Goal: Task Accomplishment & Management: Manage account settings

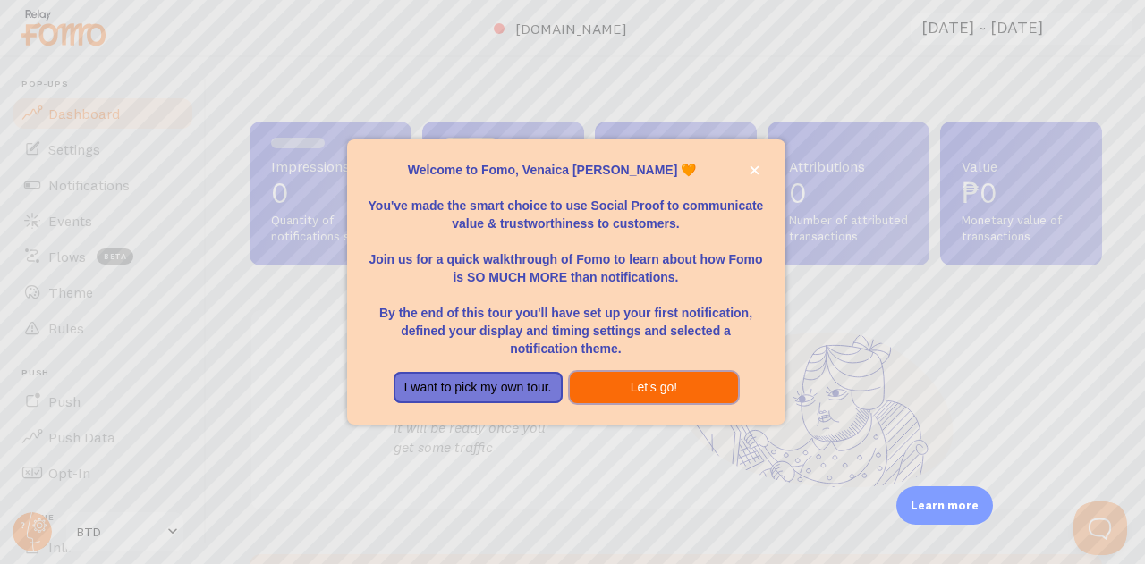
click at [642, 394] on button "Let's go!" at bounding box center [654, 388] width 169 height 32
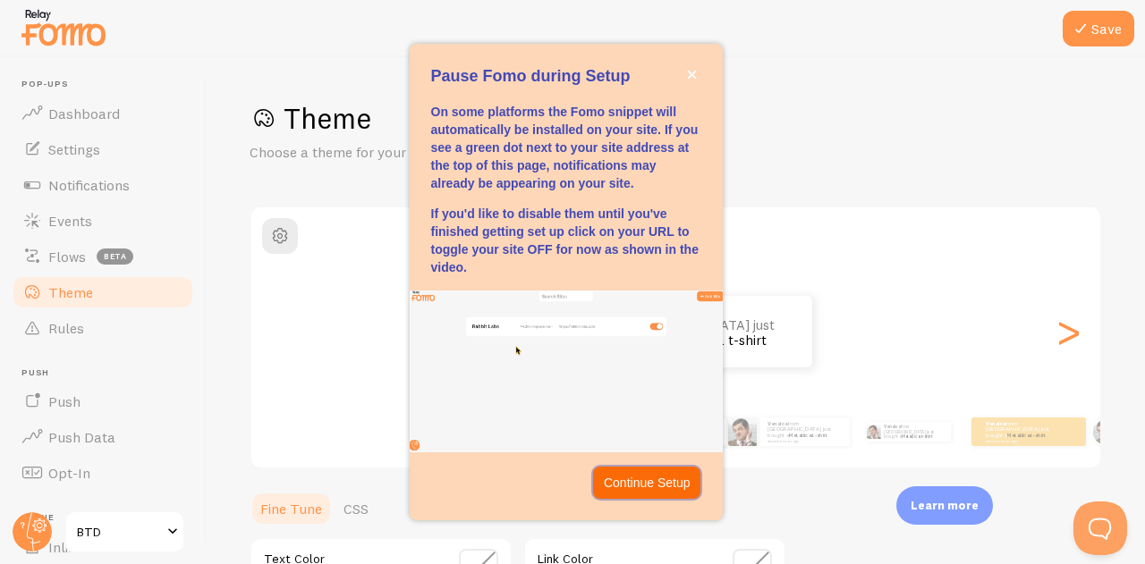
click at [669, 488] on p "Continue Setup" at bounding box center [647, 483] width 87 height 18
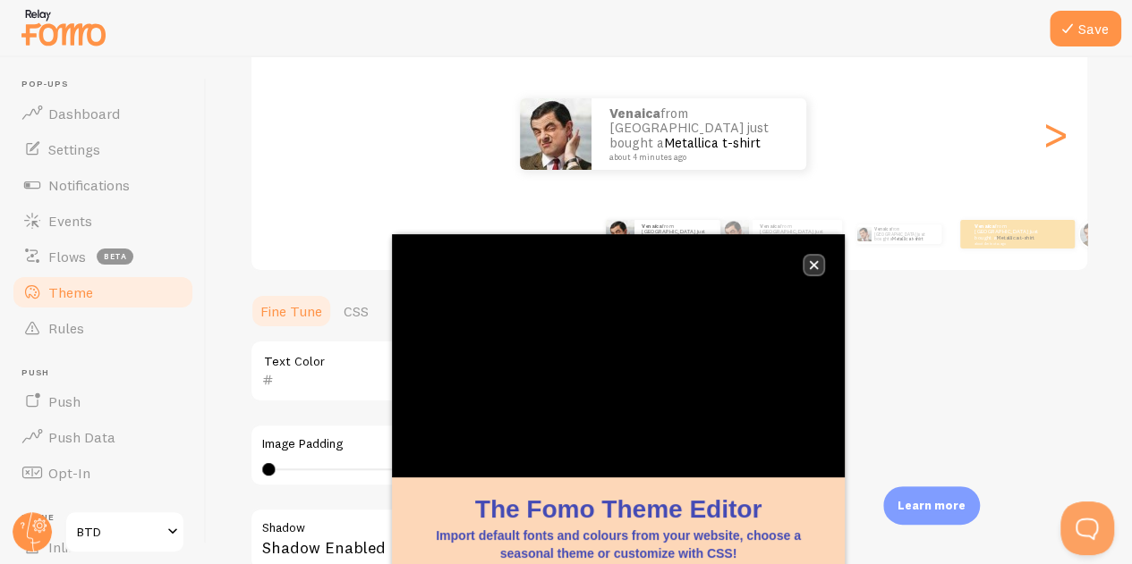
click at [809, 271] on button "close," at bounding box center [813, 265] width 19 height 19
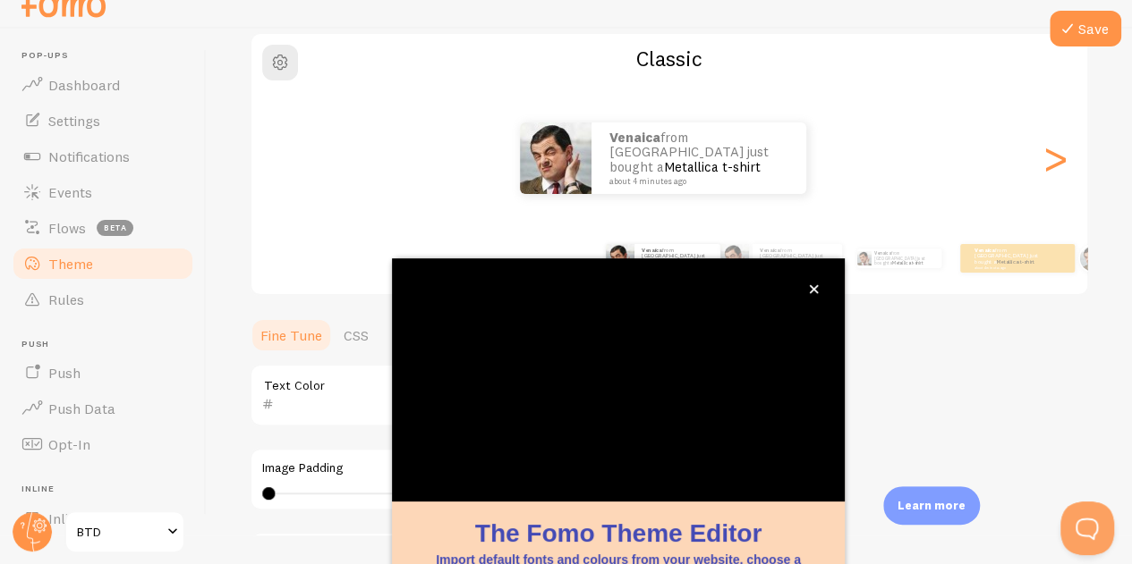
scroll to position [198, 0]
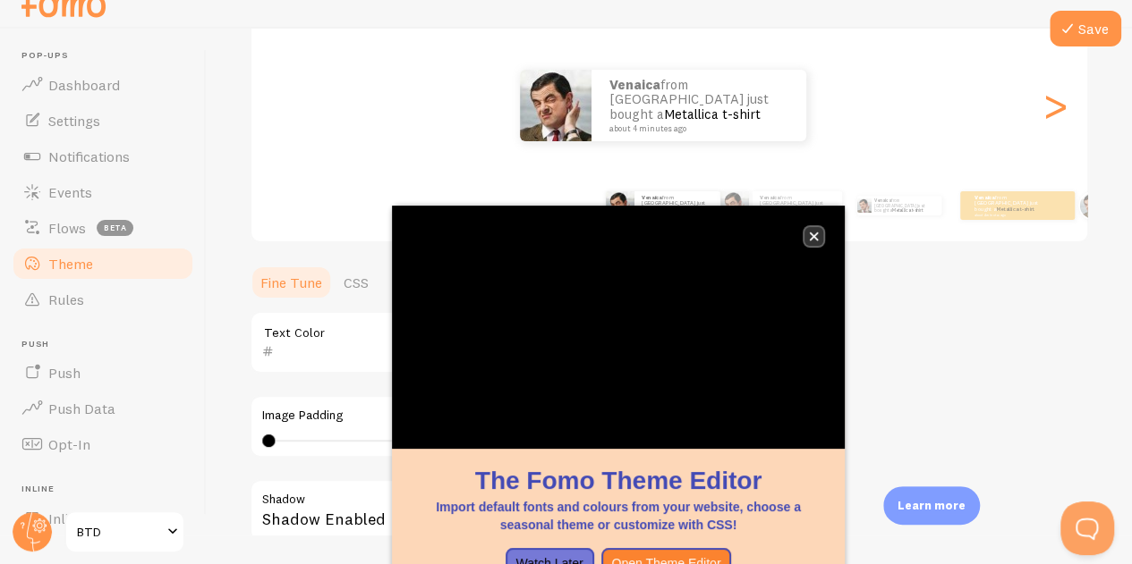
click at [816, 239] on icon "close," at bounding box center [814, 237] width 9 height 9
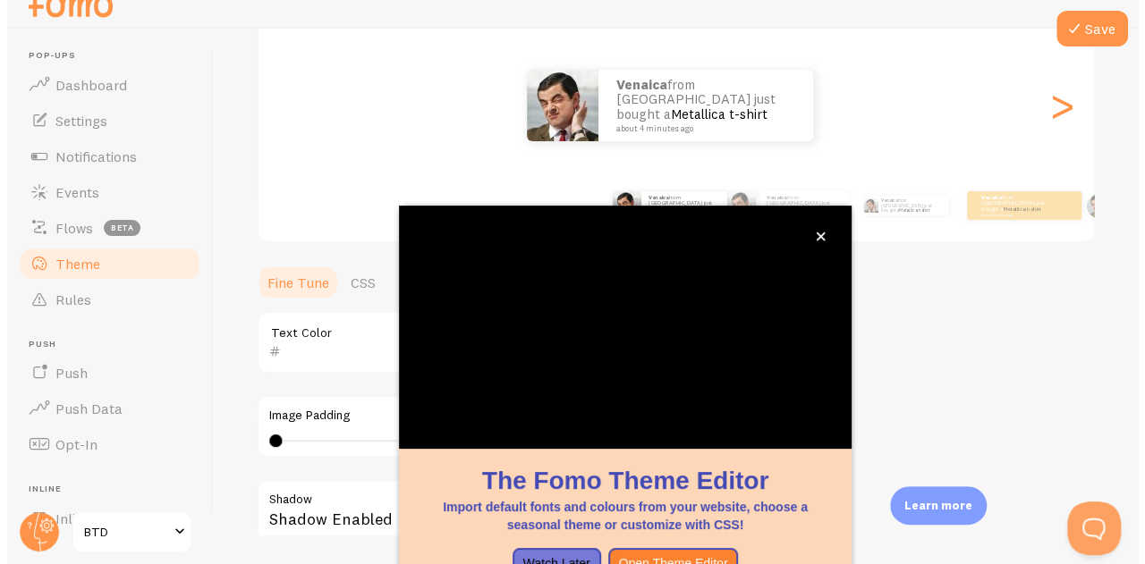
scroll to position [0, 0]
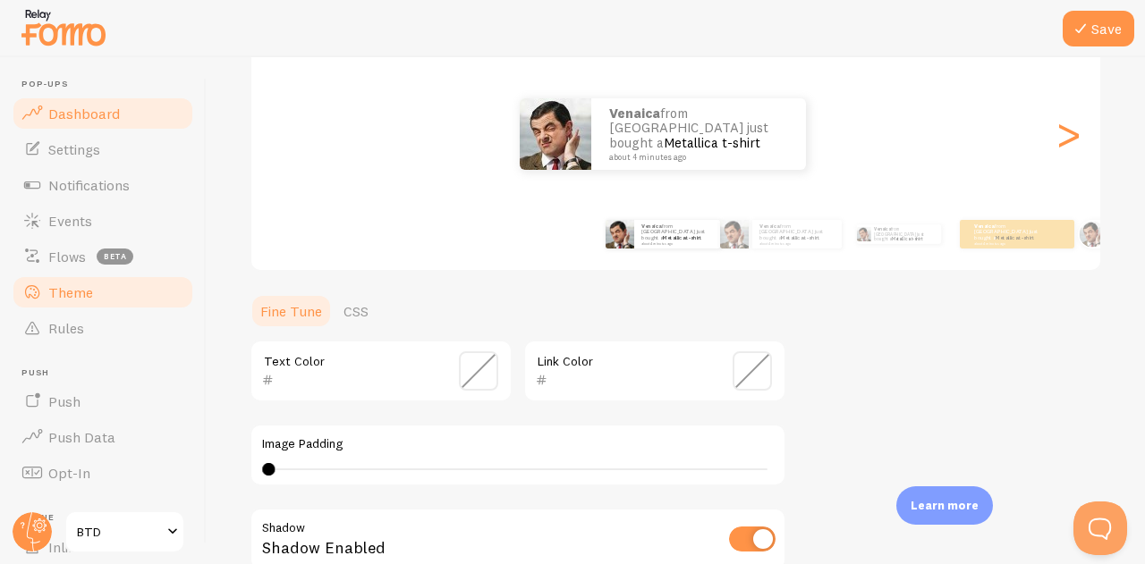
click at [104, 97] on link "Dashboard" at bounding box center [103, 114] width 184 height 36
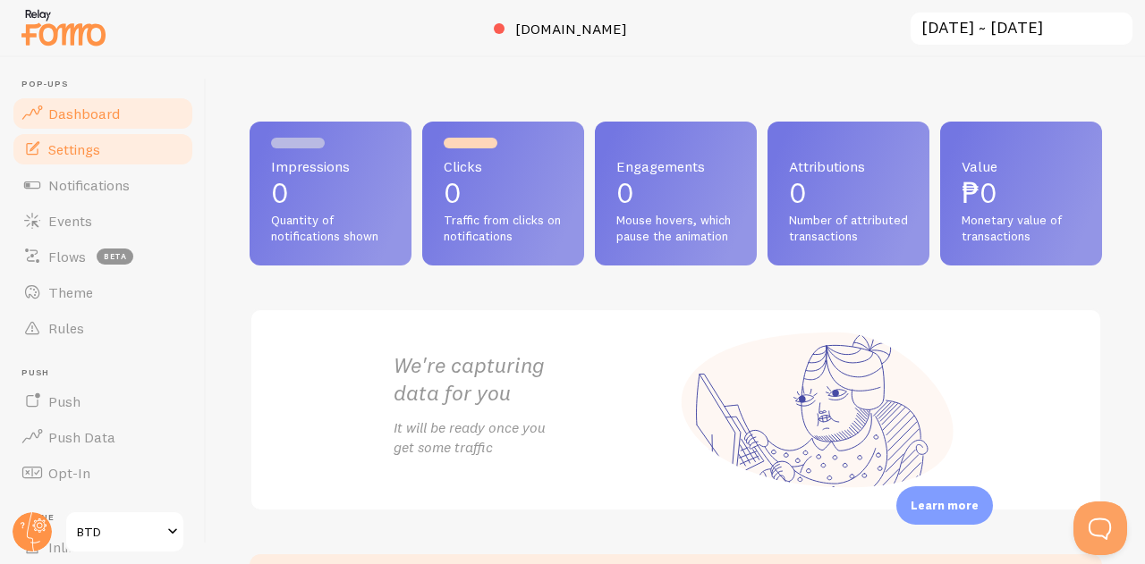
click at [79, 151] on span "Settings" at bounding box center [74, 149] width 52 height 18
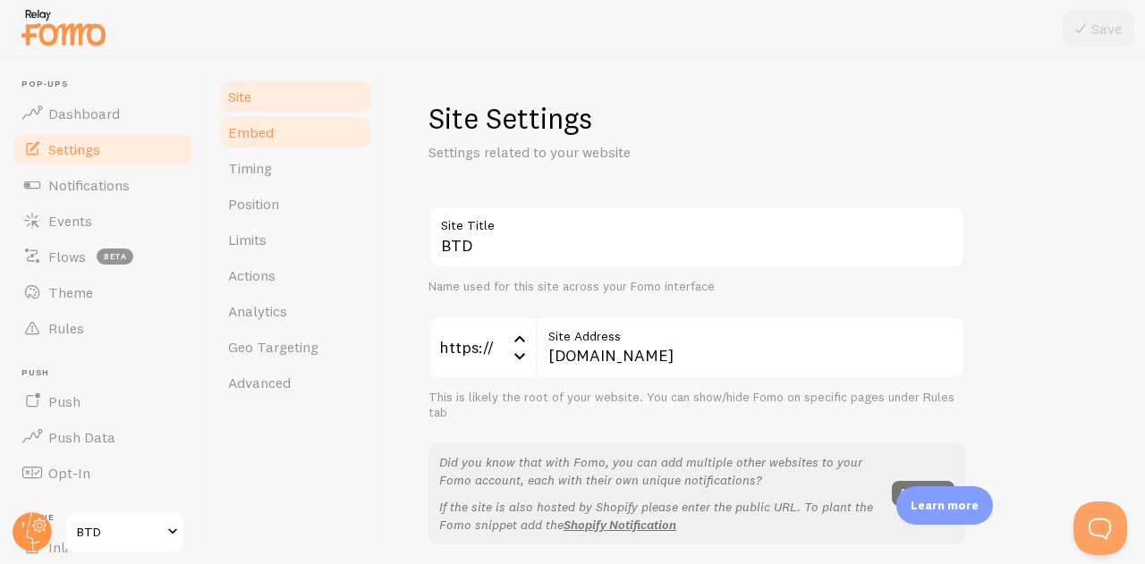
click at [294, 126] on link "Embed" at bounding box center [295, 133] width 157 height 36
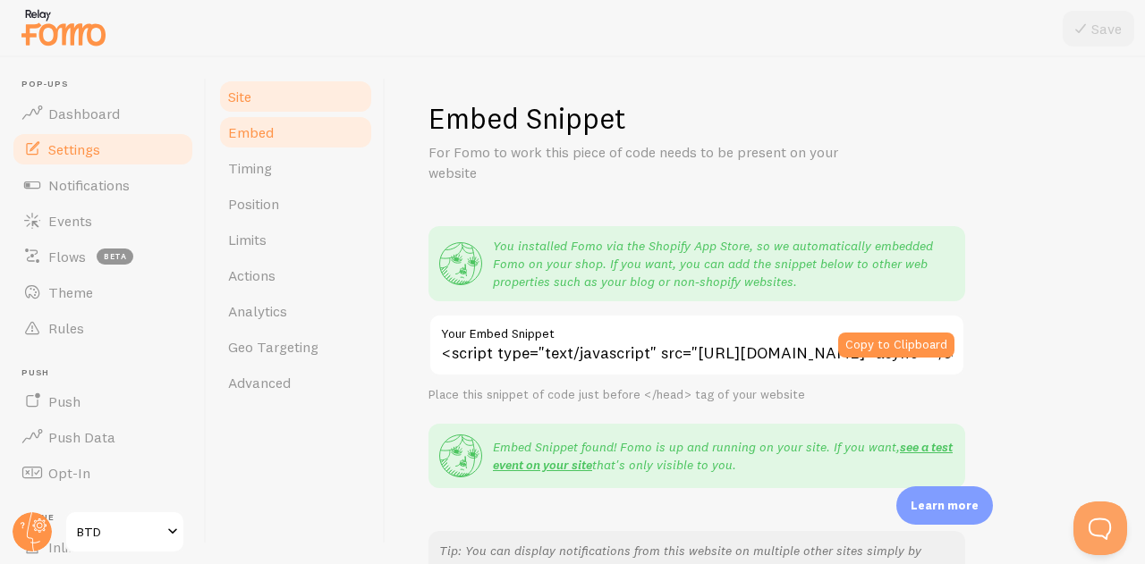
click at [291, 106] on link "Site" at bounding box center [295, 97] width 157 height 36
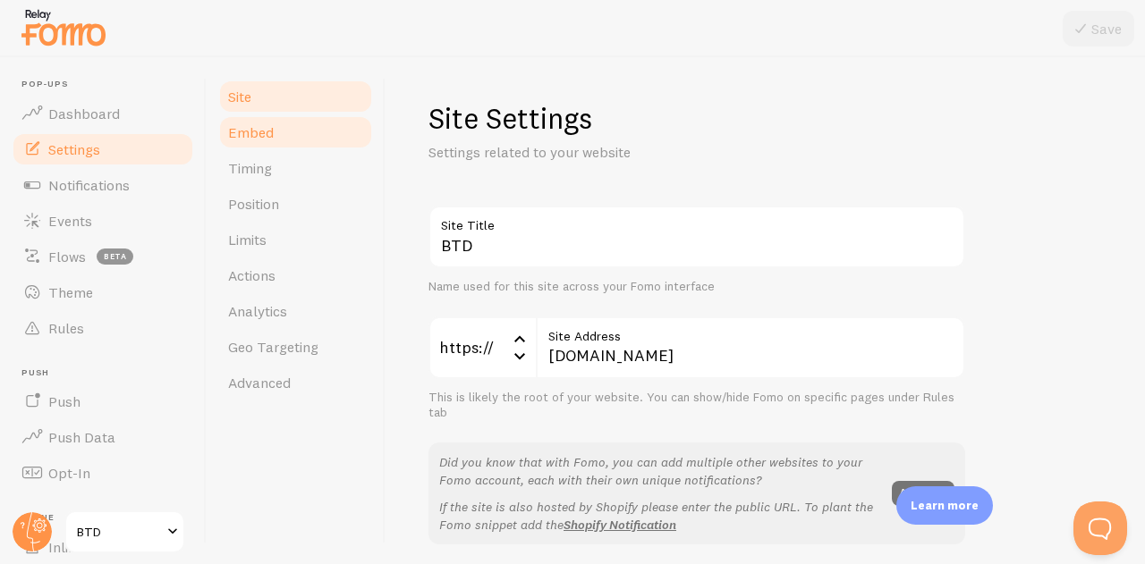
click at [290, 140] on link "Embed" at bounding box center [295, 133] width 157 height 36
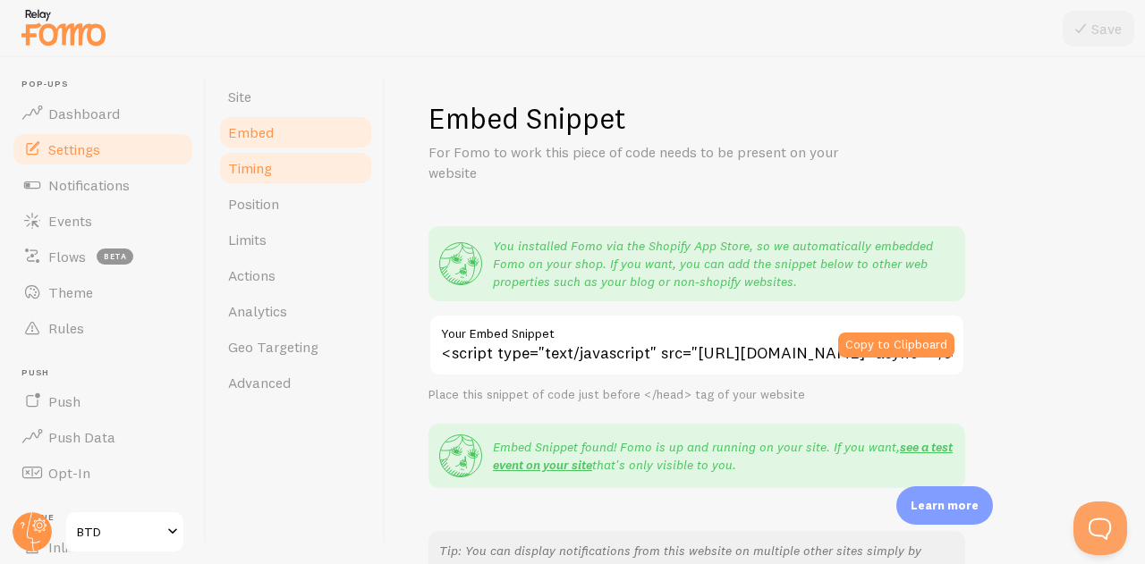
click at [293, 168] on link "Timing" at bounding box center [295, 168] width 157 height 36
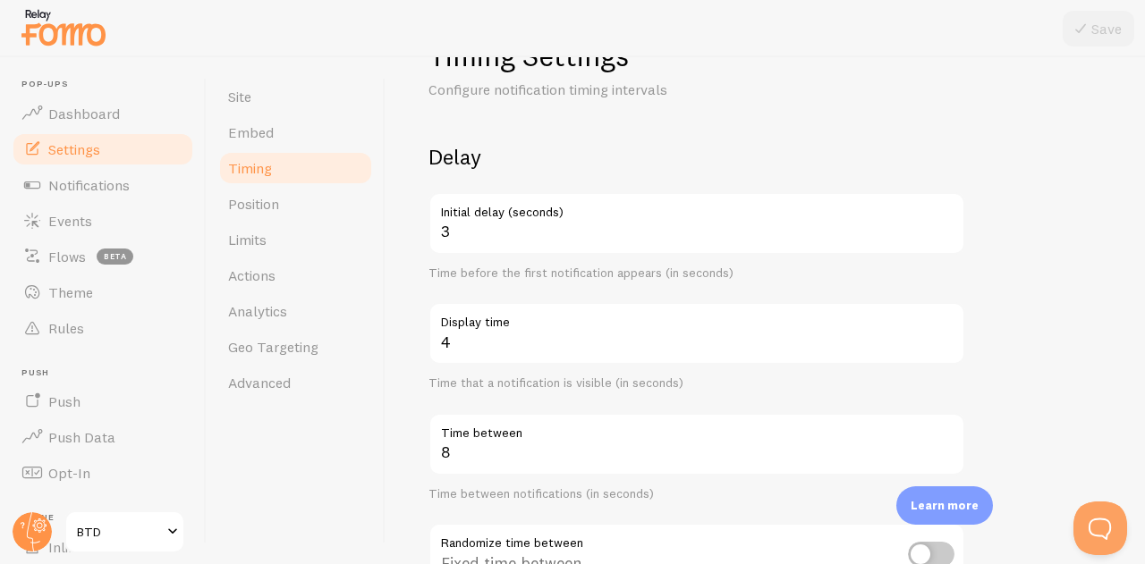
scroll to position [89, 0]
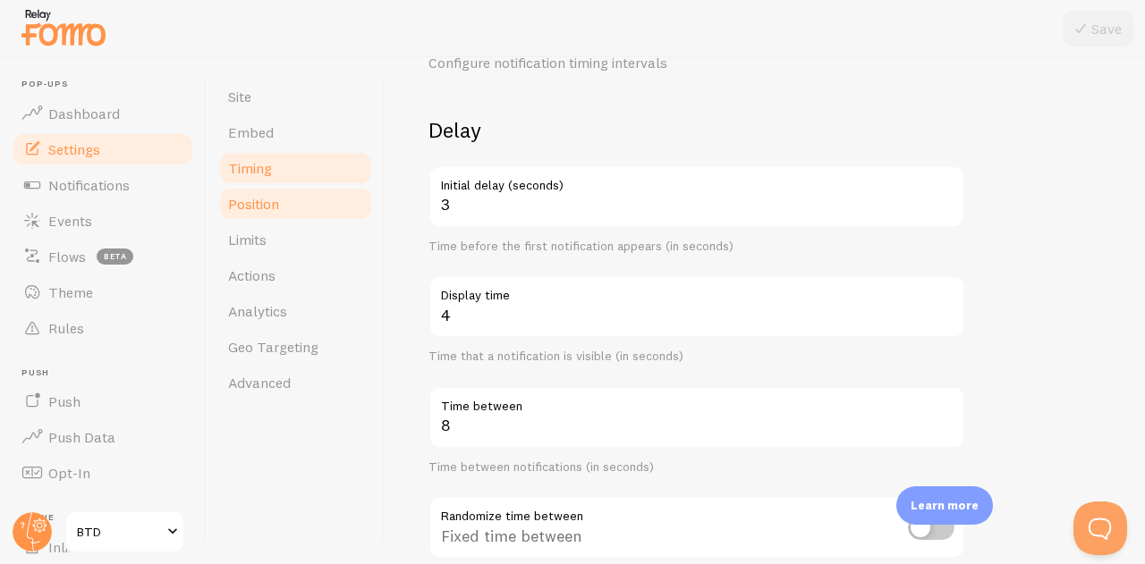
click at [288, 212] on link "Position" at bounding box center [295, 204] width 157 height 36
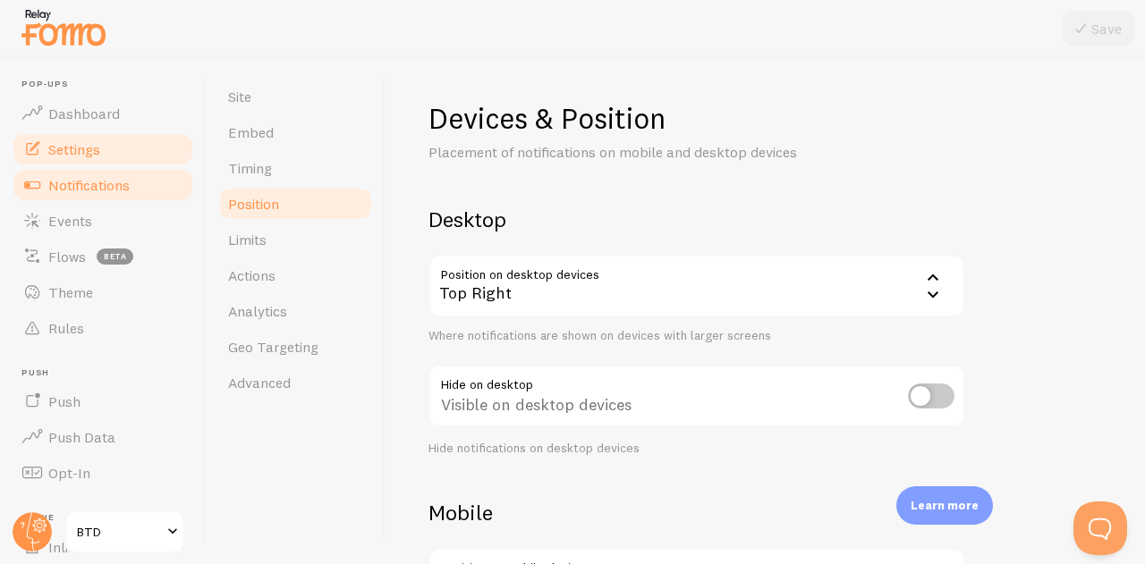
click at [110, 186] on span "Notifications" at bounding box center [88, 185] width 81 height 18
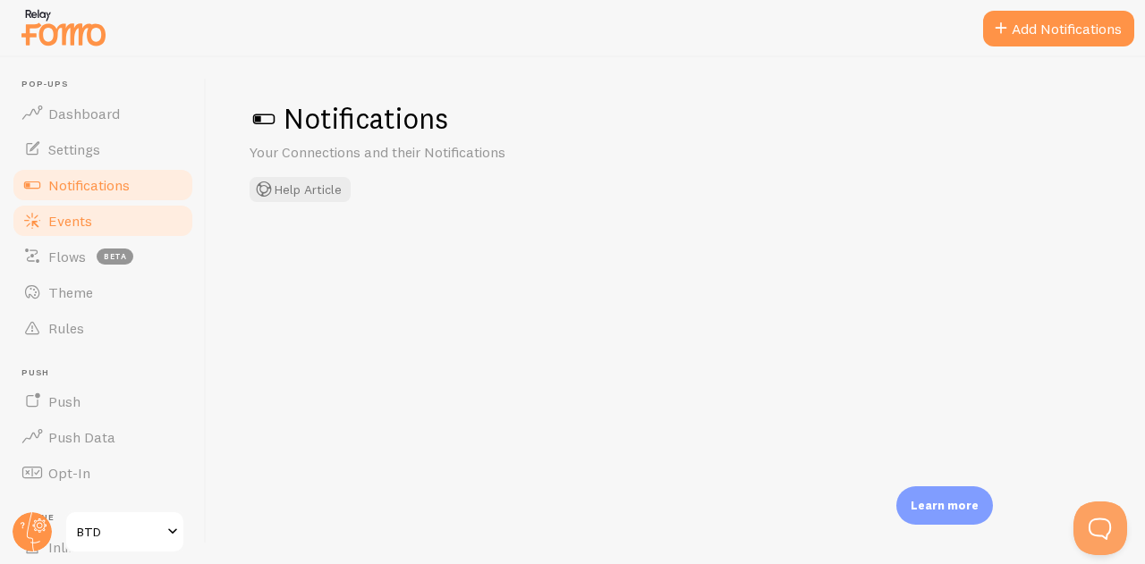
click at [110, 216] on link "Events" at bounding box center [103, 221] width 184 height 36
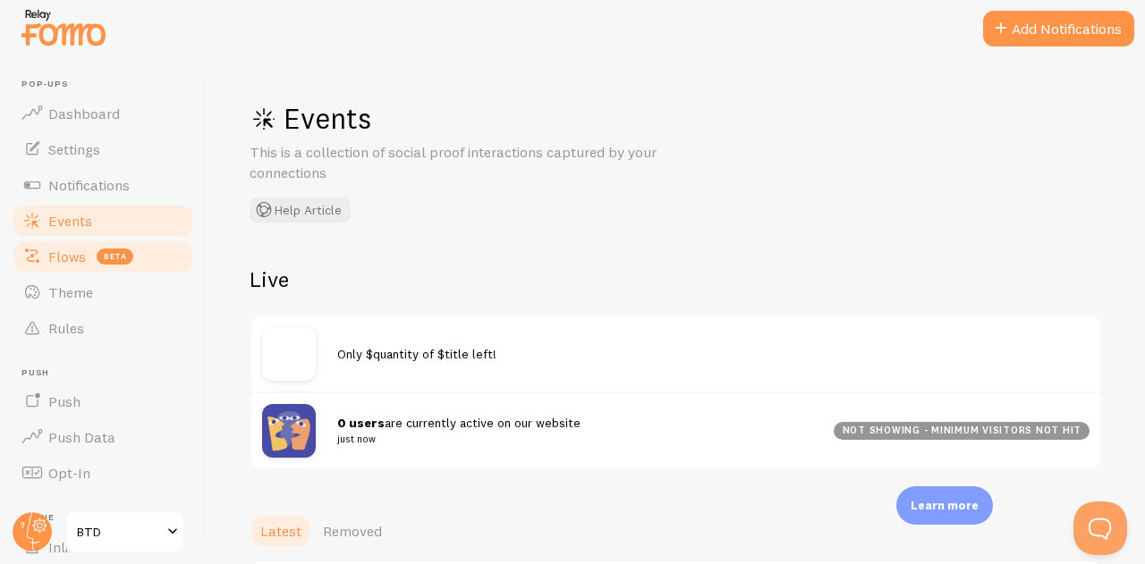
click at [157, 263] on link "Flows beta" at bounding box center [103, 257] width 184 height 36
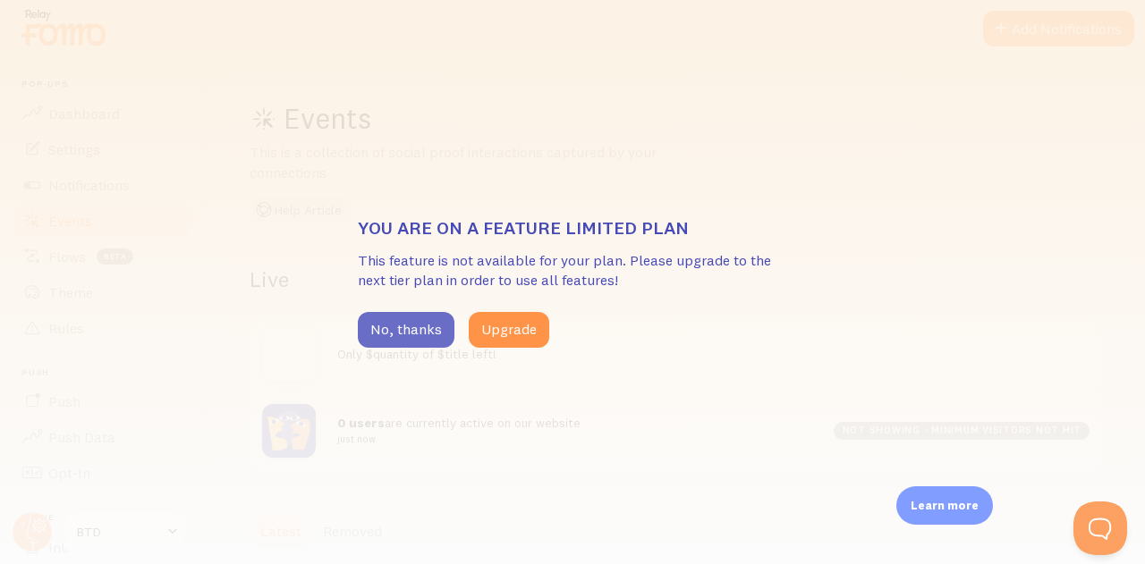
click at [407, 338] on button "No, thanks" at bounding box center [406, 330] width 97 height 36
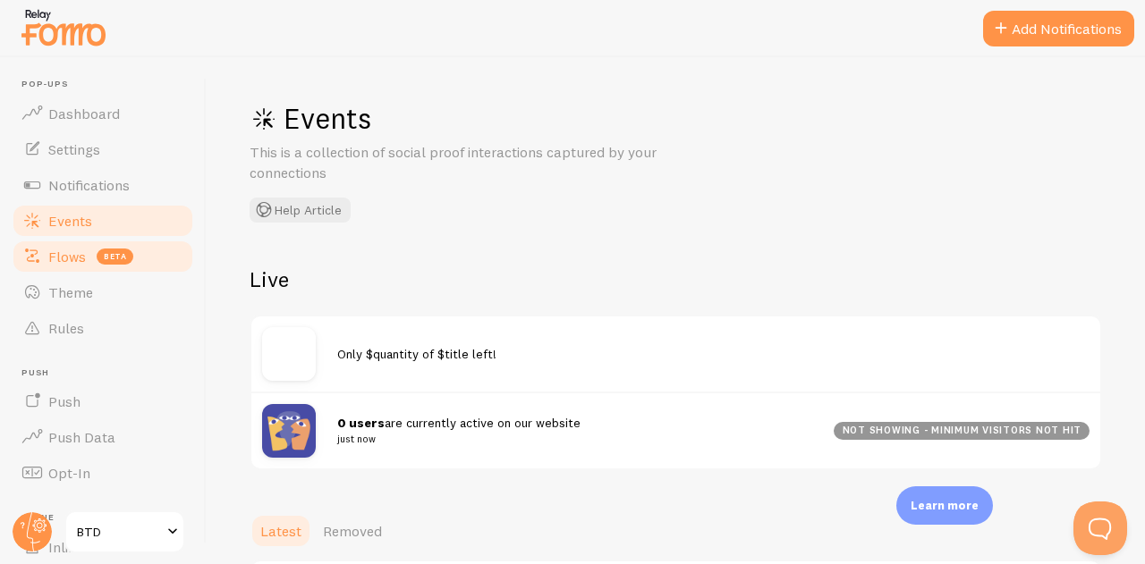
click at [109, 262] on span "beta" at bounding box center [115, 257] width 37 height 16
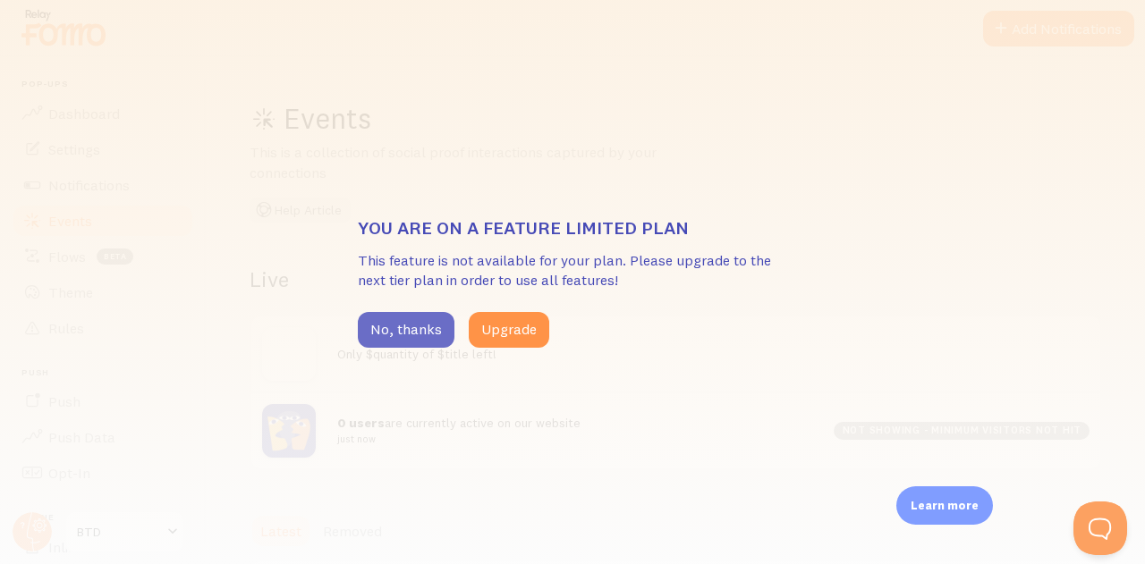
click at [398, 328] on button "No, thanks" at bounding box center [406, 330] width 97 height 36
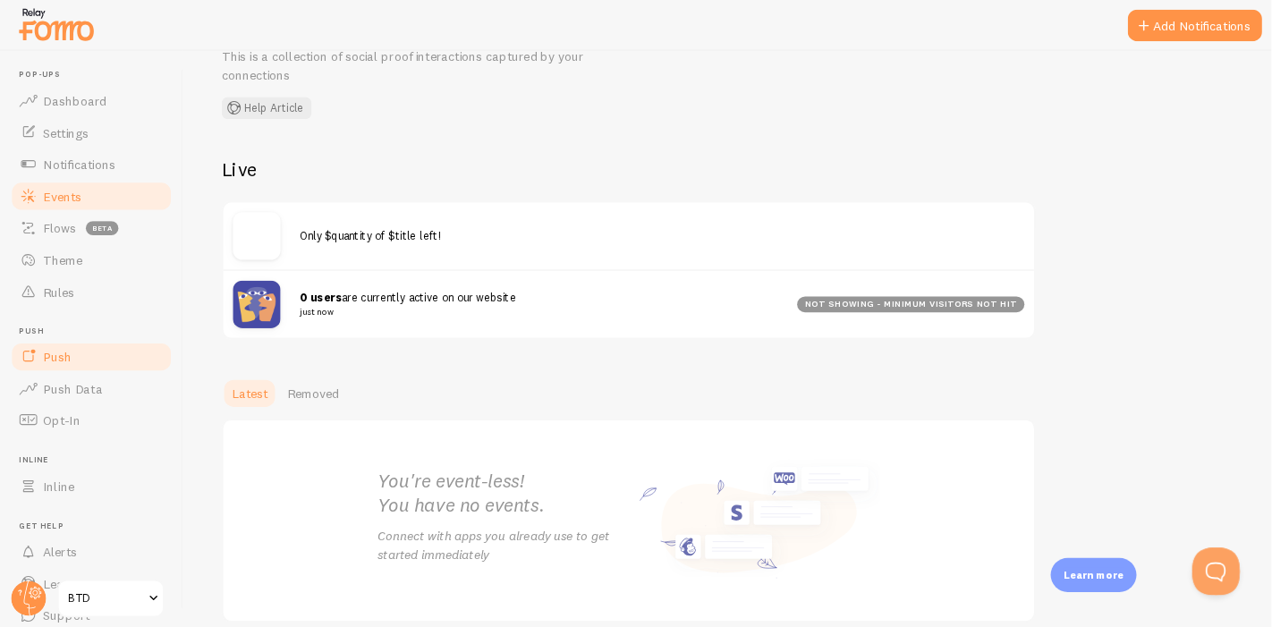
scroll to position [89, 0]
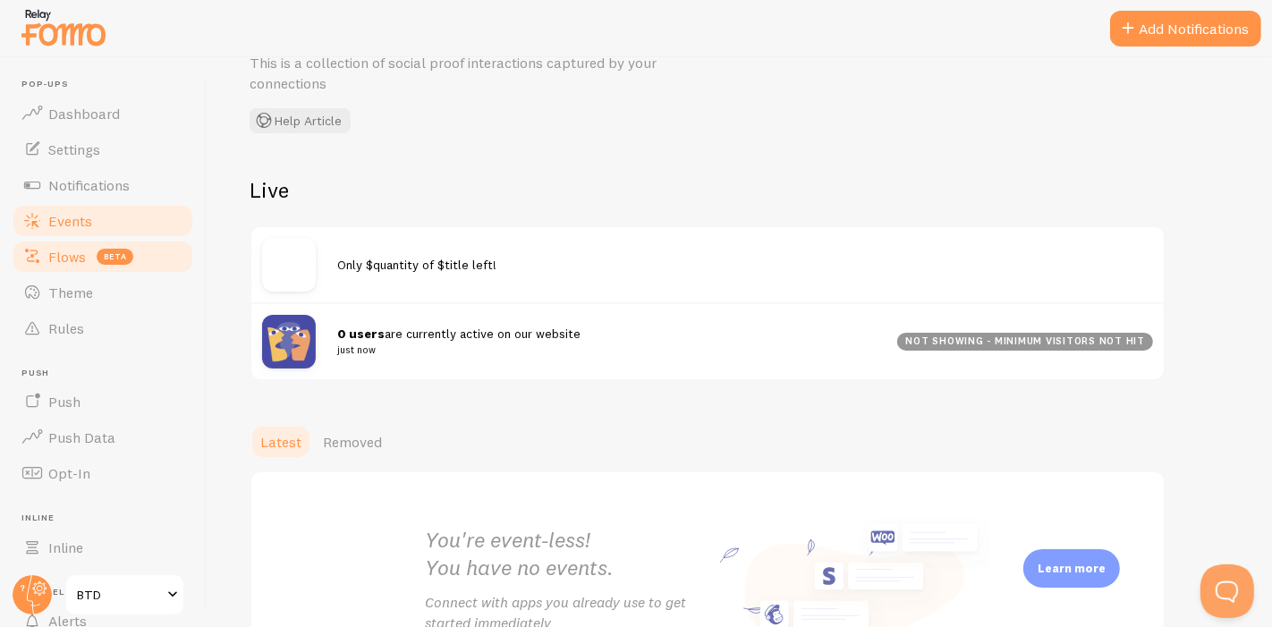
click at [63, 262] on span "Flows" at bounding box center [67, 257] width 38 height 18
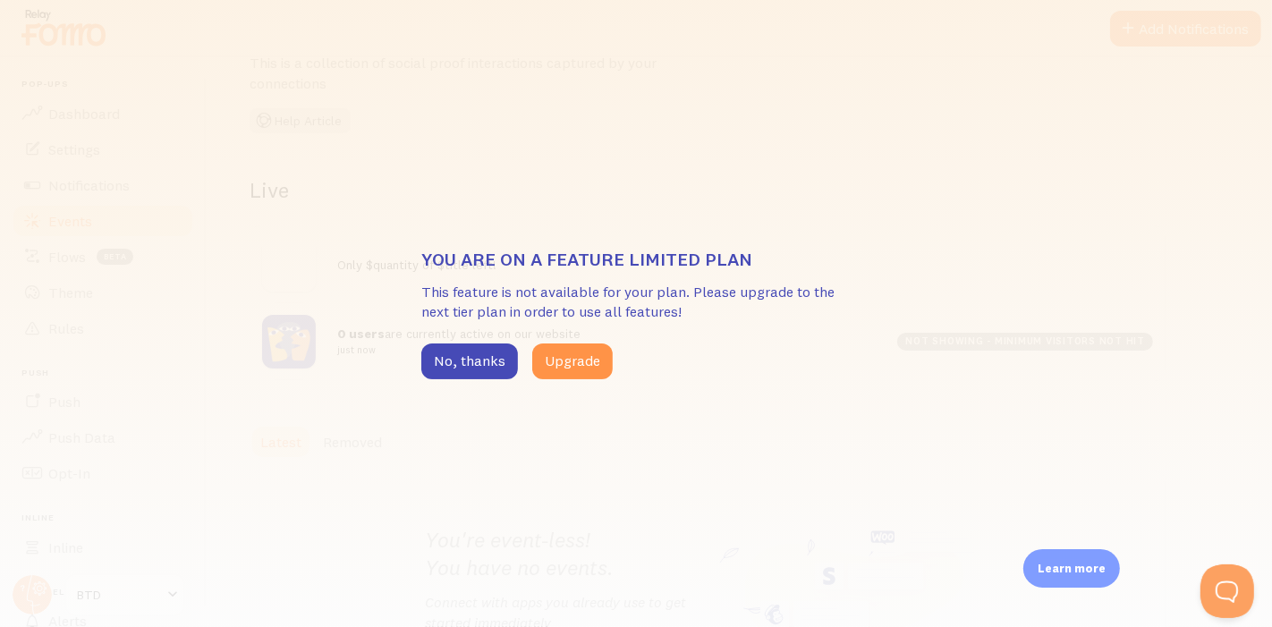
click at [58, 300] on div "You are on a feature limited plan This feature is not available for your plan. …" at bounding box center [636, 313] width 1272 height 627
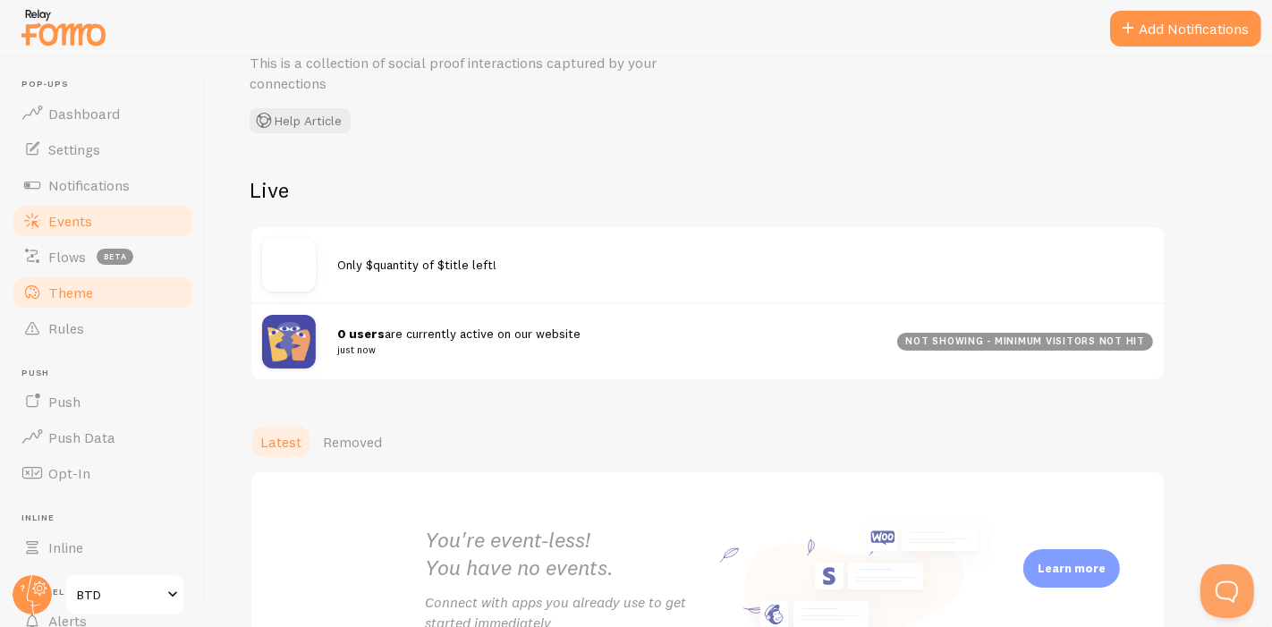
click at [27, 278] on link "Theme" at bounding box center [103, 293] width 184 height 36
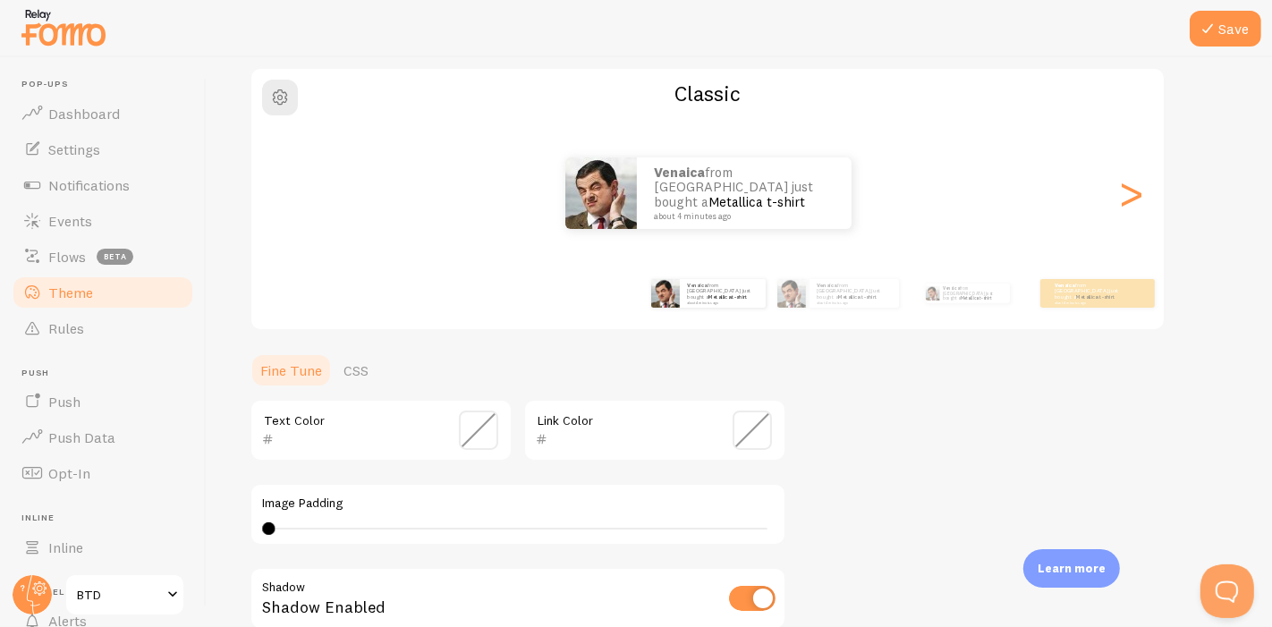
scroll to position [199, 0]
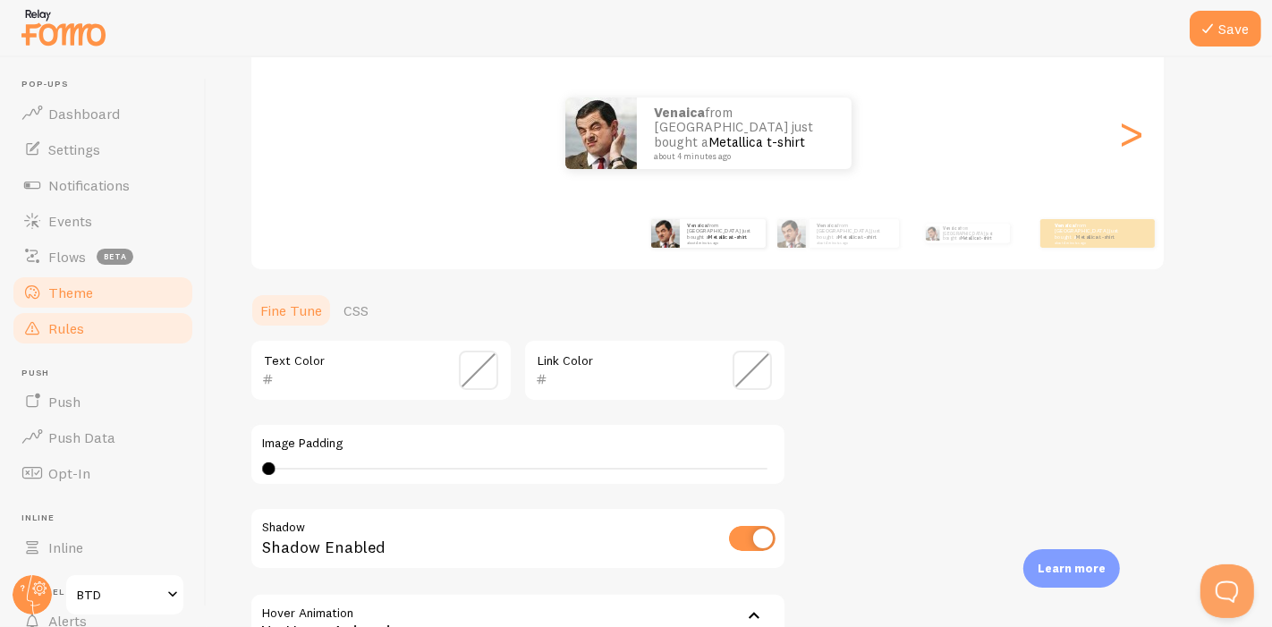
click at [93, 310] on link "Rules" at bounding box center [103, 328] width 184 height 36
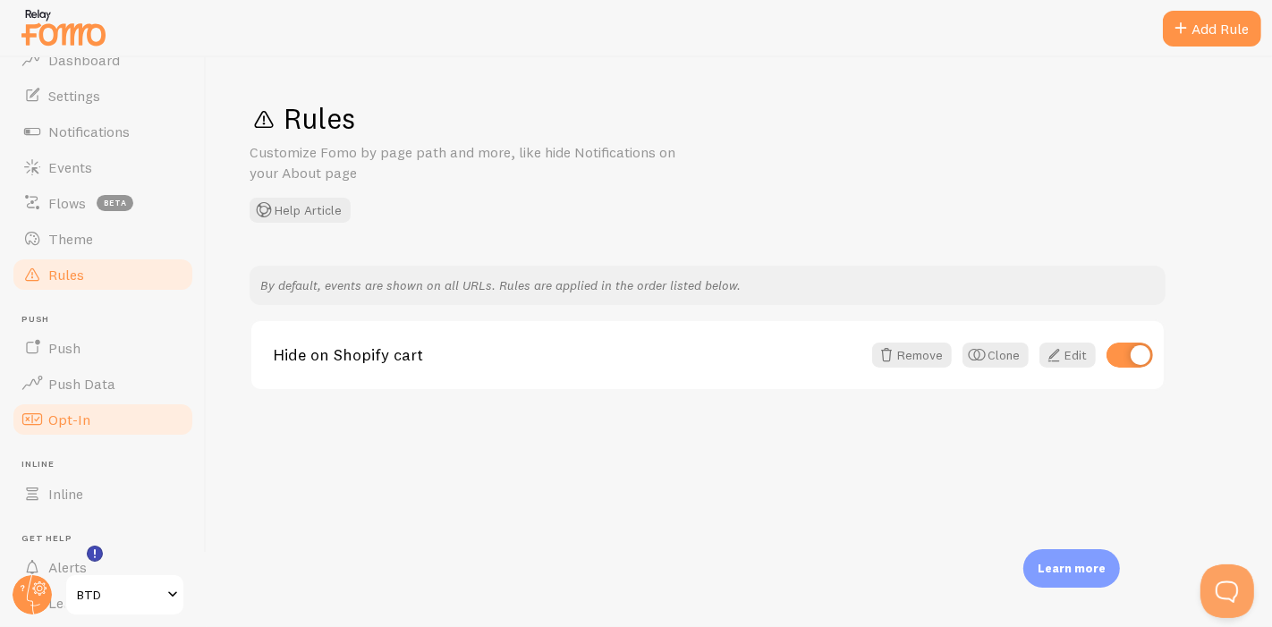
scroll to position [99, 0]
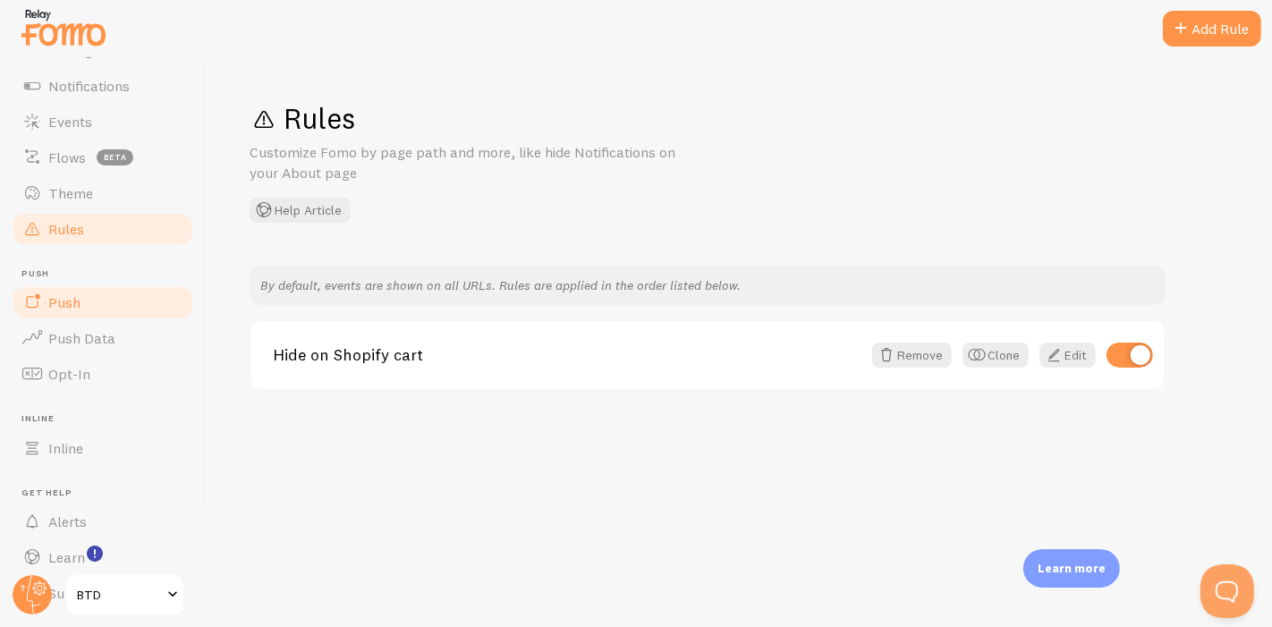
click at [118, 314] on link "Push" at bounding box center [103, 302] width 184 height 36
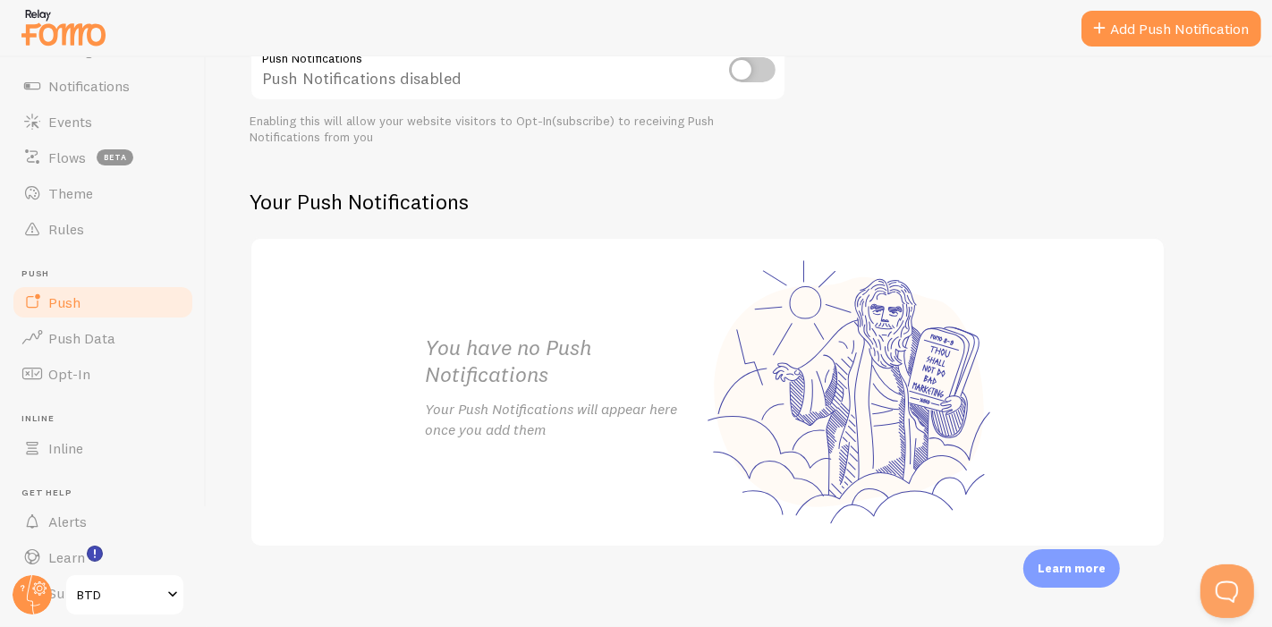
scroll to position [250, 0]
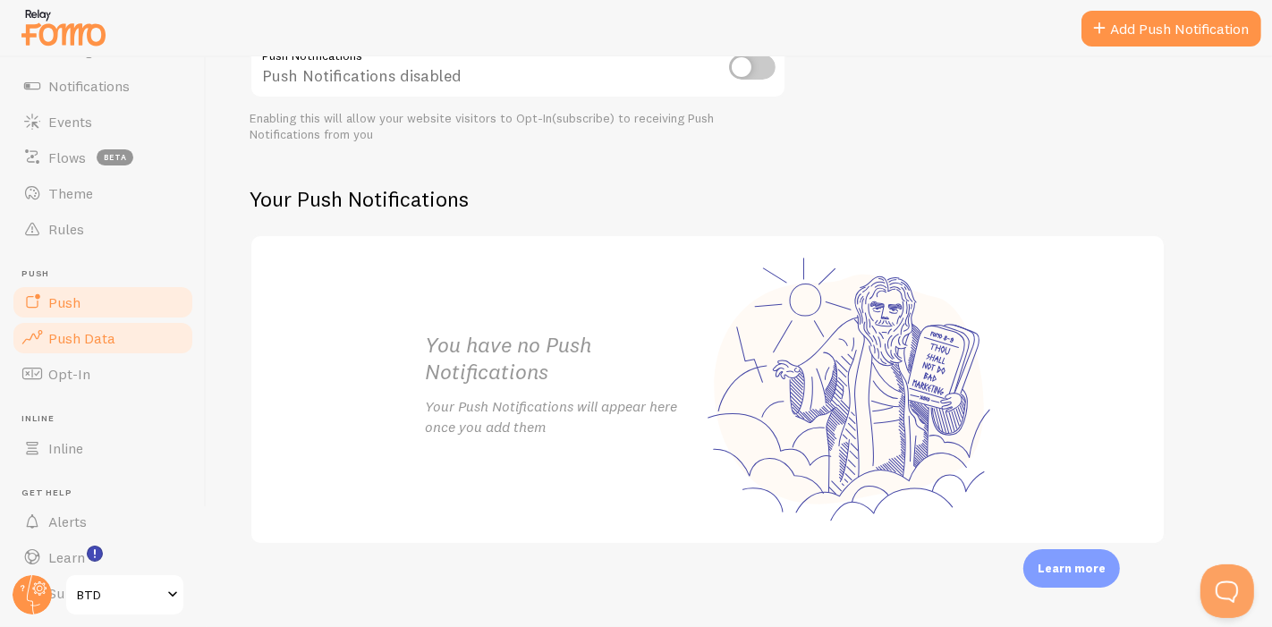
click at [94, 344] on span "Push Data" at bounding box center [81, 338] width 67 height 18
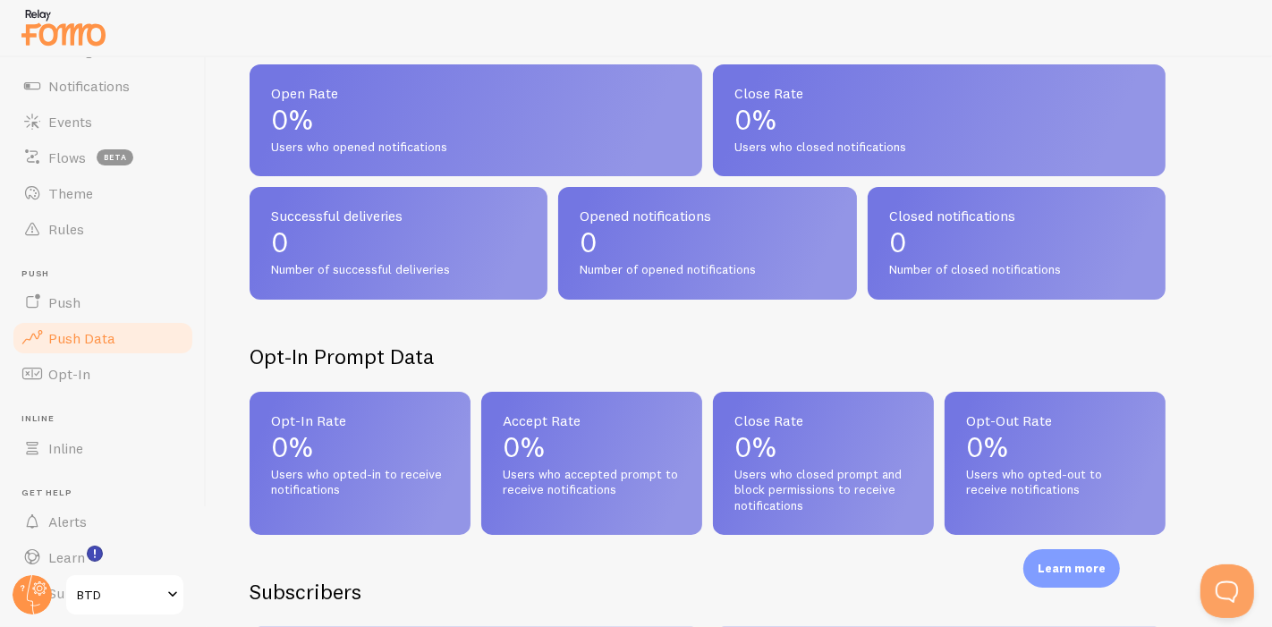
scroll to position [298, 0]
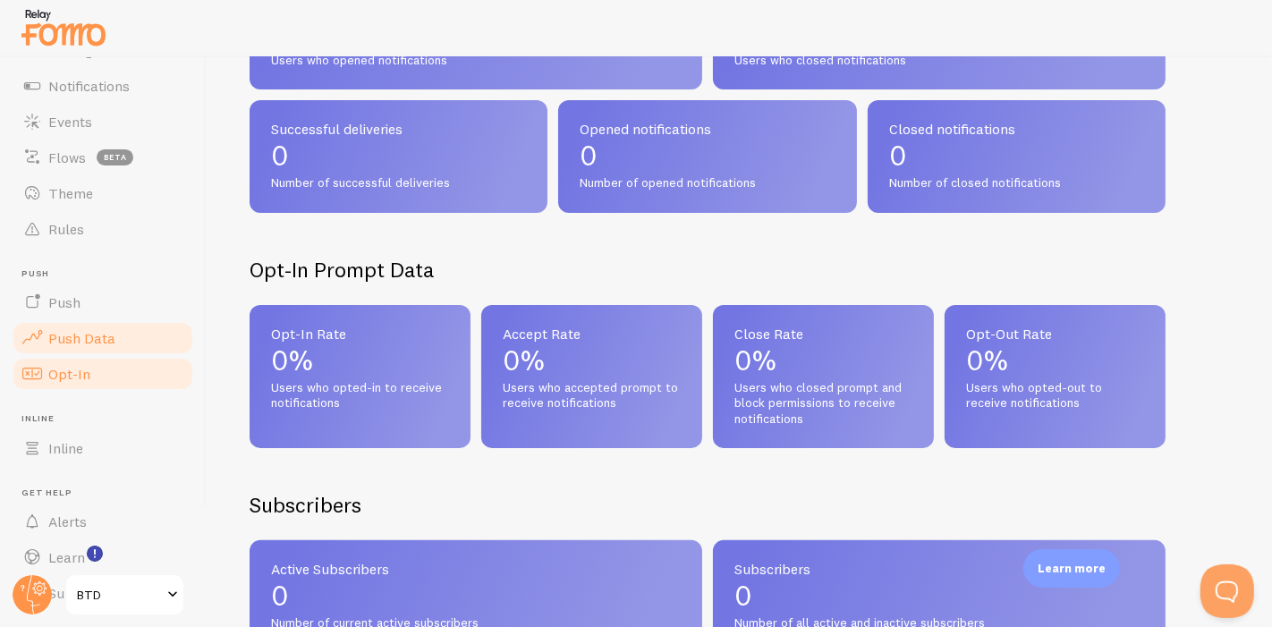
click at [69, 381] on span "Opt-In" at bounding box center [69, 374] width 42 height 18
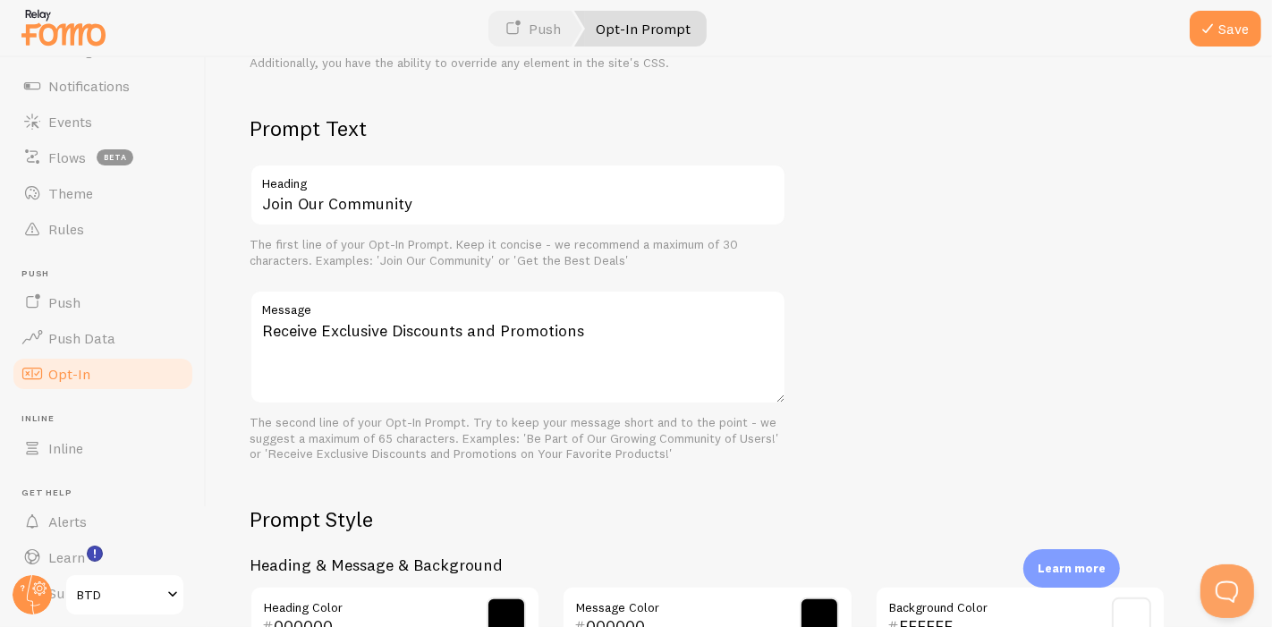
scroll to position [496, 0]
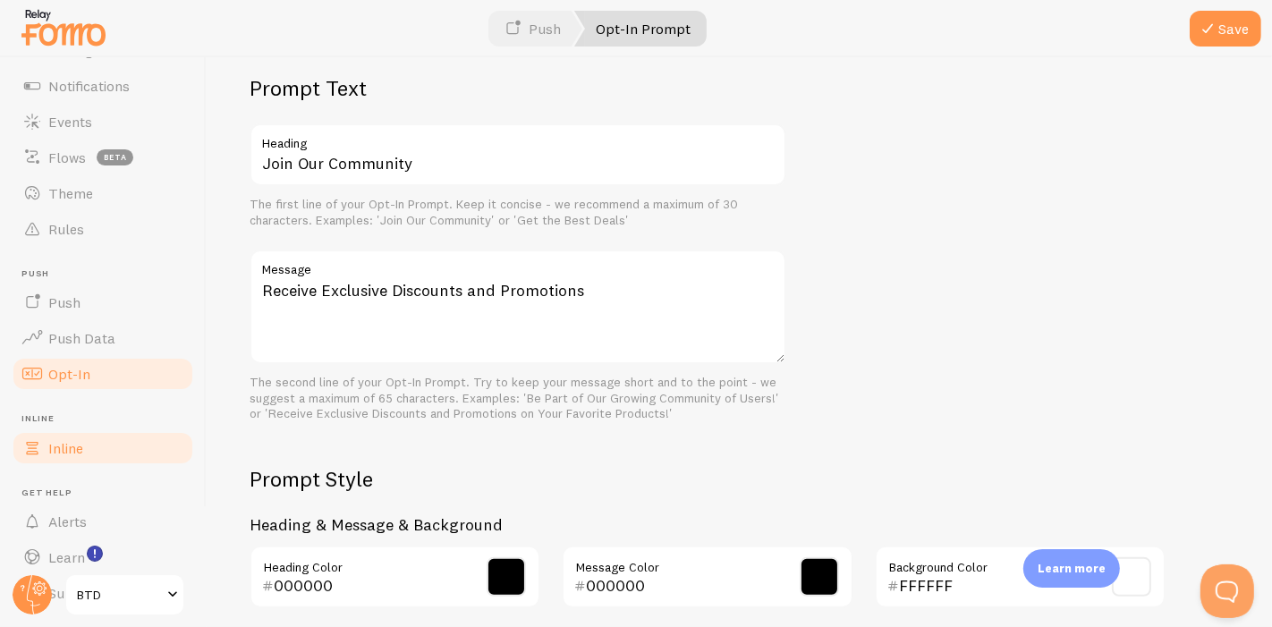
click at [119, 455] on link "Inline" at bounding box center [103, 448] width 184 height 36
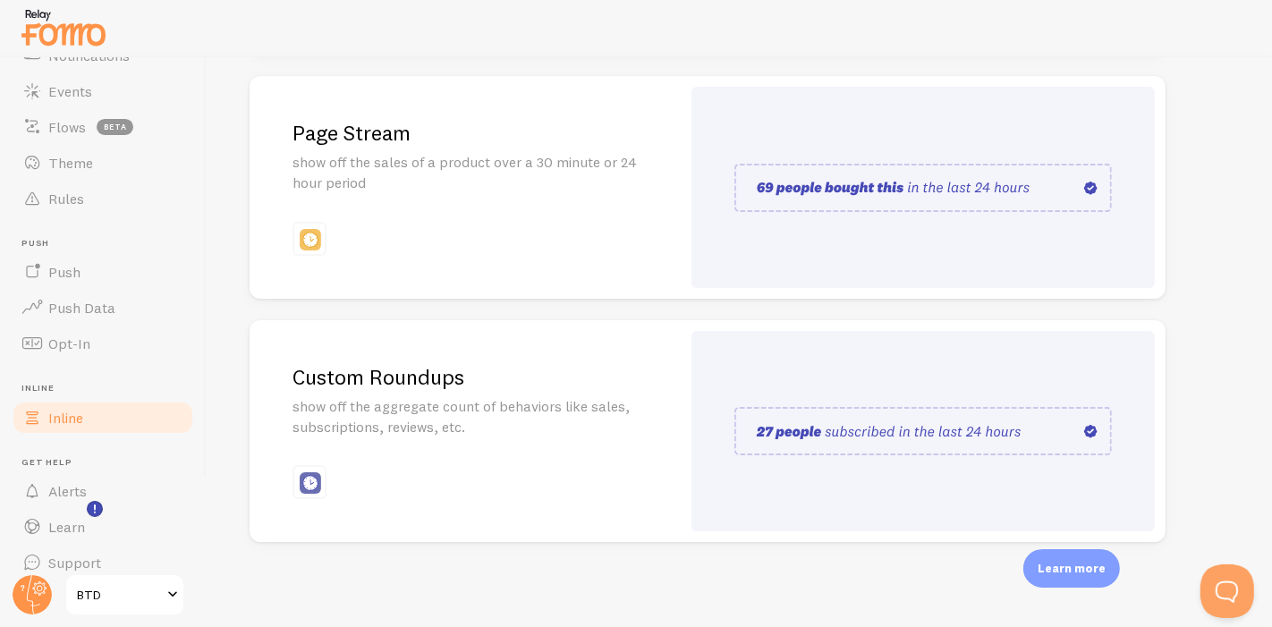
scroll to position [146, 0]
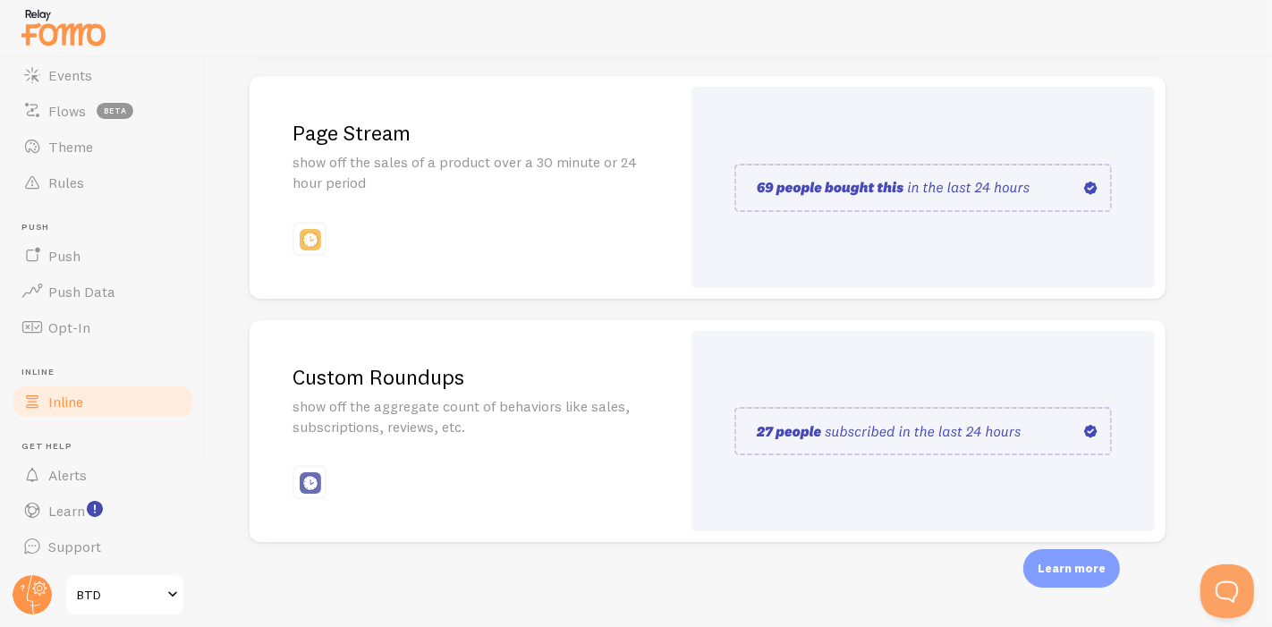
click at [90, 454] on li "Get Help Alerts" at bounding box center [103, 467] width 184 height 53
click at [84, 466] on span "Alerts" at bounding box center [67, 475] width 38 height 18
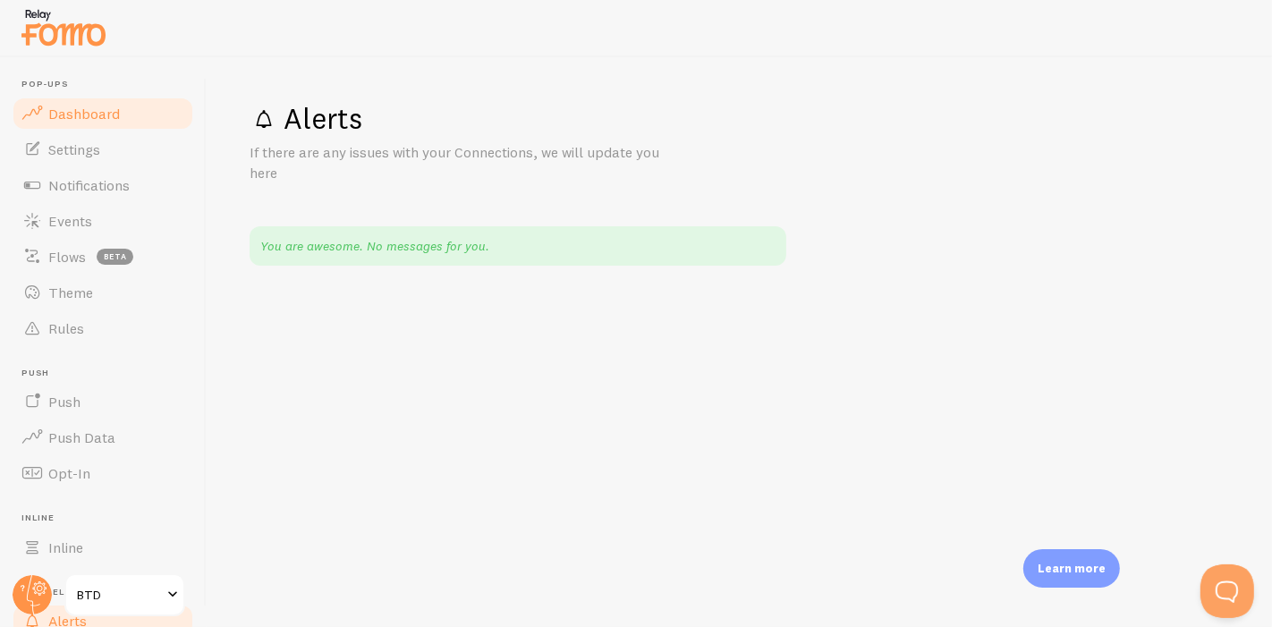
click at [106, 127] on link "Dashboard" at bounding box center [103, 114] width 184 height 36
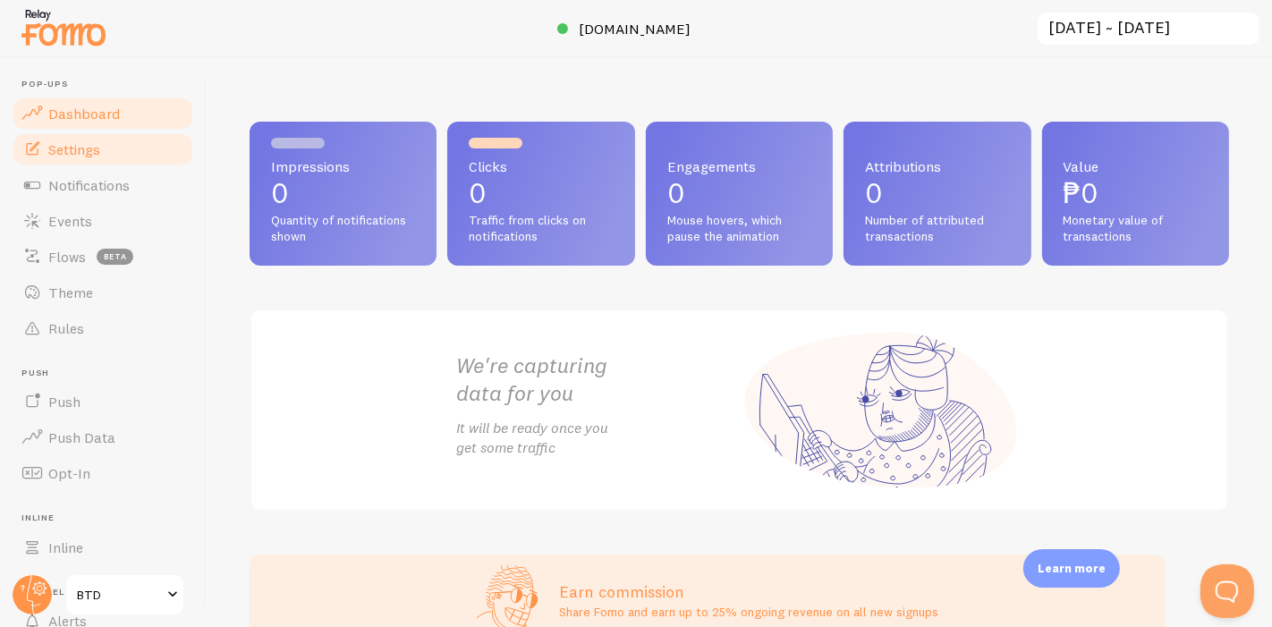
click at [72, 139] on link "Settings" at bounding box center [103, 149] width 184 height 36
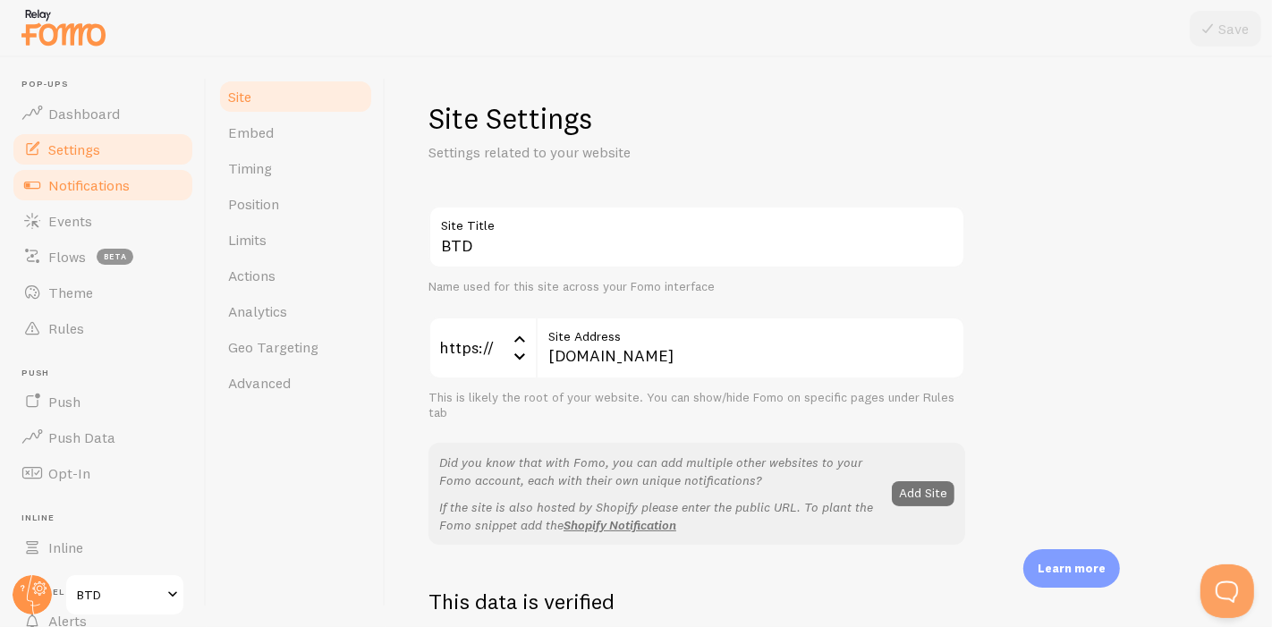
click at [26, 174] on span at bounding box center [31, 184] width 21 height 21
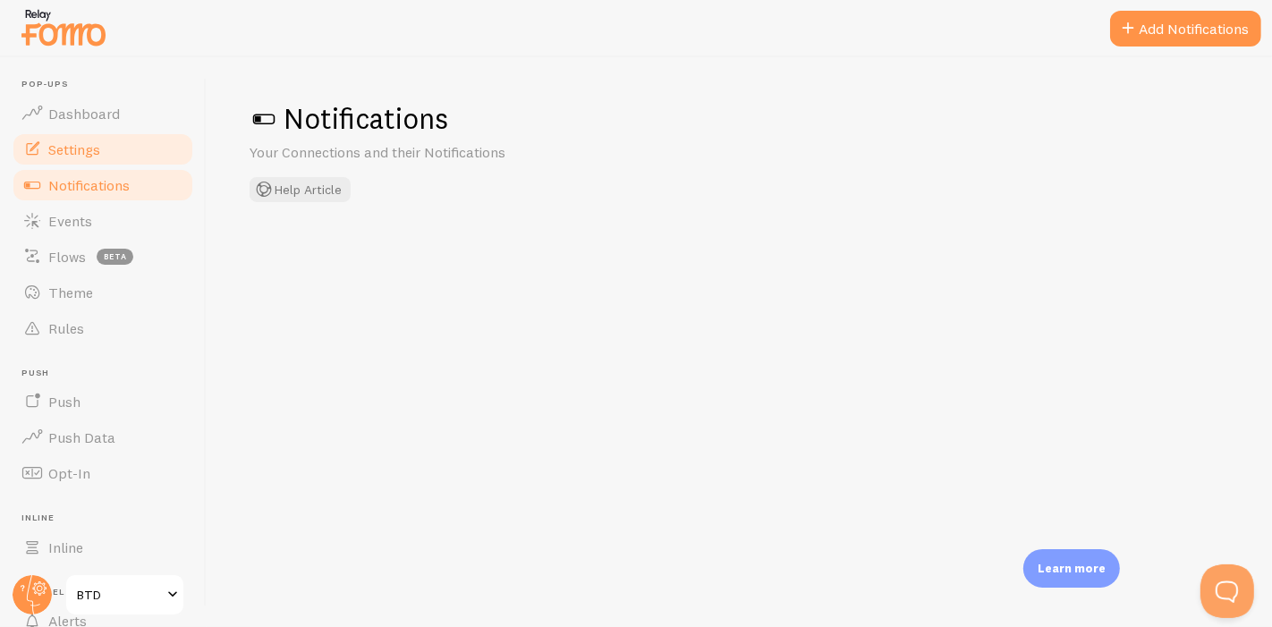
click at [89, 149] on span "Settings" at bounding box center [74, 149] width 52 height 18
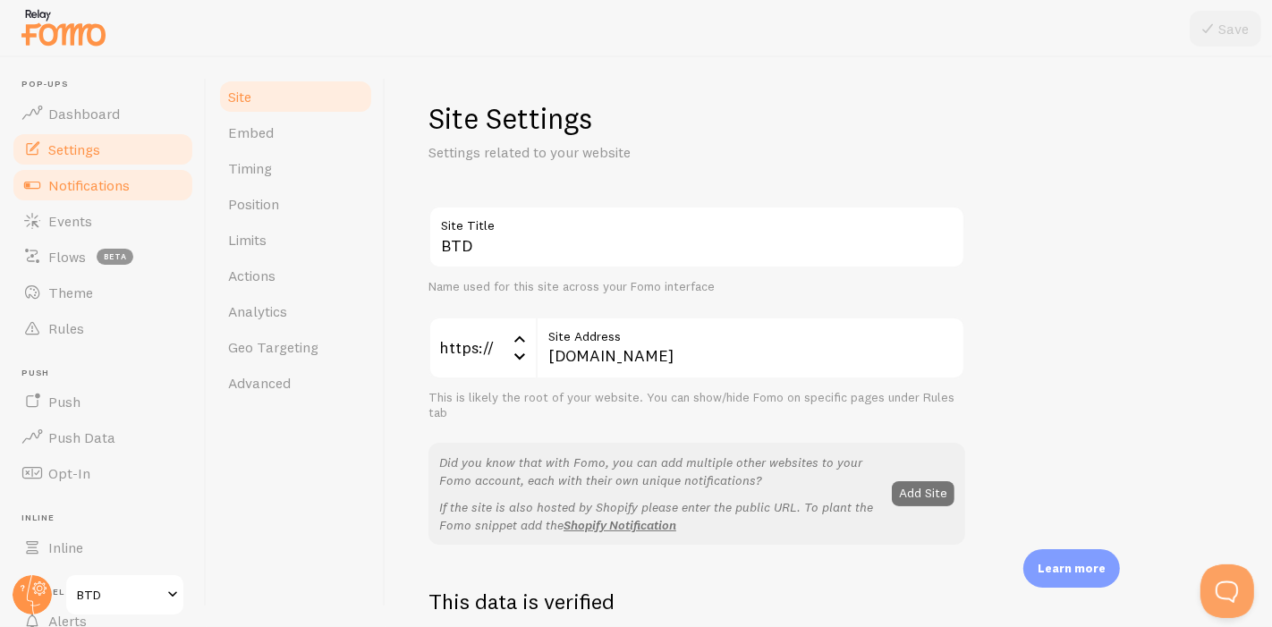
drag, startPoint x: 135, startPoint y: 115, endPoint x: 113, endPoint y: 178, distance: 67.3
click at [136, 115] on link "Dashboard" at bounding box center [103, 114] width 184 height 36
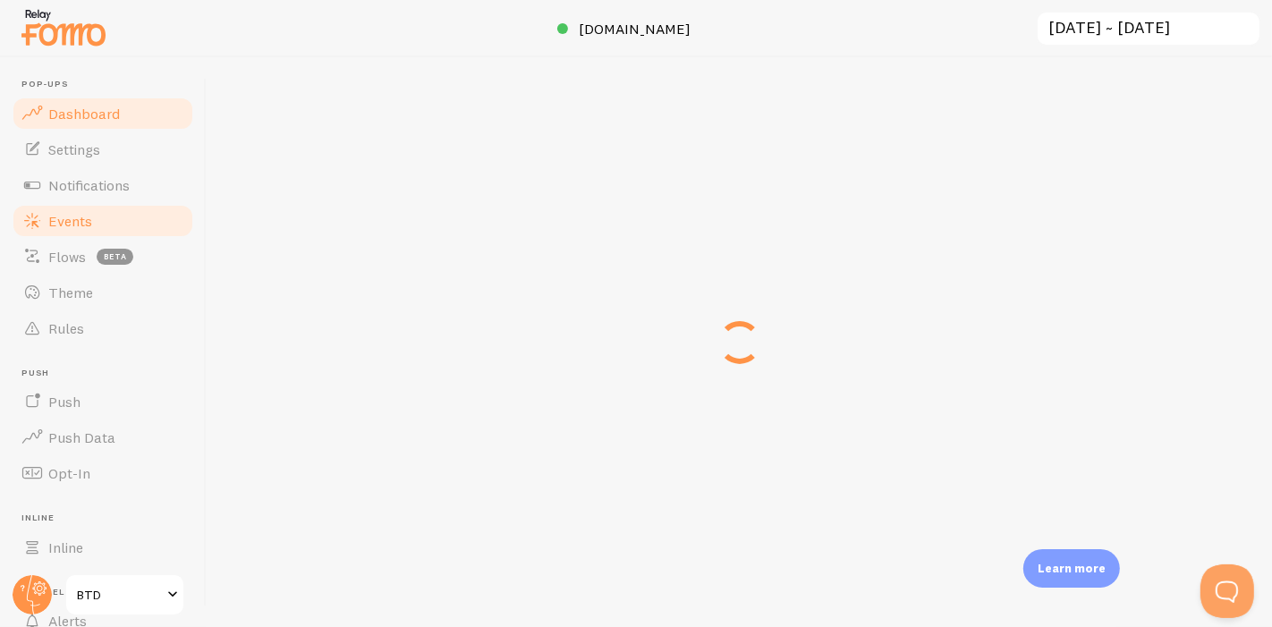
click at [73, 205] on link "Events" at bounding box center [103, 221] width 184 height 36
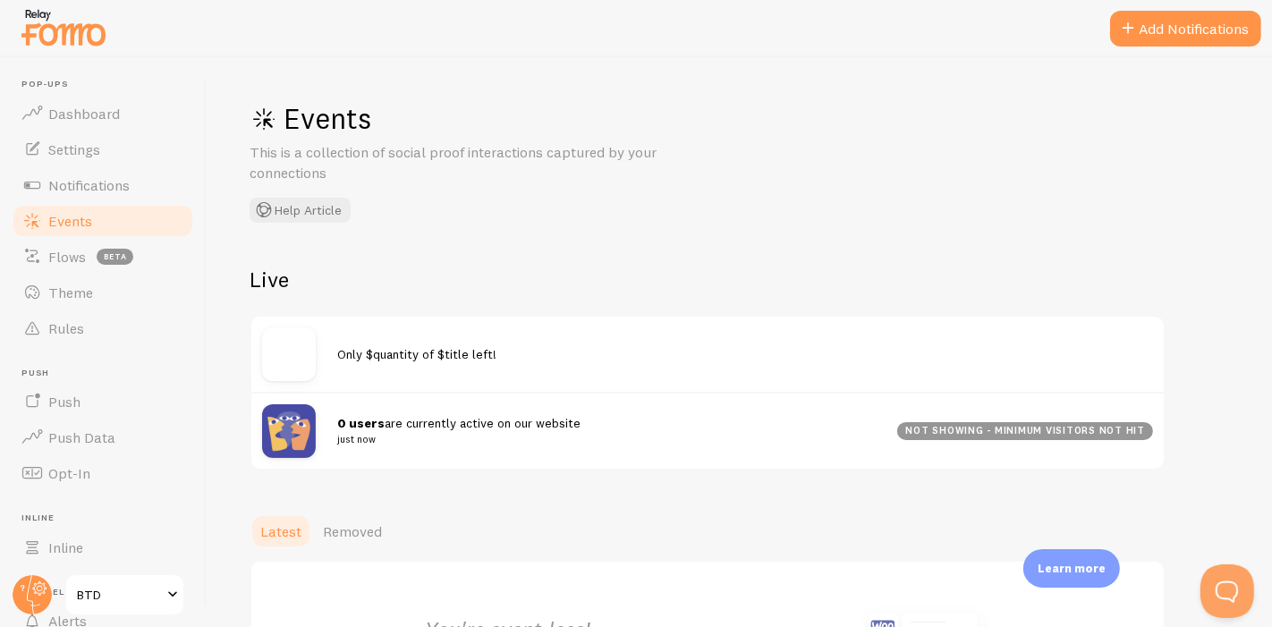
click at [115, 208] on link "Events" at bounding box center [103, 221] width 184 height 36
click at [156, 182] on link "Notifications" at bounding box center [103, 185] width 184 height 36
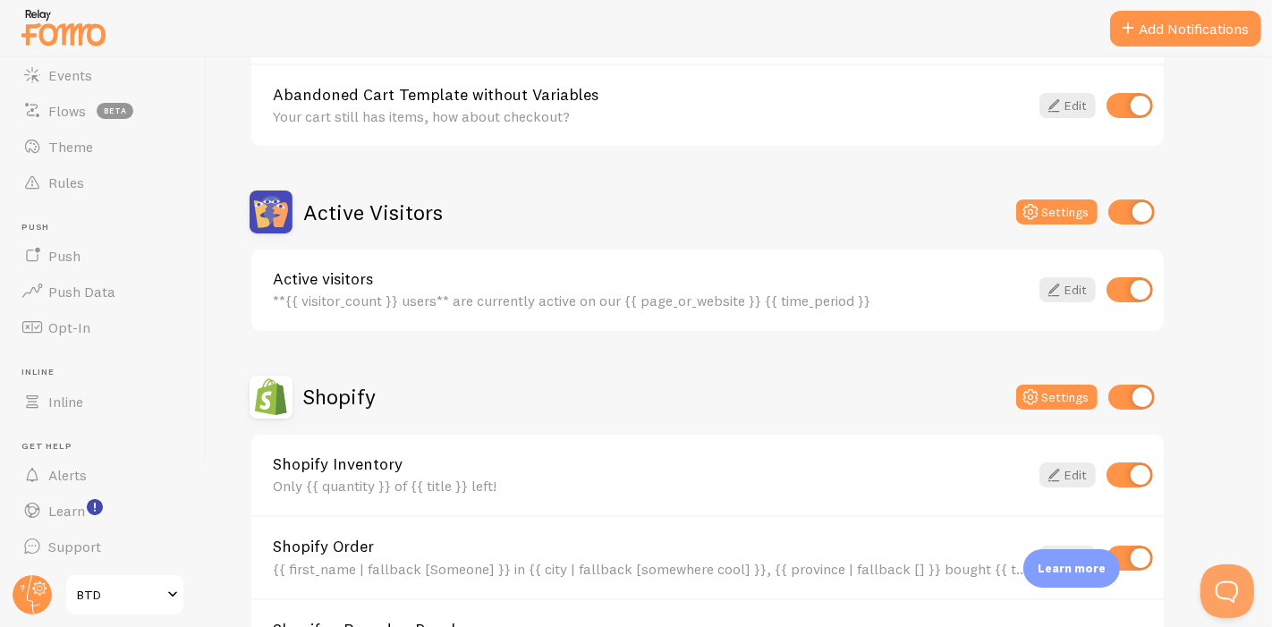
scroll to position [199, 0]
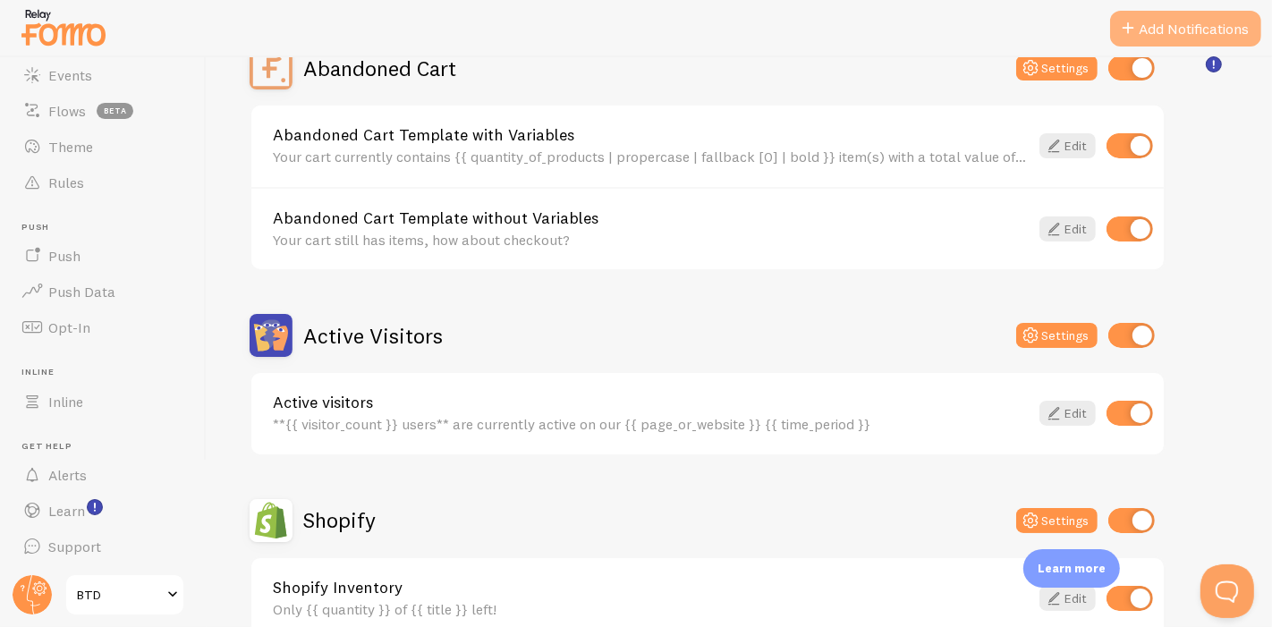
click at [1192, 24] on button "Add Notifications" at bounding box center [1185, 29] width 151 height 36
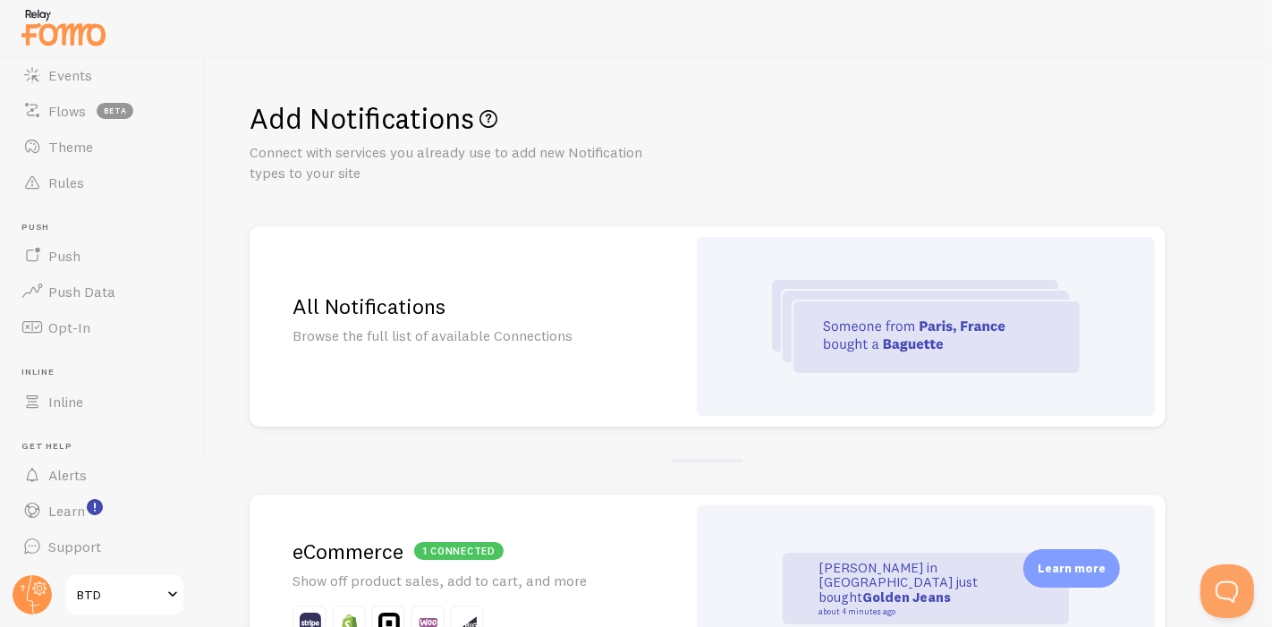
click at [838, 252] on div at bounding box center [926, 326] width 458 height 179
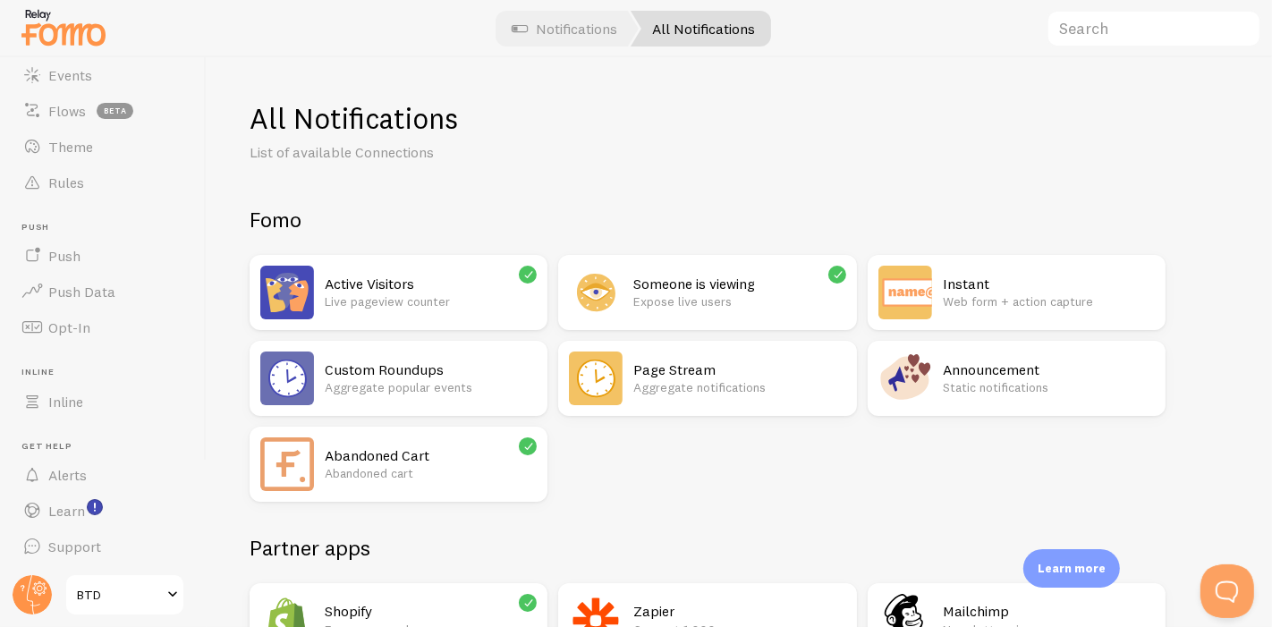
click at [746, 298] on p "Expose live users" at bounding box center [739, 302] width 212 height 18
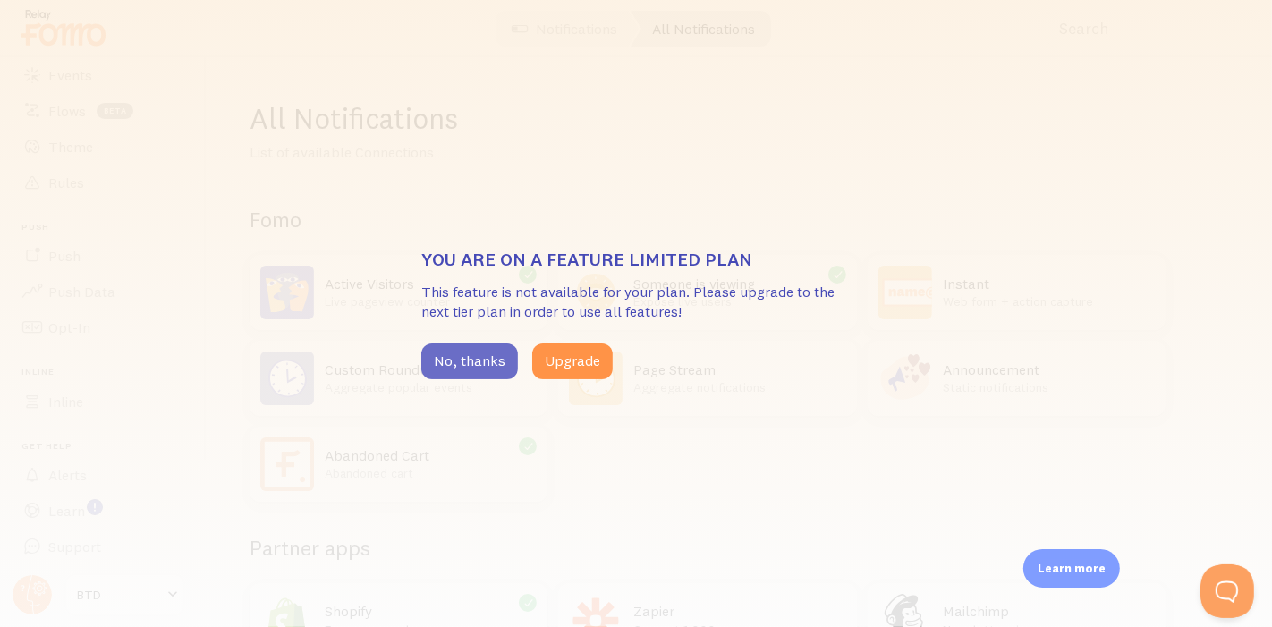
click at [472, 369] on button "No, thanks" at bounding box center [469, 362] width 97 height 36
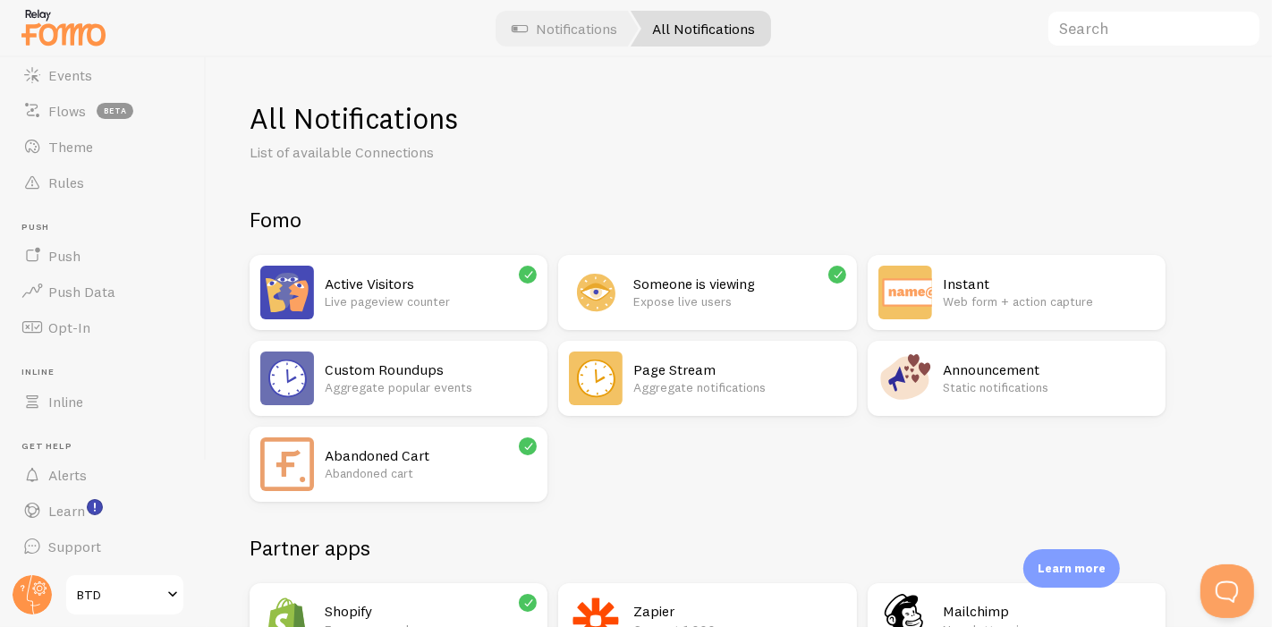
click at [369, 290] on h2 "Active Visitors" at bounding box center [431, 284] width 212 height 19
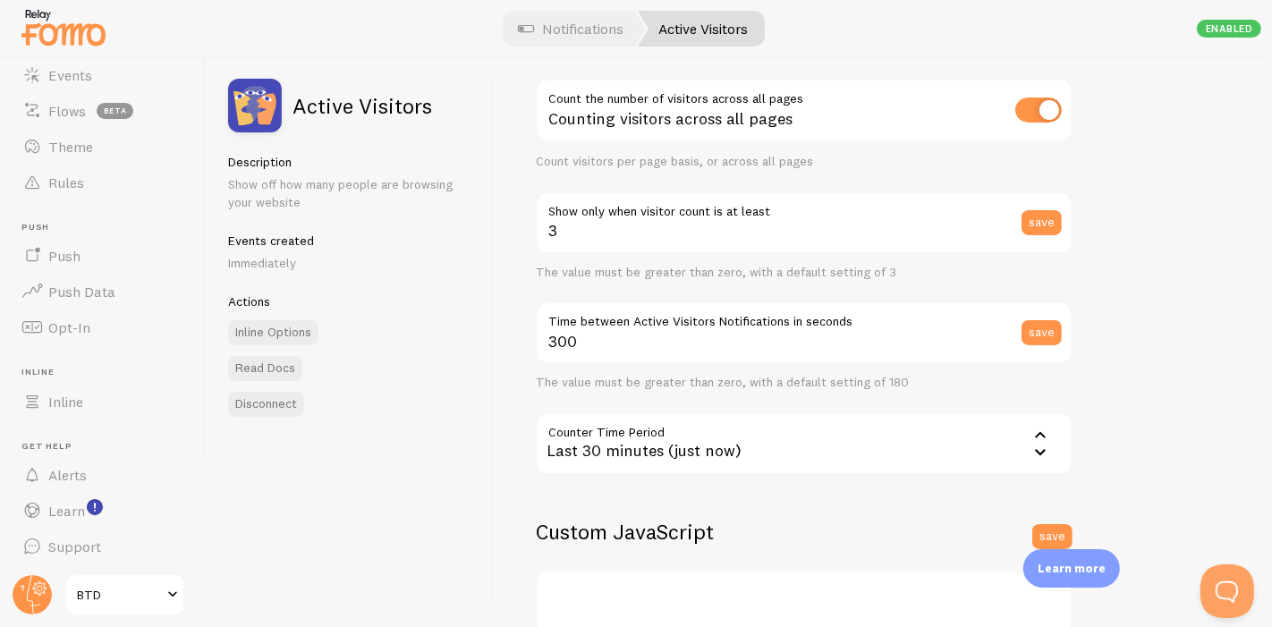
scroll to position [99, 0]
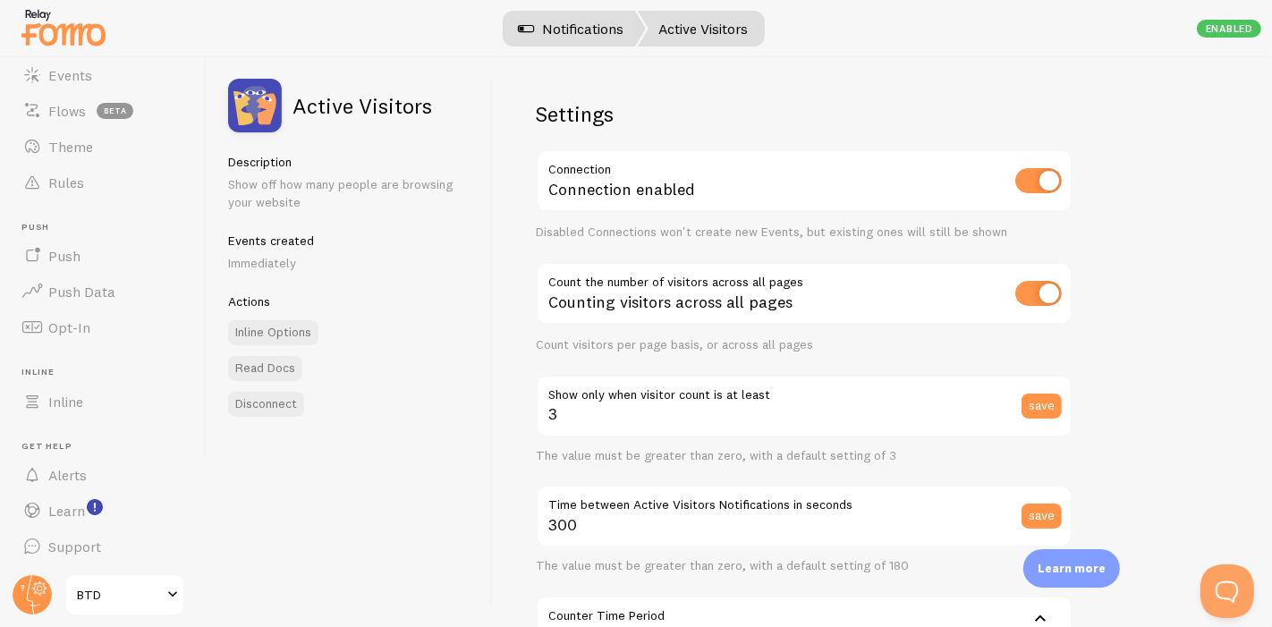
click at [590, 31] on link "Notifications" at bounding box center [571, 29] width 148 height 36
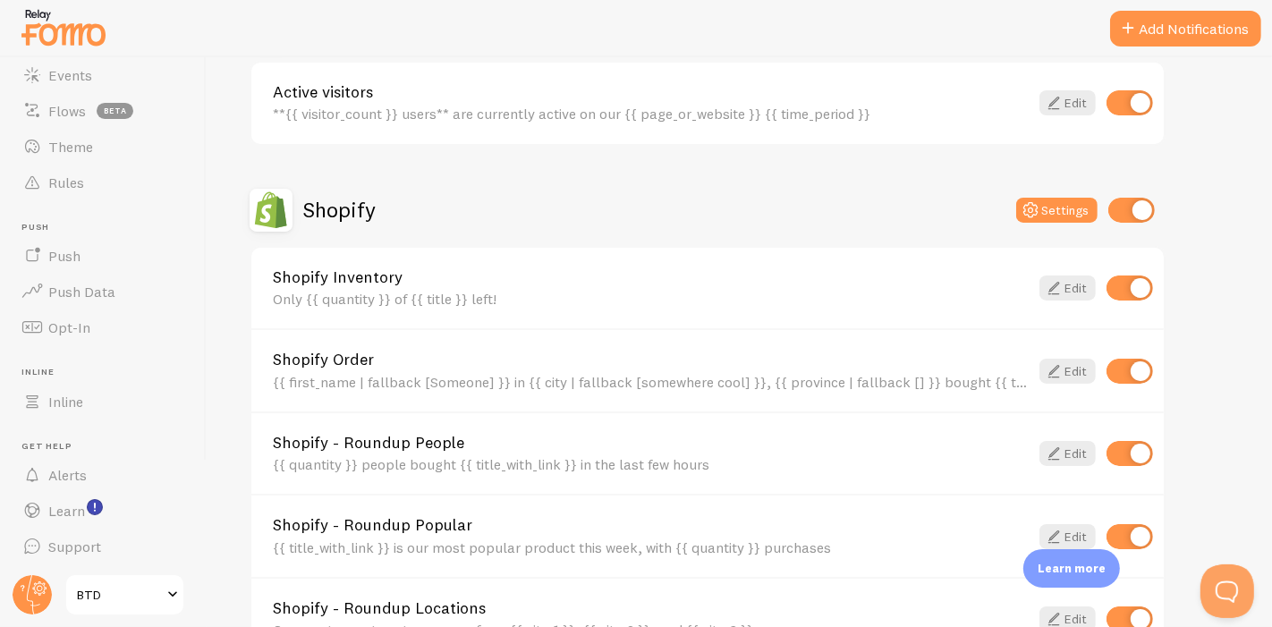
scroll to position [807, 0]
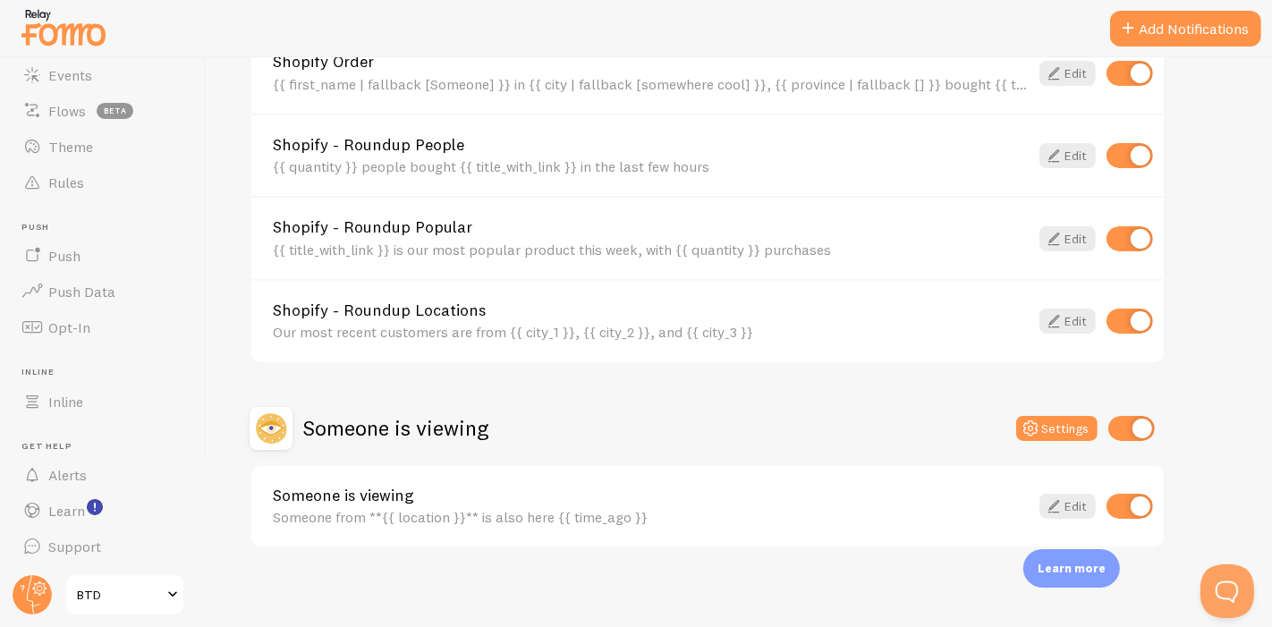
click at [437, 488] on link "Someone is viewing" at bounding box center [651, 496] width 756 height 16
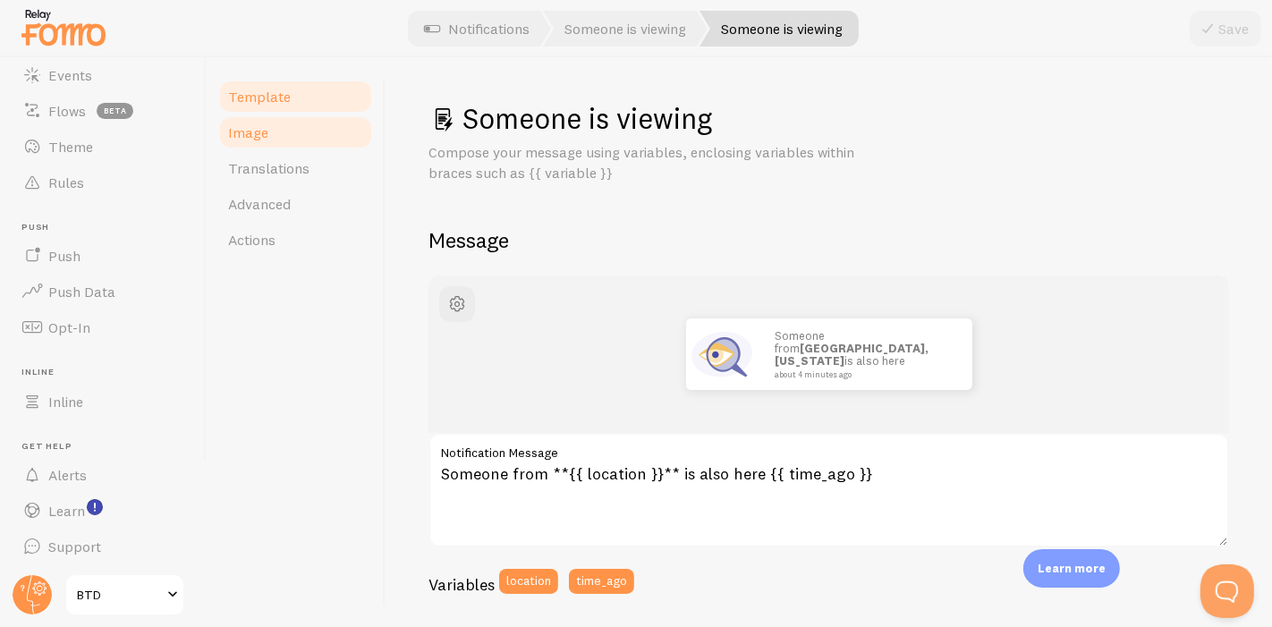
click at [234, 128] on span "Image" at bounding box center [248, 132] width 40 height 18
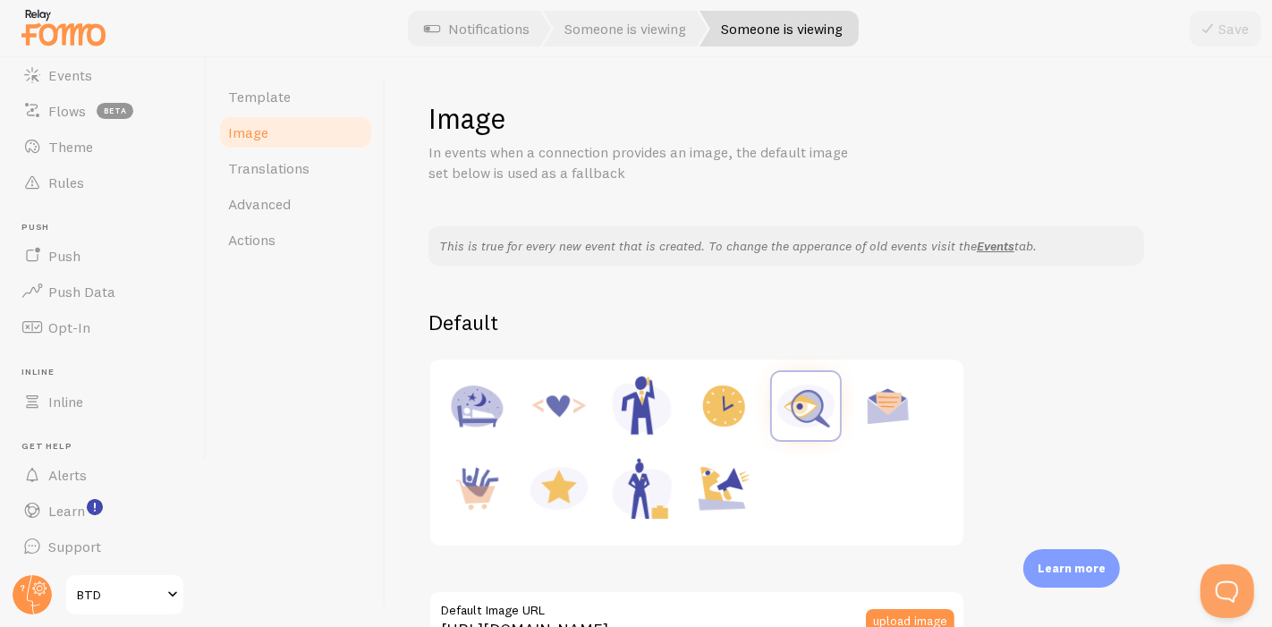
click at [580, 502] on img at bounding box center [559, 488] width 68 height 68
type input "[URL][DOMAIN_NAME]"
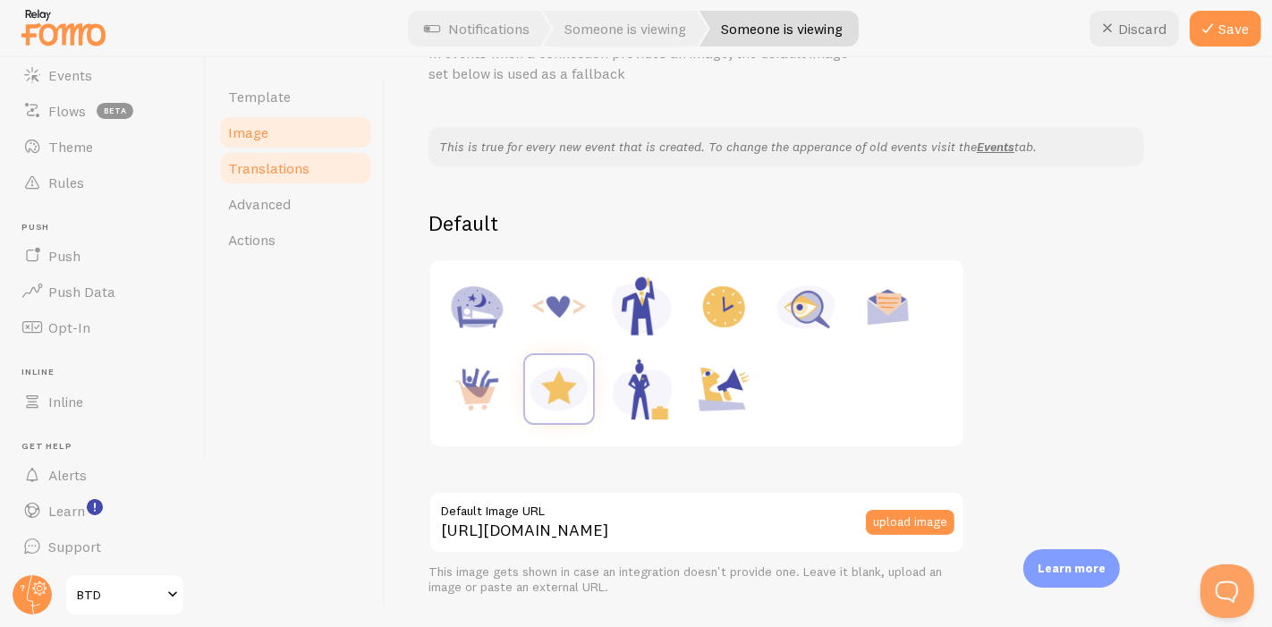
click at [332, 178] on link "Translations" at bounding box center [295, 168] width 157 height 36
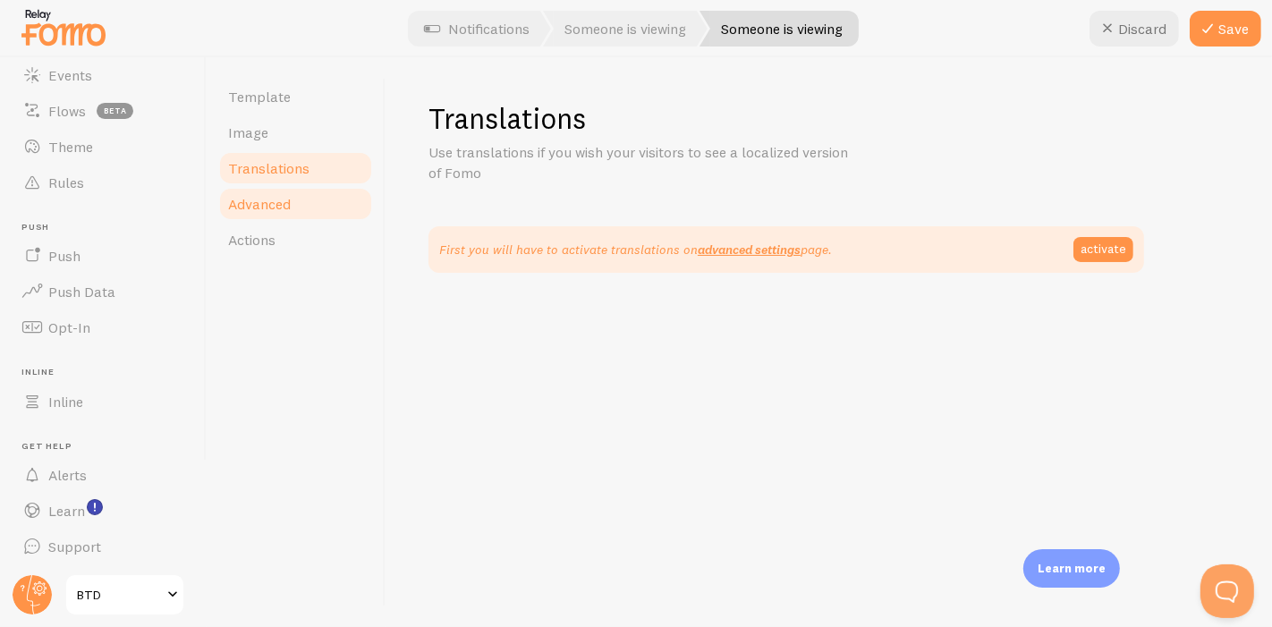
click at [309, 203] on link "Advanced" at bounding box center [295, 204] width 157 height 36
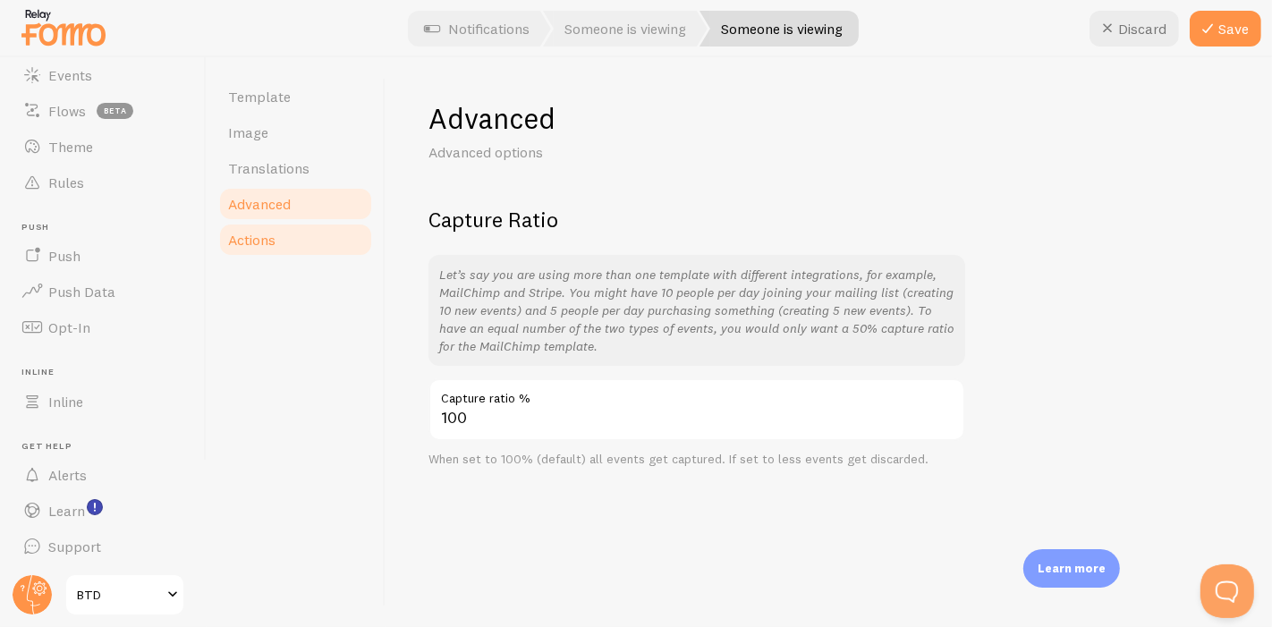
click at [291, 228] on link "Actions" at bounding box center [295, 240] width 157 height 36
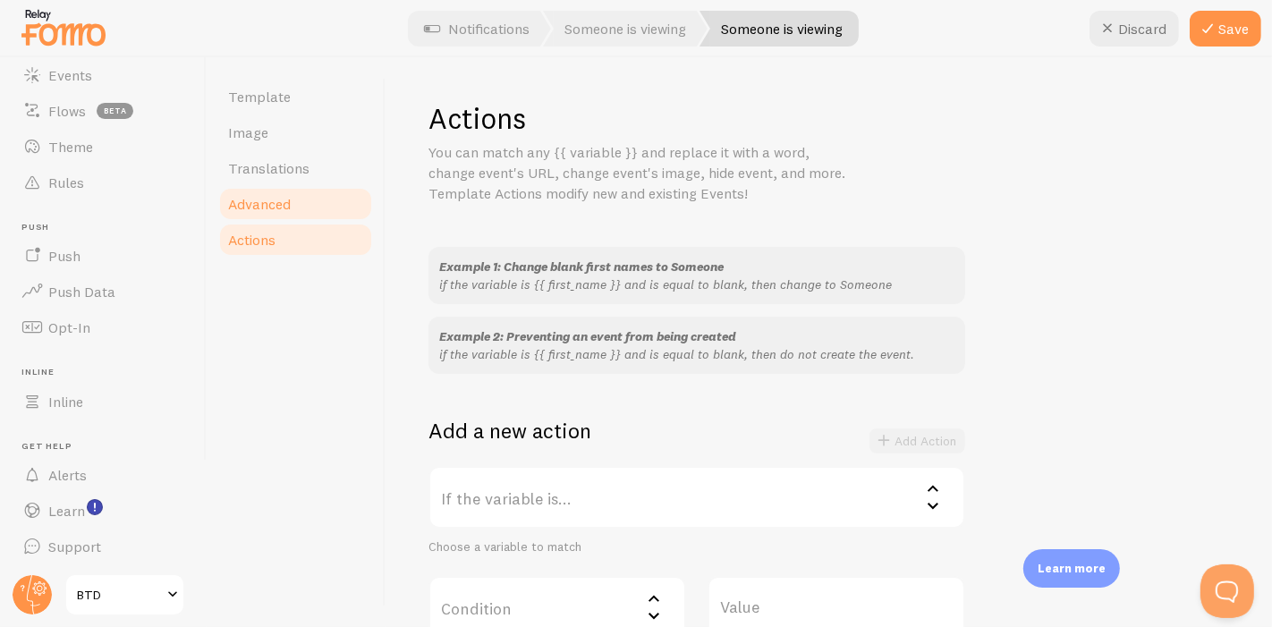
click at [262, 192] on link "Advanced" at bounding box center [295, 204] width 157 height 36
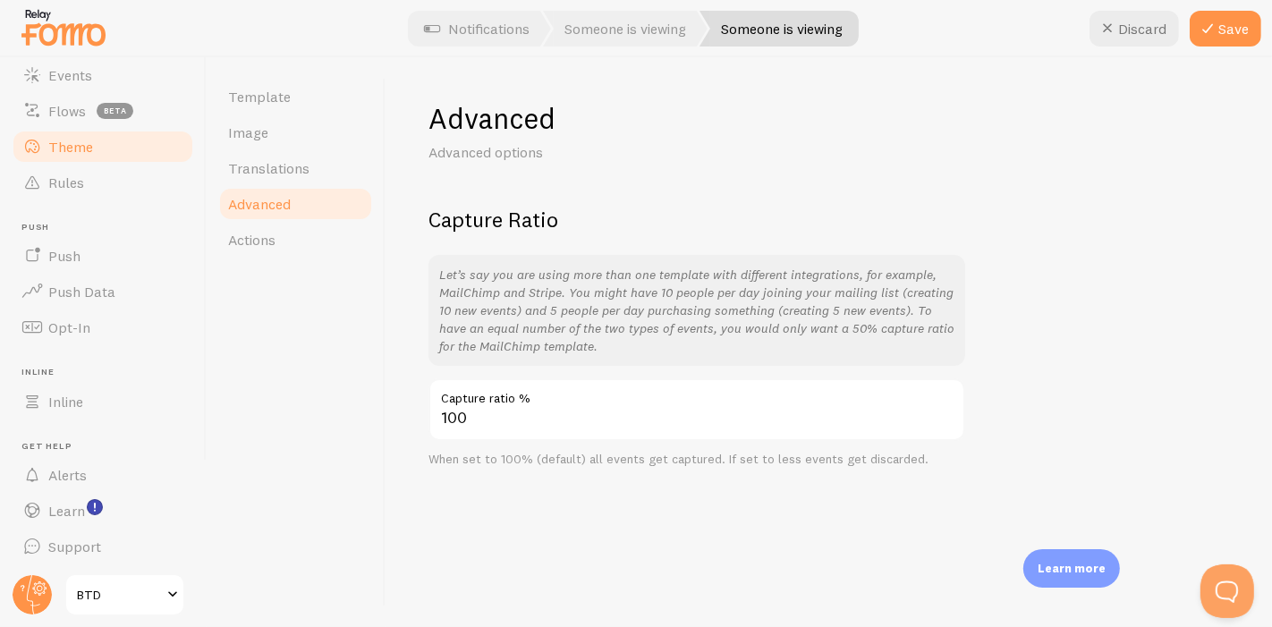
click at [65, 132] on link "Theme" at bounding box center [103, 147] width 184 height 36
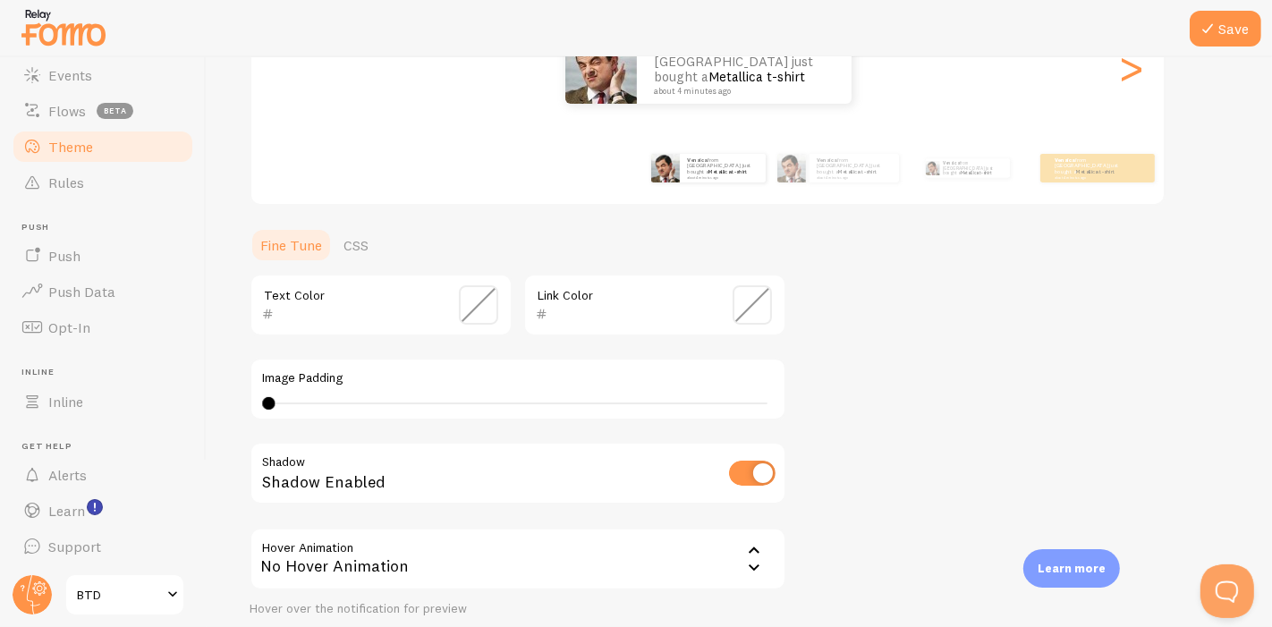
scroll to position [298, 0]
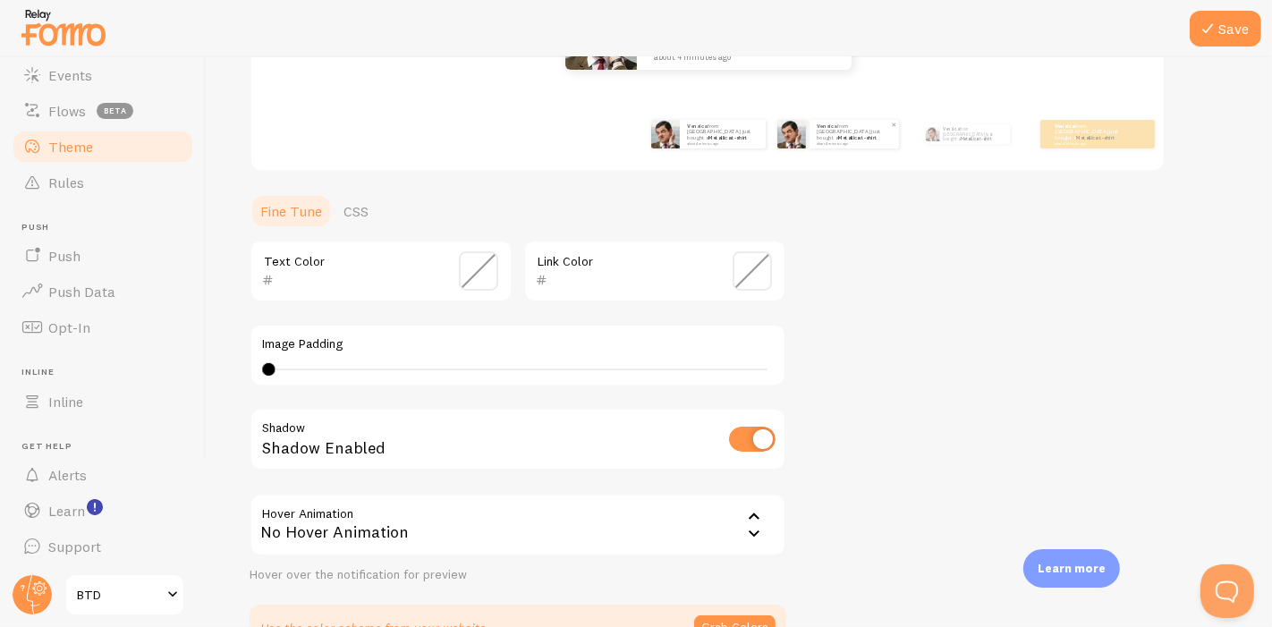
click at [825, 141] on small "about 4 minutes ago" at bounding box center [853, 143] width 73 height 4
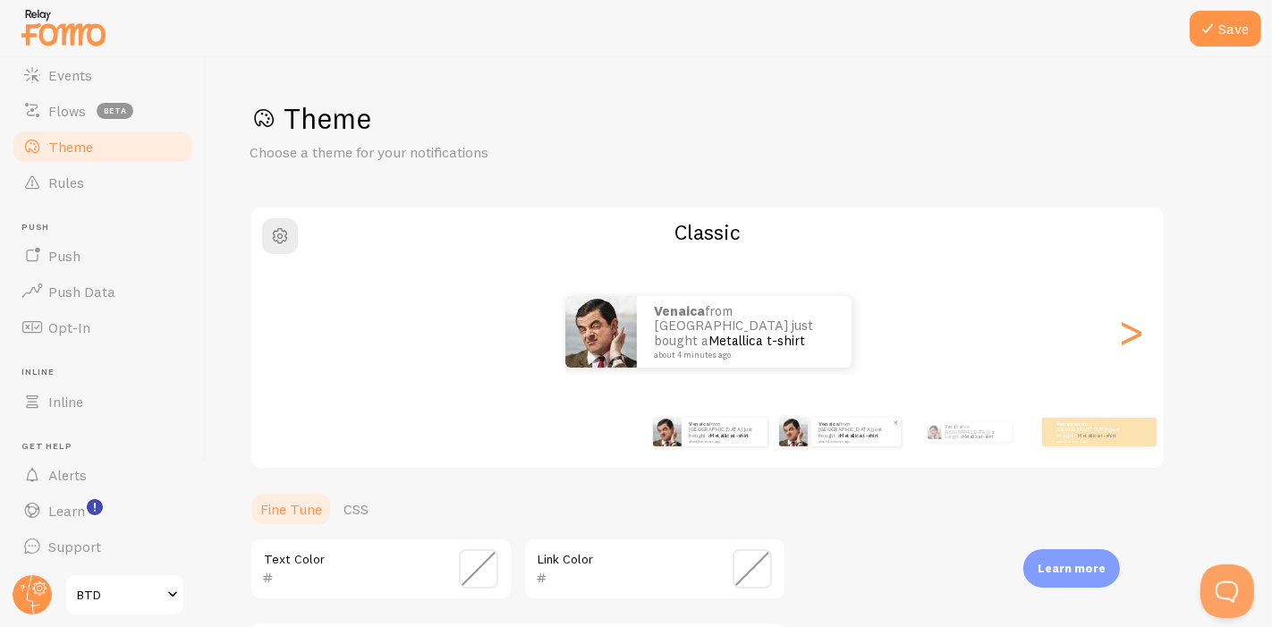
click at [845, 423] on p "Venaica from [GEOGRAPHIC_DATA] just bought a Metallica t-shirt about 4 minutes …" at bounding box center [856, 431] width 75 height 22
click at [845, 423] on p "Venaica from [GEOGRAPHIC_DATA] just bought a Metallica t-shirt about 4 minutes …" at bounding box center [854, 431] width 75 height 22
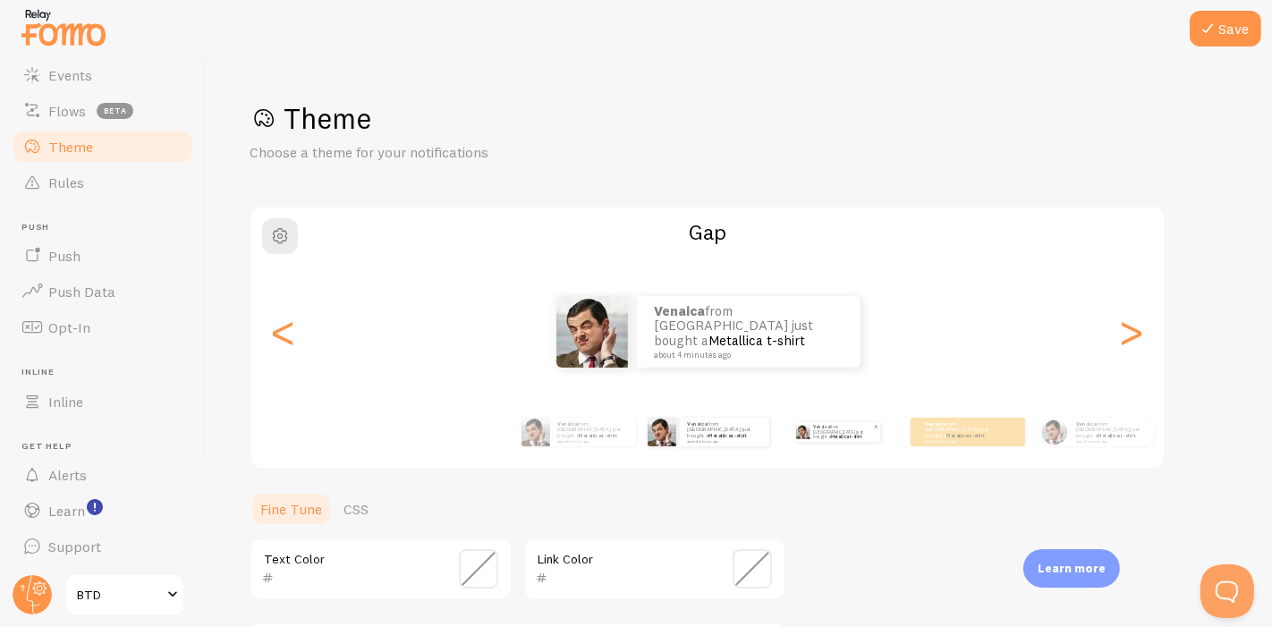
click at [853, 438] on div "Venaica from [GEOGRAPHIC_DATA] just bought a Metallica t-shirt about 4 minutes …" at bounding box center [837, 432] width 115 height 50
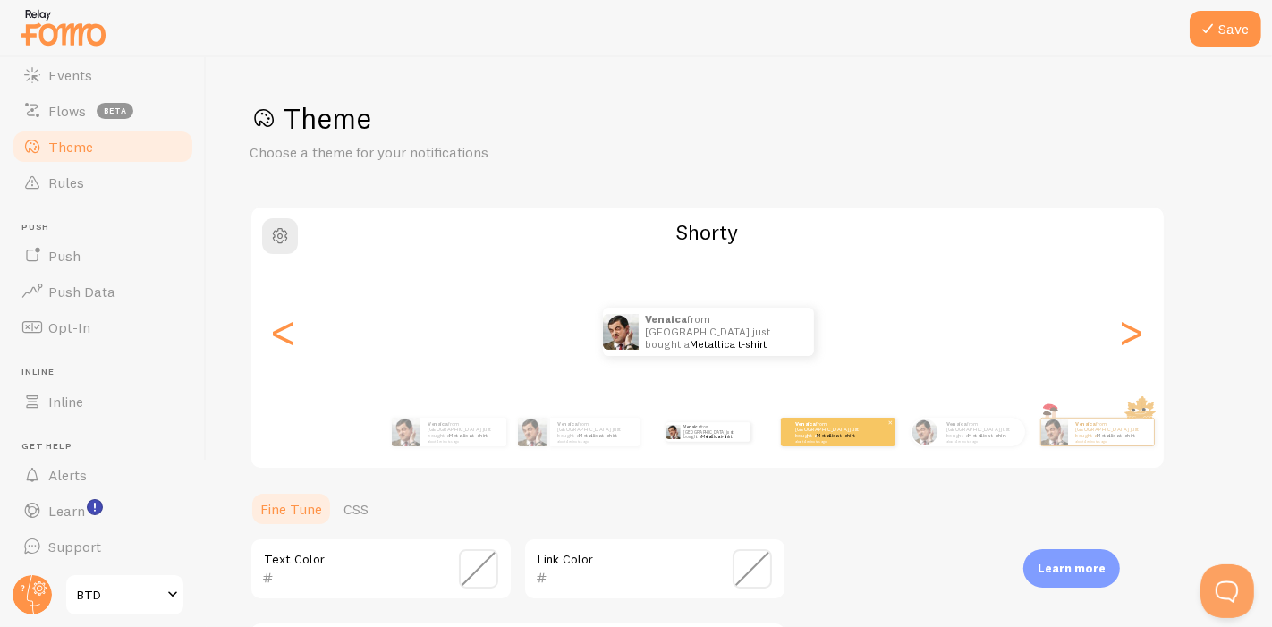
click at [793, 443] on div "Venaica from [GEOGRAPHIC_DATA] just bought a Metallica t-shirt about 4 minutes …" at bounding box center [838, 432] width 115 height 29
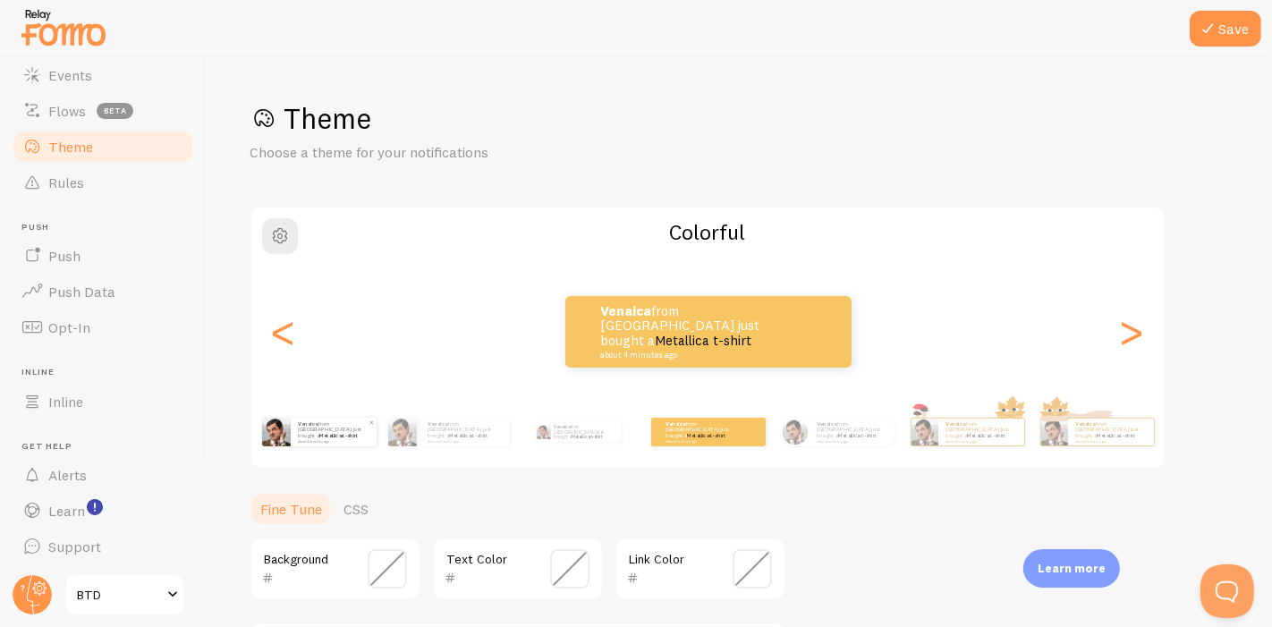
click at [327, 439] on small "about 4 minutes ago" at bounding box center [333, 441] width 70 height 4
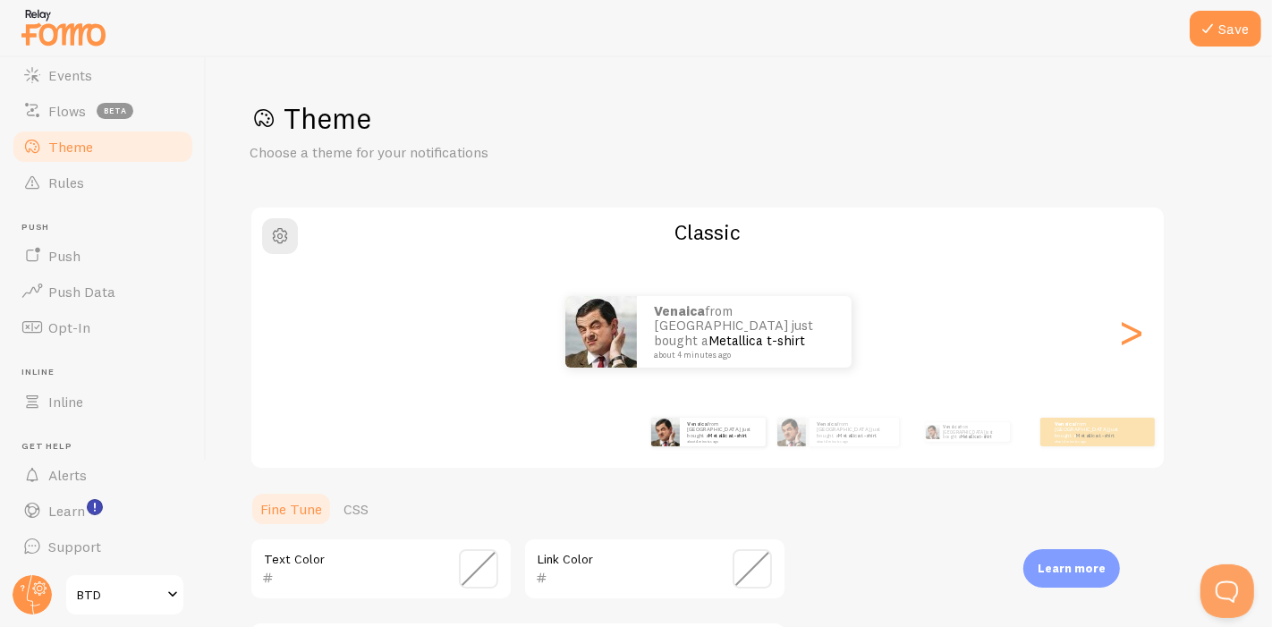
click at [910, 446] on div "Venaica from [GEOGRAPHIC_DATA] just bought a Metallica t-shirt about 4 minutes …" at bounding box center [967, 432] width 115 height 50
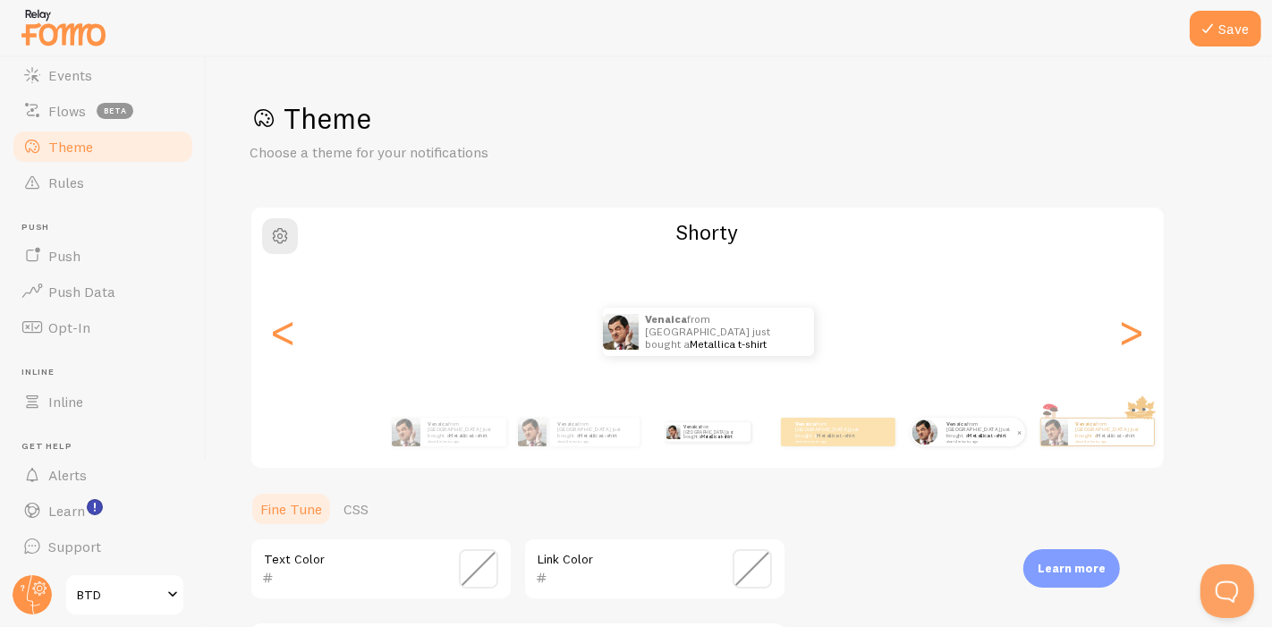
click at [1004, 434] on div "Venaica from [GEOGRAPHIC_DATA] just bought a Metallica t-shirt about 4 minutes …" at bounding box center [968, 432] width 115 height 29
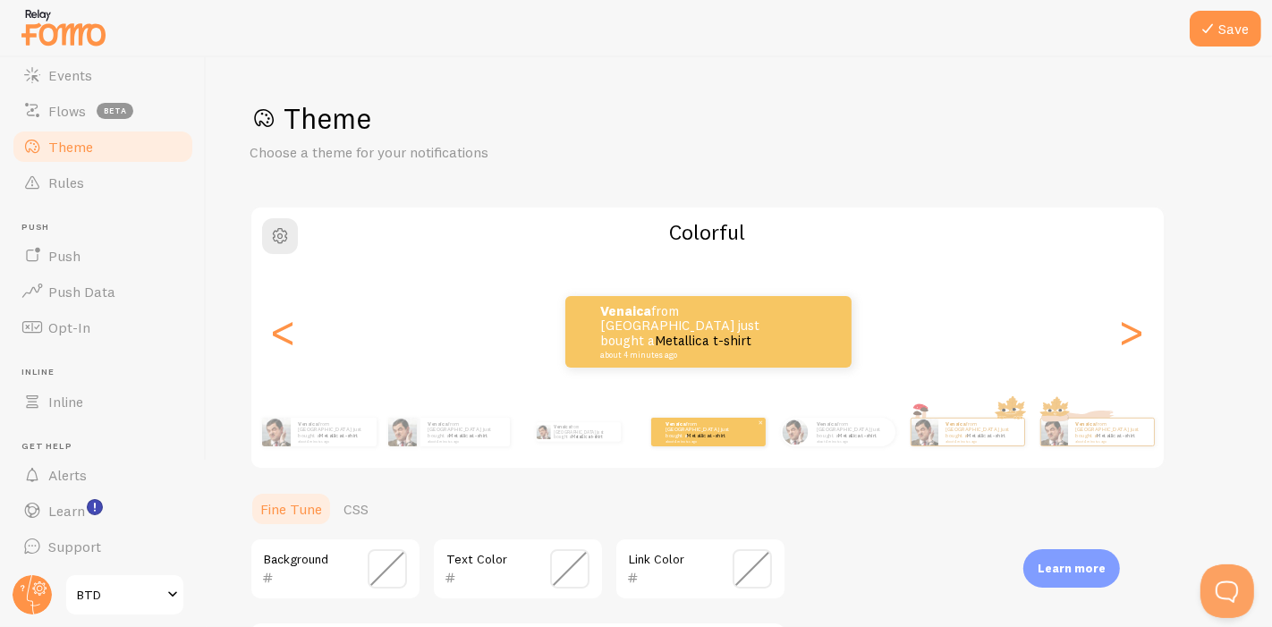
click at [702, 439] on small "about 4 minutes ago" at bounding box center [701, 441] width 70 height 4
click at [734, 434] on p "Venaica from [GEOGRAPHIC_DATA] just bought a Metallica t-shirt about 4 minutes …" at bounding box center [702, 431] width 72 height 22
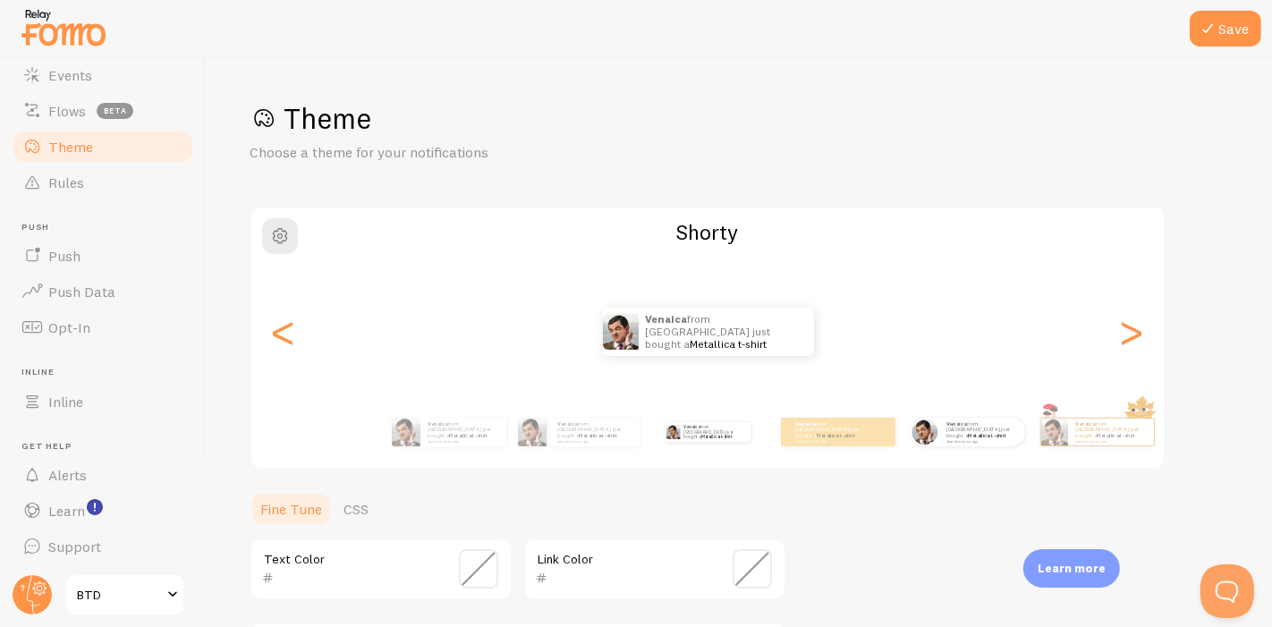
click at [937, 453] on div "Venaica from [GEOGRAPHIC_DATA] just bought a Metallica t-shirt about 4 minutes …" at bounding box center [967, 432] width 115 height 50
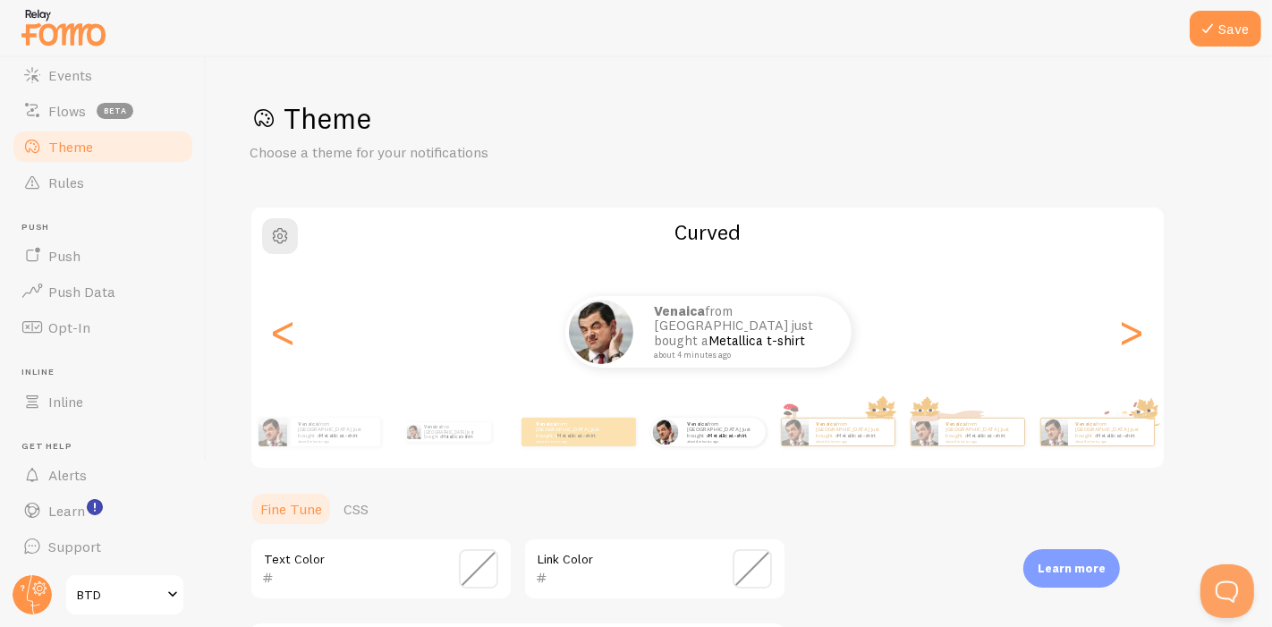
click at [897, 444] on div "Venaica from [GEOGRAPHIC_DATA] just bought a Metallica t-shirt about 4 minutes …" at bounding box center [644, 432] width 1027 height 50
click at [706, 432] on p "Venaica from [GEOGRAPHIC_DATA] just bought a Metallica t-shirt about 4 minutes …" at bounding box center [723, 431] width 72 height 22
click at [710, 445] on div "Venaica from [GEOGRAPHIC_DATA] just bought a Metallica t-shirt about 4 minutes …" at bounding box center [723, 432] width 86 height 29
click at [577, 444] on div "Venaica from [GEOGRAPHIC_DATA] just bought a Metallica t-shirt about 4 minutes …" at bounding box center [579, 432] width 115 height 29
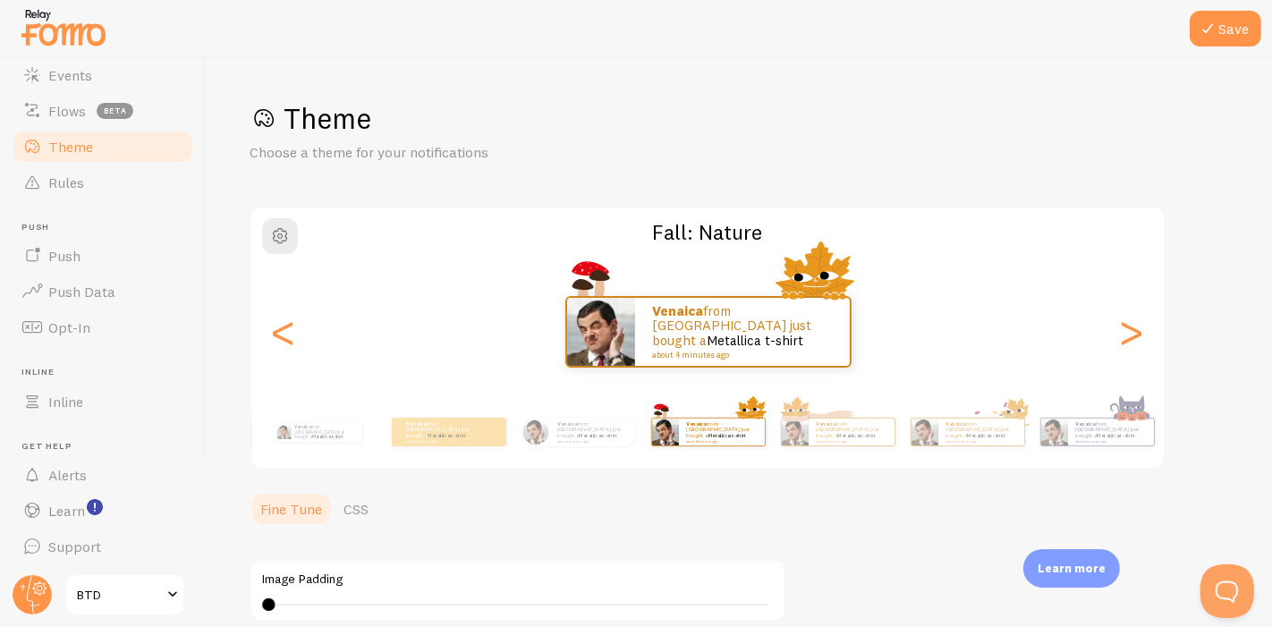
click at [678, 448] on div "Venaica from [GEOGRAPHIC_DATA] just bought a Metallica t-shirt about 4 minutes …" at bounding box center [707, 432] width 115 height 50
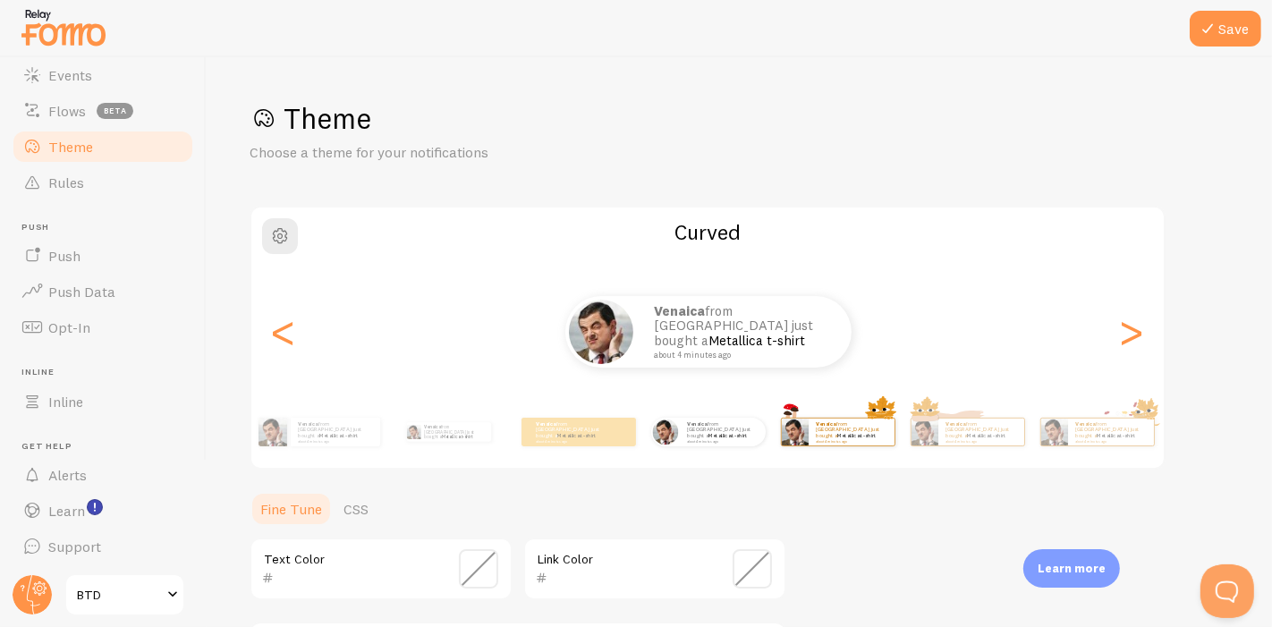
click at [824, 451] on div "Venaica from [GEOGRAPHIC_DATA] just bought a Metallica t-shirt about 4 minutes …" at bounding box center [837, 432] width 115 height 50
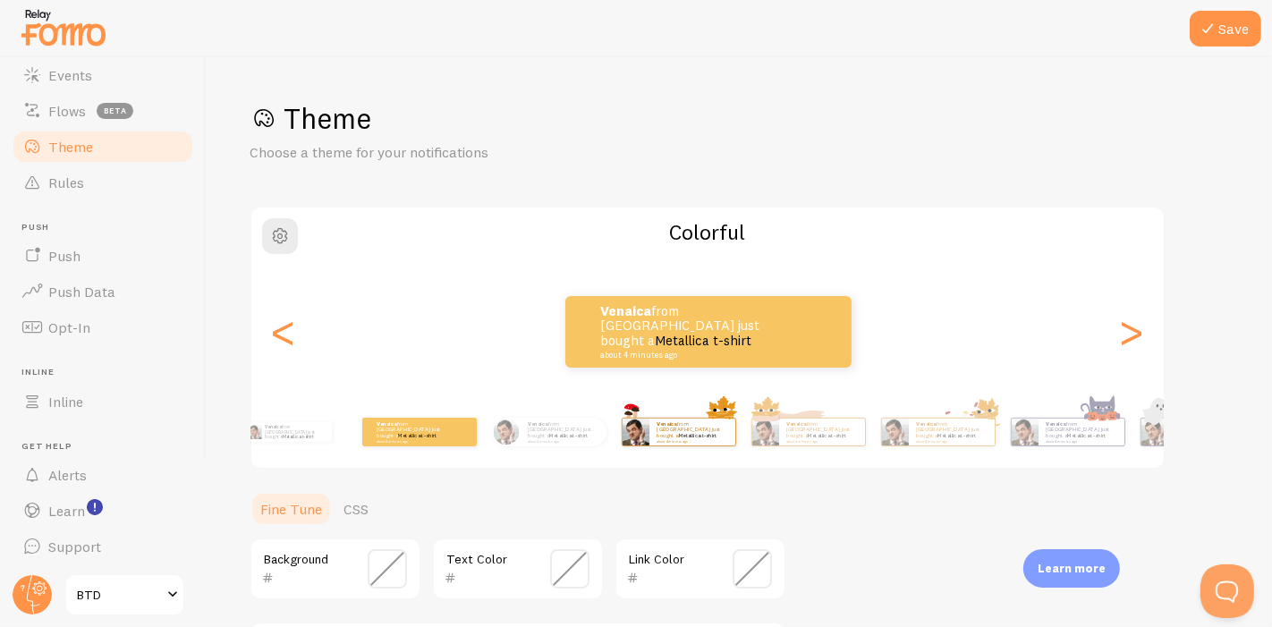
click at [656, 446] on div "Venaica from [GEOGRAPHIC_DATA] just bought a Metallica t-shirt about 4 minutes …" at bounding box center [678, 432] width 115 height 50
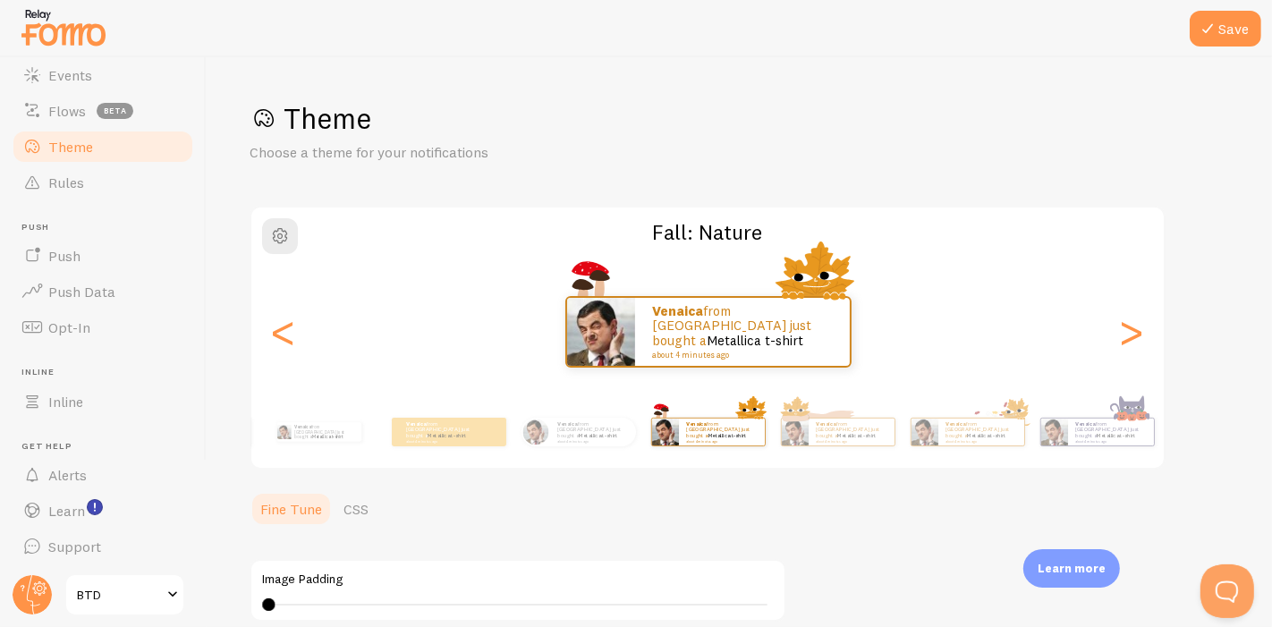
click at [896, 437] on div "Venaica from [GEOGRAPHIC_DATA] just bought a Metallica t-shirt about 4 minutes …" at bounding box center [515, 432] width 1027 height 50
click at [848, 439] on small "about 4 minutes ago" at bounding box center [851, 441] width 70 height 4
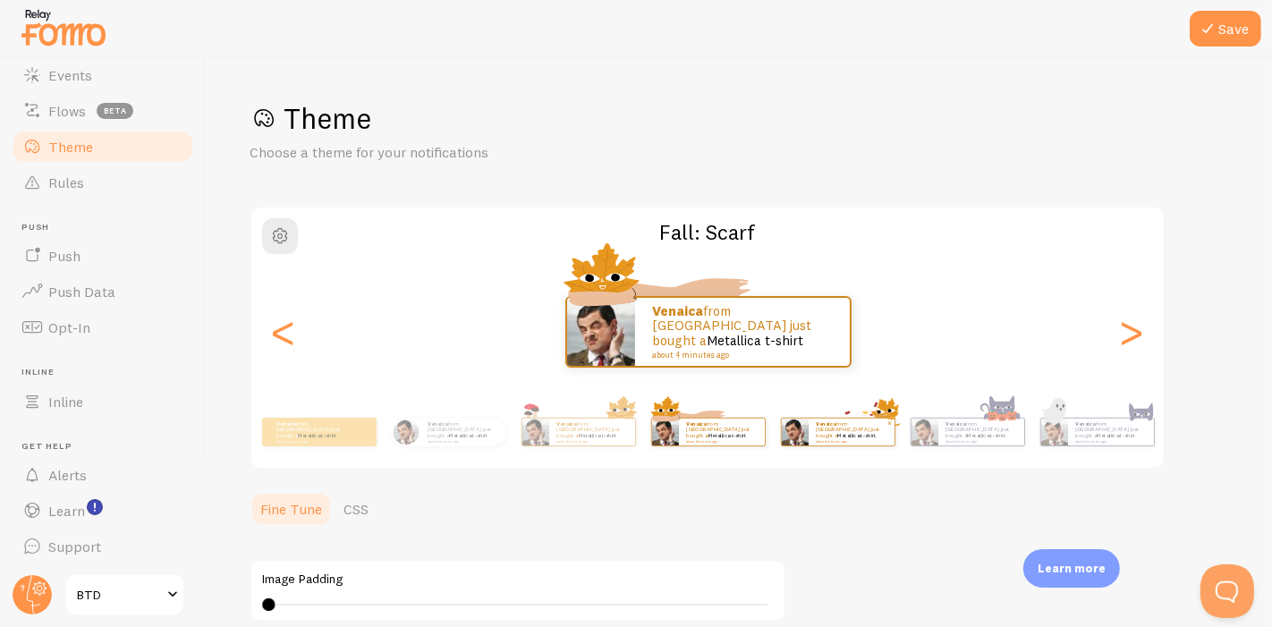
click at [848, 439] on small "about 4 minutes ago" at bounding box center [851, 441] width 70 height 4
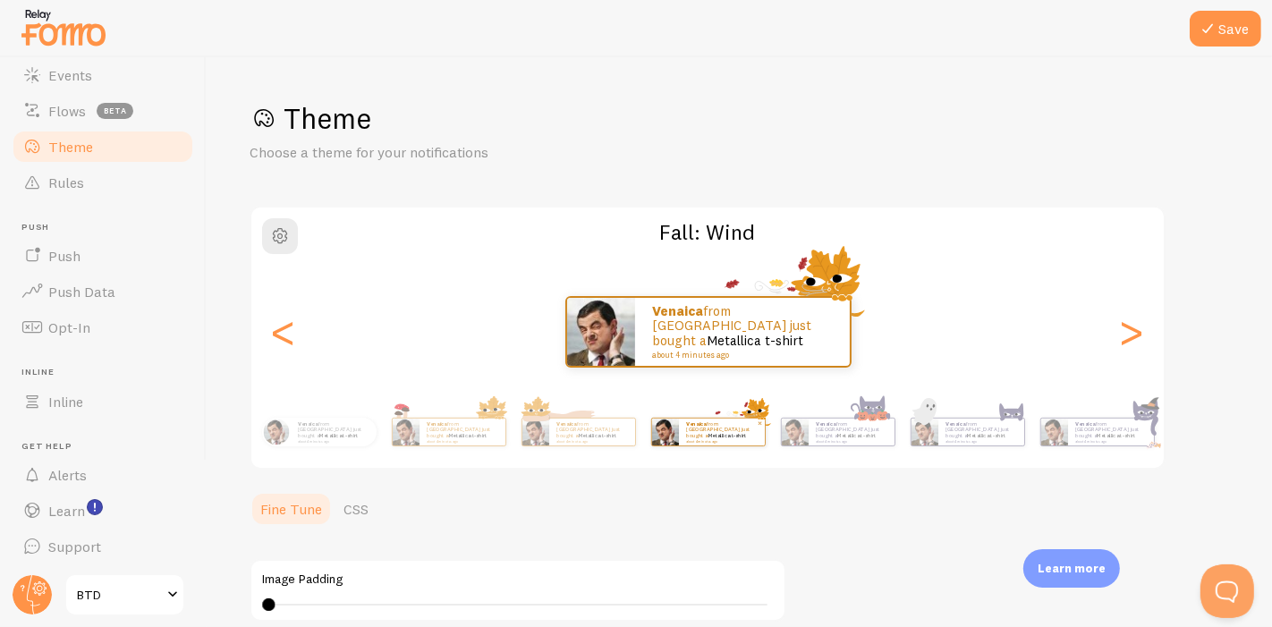
click at [848, 439] on small "about 4 minutes ago" at bounding box center [851, 441] width 70 height 4
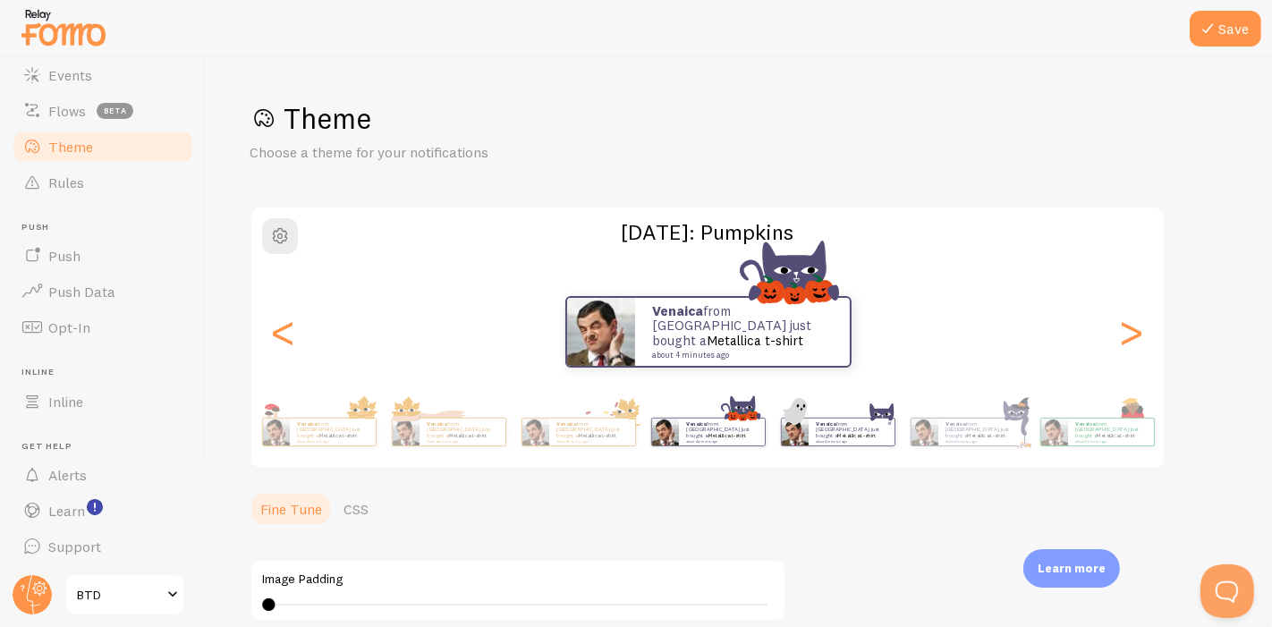
click at [829, 446] on div "Venaica from [GEOGRAPHIC_DATA] just bought a Metallica t-shirt about 4 minutes …" at bounding box center [837, 432] width 115 height 50
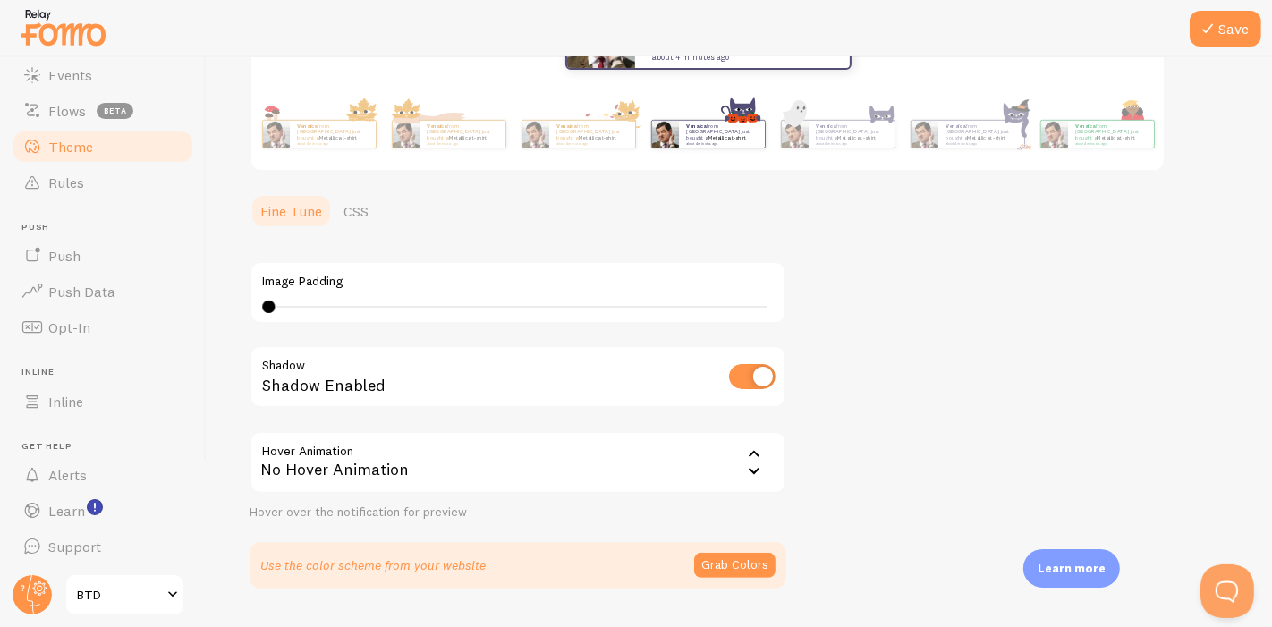
drag, startPoint x: 352, startPoint y: 302, endPoint x: 730, endPoint y: 308, distance: 378.4
click at [730, 308] on div "0 0 - undefined" at bounding box center [518, 307] width 512 height 14
drag, startPoint x: 591, startPoint y: 304, endPoint x: 620, endPoint y: 300, distance: 29.0
click at [620, 300] on div "37" at bounding box center [518, 307] width 512 height 14
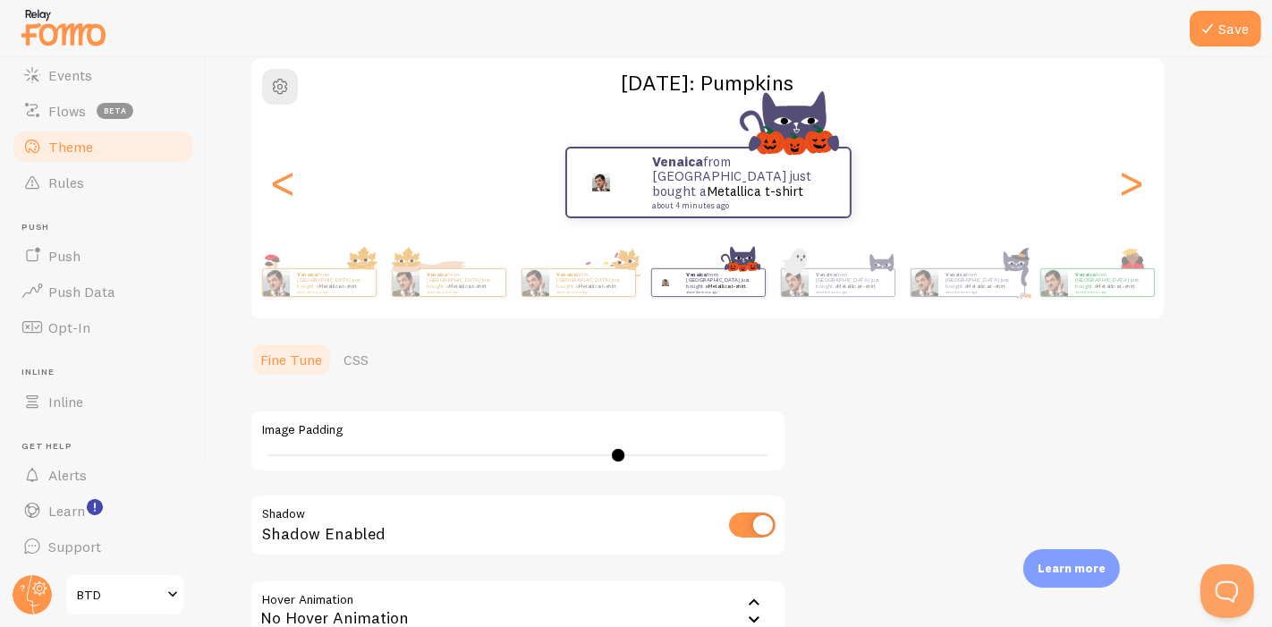
scroll to position [0, 0]
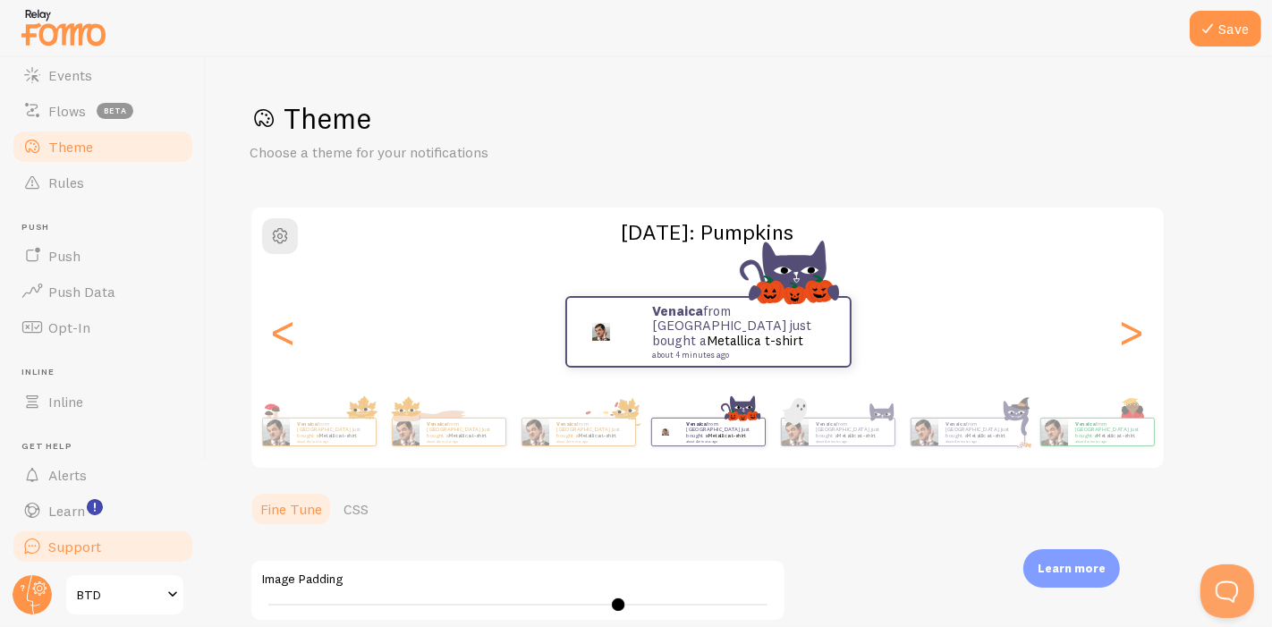
drag, startPoint x: 598, startPoint y: 594, endPoint x: 150, endPoint y: 552, distance: 450.1
click at [63, 555] on main "Pop-ups Dashboard Settings Notifications Events Flows beta Theme Rules [GEOGRAP…" at bounding box center [636, 342] width 1272 height 570
drag, startPoint x: 359, startPoint y: 601, endPoint x: 223, endPoint y: 588, distance: 136.6
click at [192, 590] on main "Pop-ups Dashboard Settings Notifications Events Flows beta Theme Rules [GEOGRAP…" at bounding box center [636, 342] width 1272 height 570
click at [462, 601] on div "28" at bounding box center [518, 605] width 512 height 14
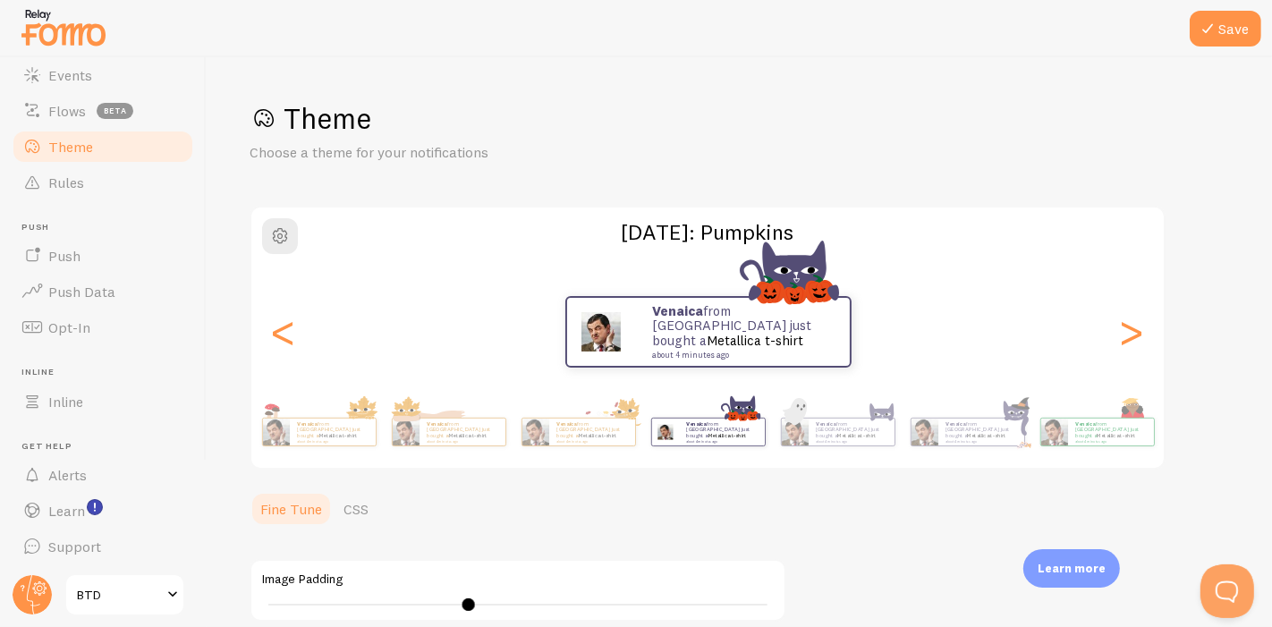
drag, startPoint x: 431, startPoint y: 604, endPoint x: 291, endPoint y: 605, distance: 140.4
click at [291, 605] on div "16" at bounding box center [518, 605] width 512 height 14
click at [282, 607] on div "2" at bounding box center [518, 605] width 512 height 14
click at [259, 607] on div "Image Padding 1" at bounding box center [518, 590] width 537 height 63
type input "0"
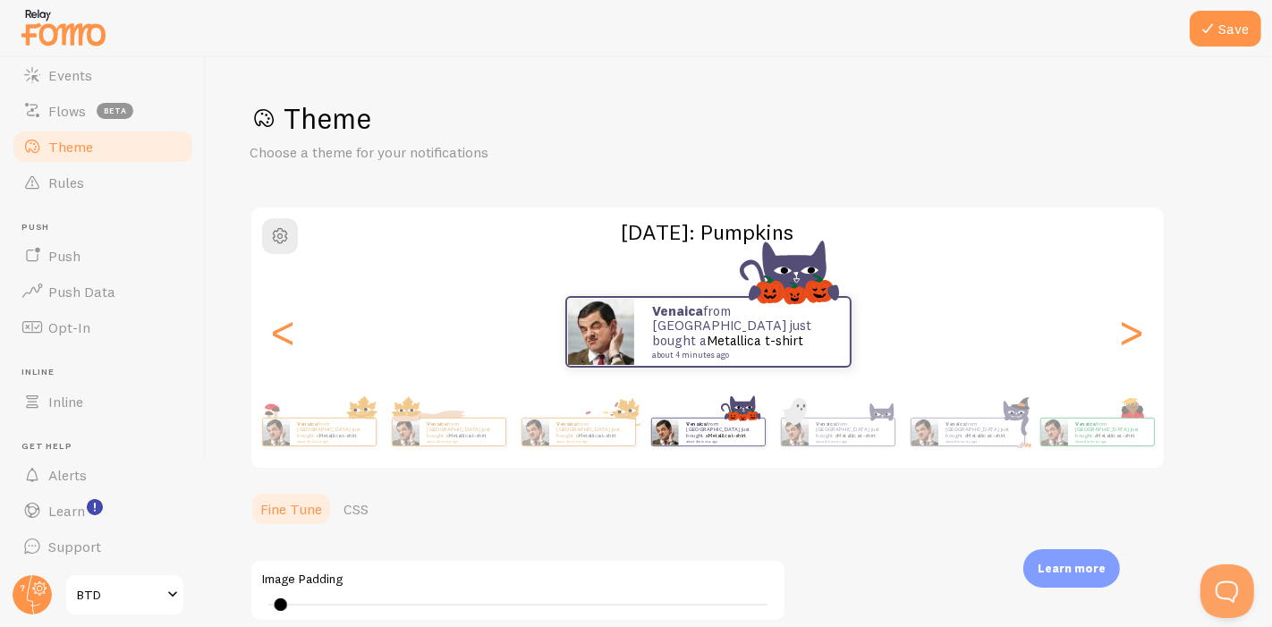
drag, startPoint x: 246, startPoint y: 612, endPoint x: 233, endPoint y: 605, distance: 14.4
click at [233, 610] on div "Save Theme Choose a theme for your notifications [DATE]: Pumpkins Venaica from …" at bounding box center [739, 342] width 1065 height 570
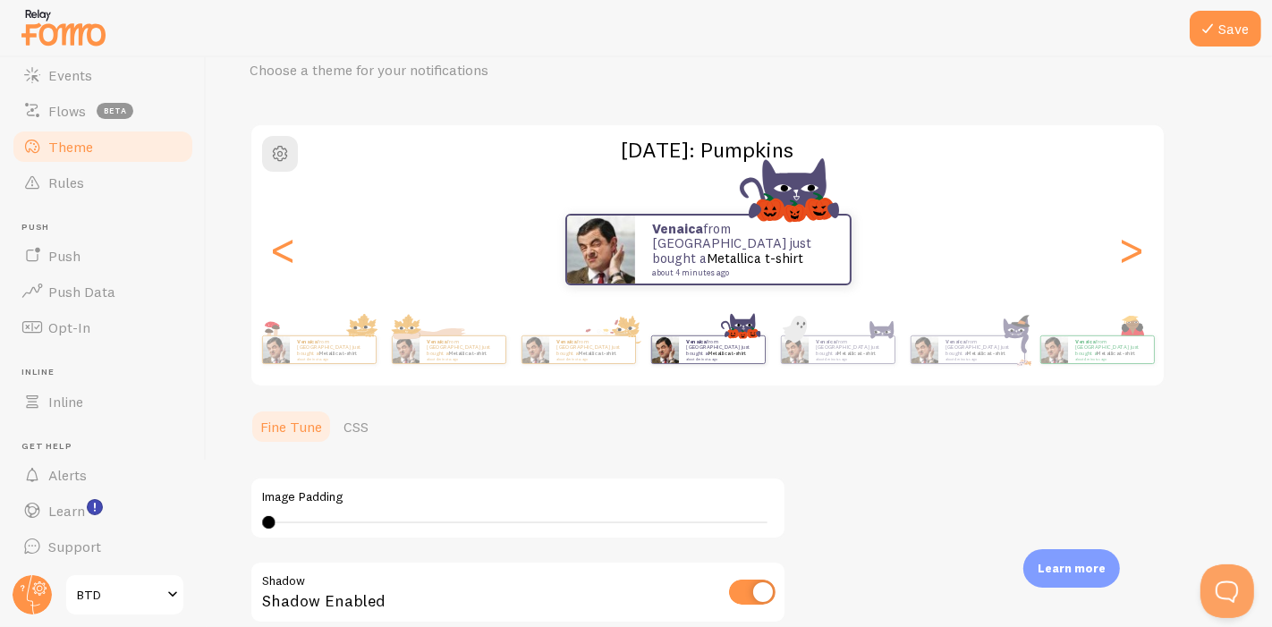
scroll to position [199, 0]
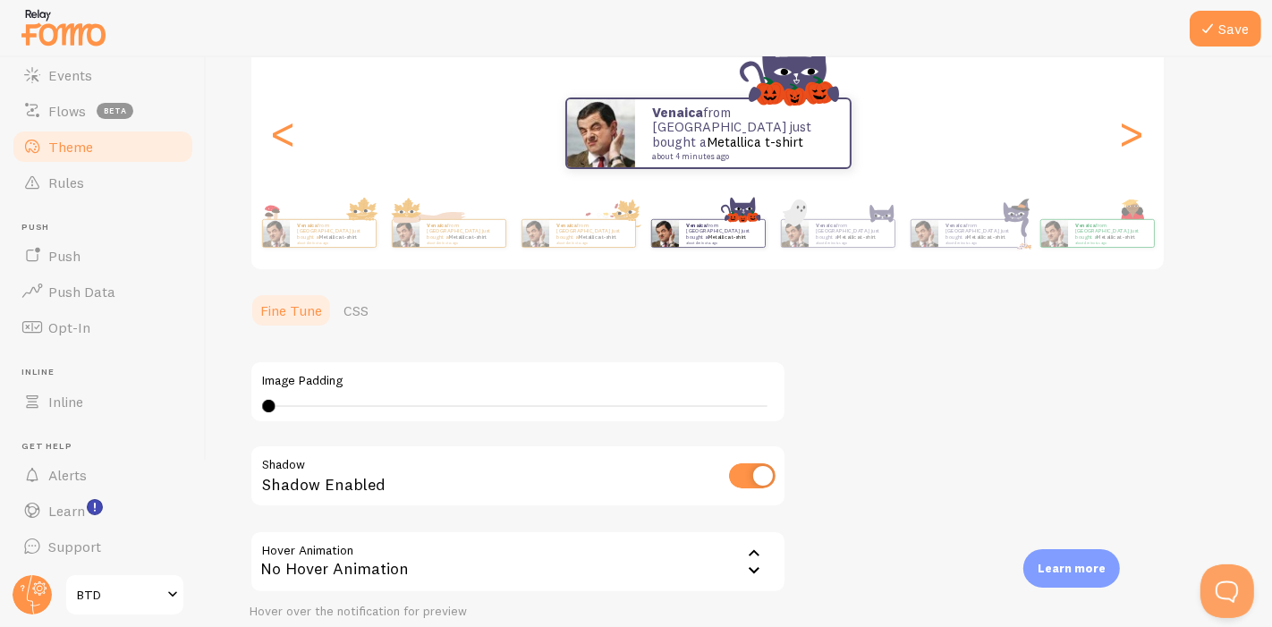
click at [734, 470] on input "checkbox" at bounding box center [752, 475] width 47 height 25
click at [735, 475] on input "checkbox" at bounding box center [752, 475] width 47 height 25
checkbox input "true"
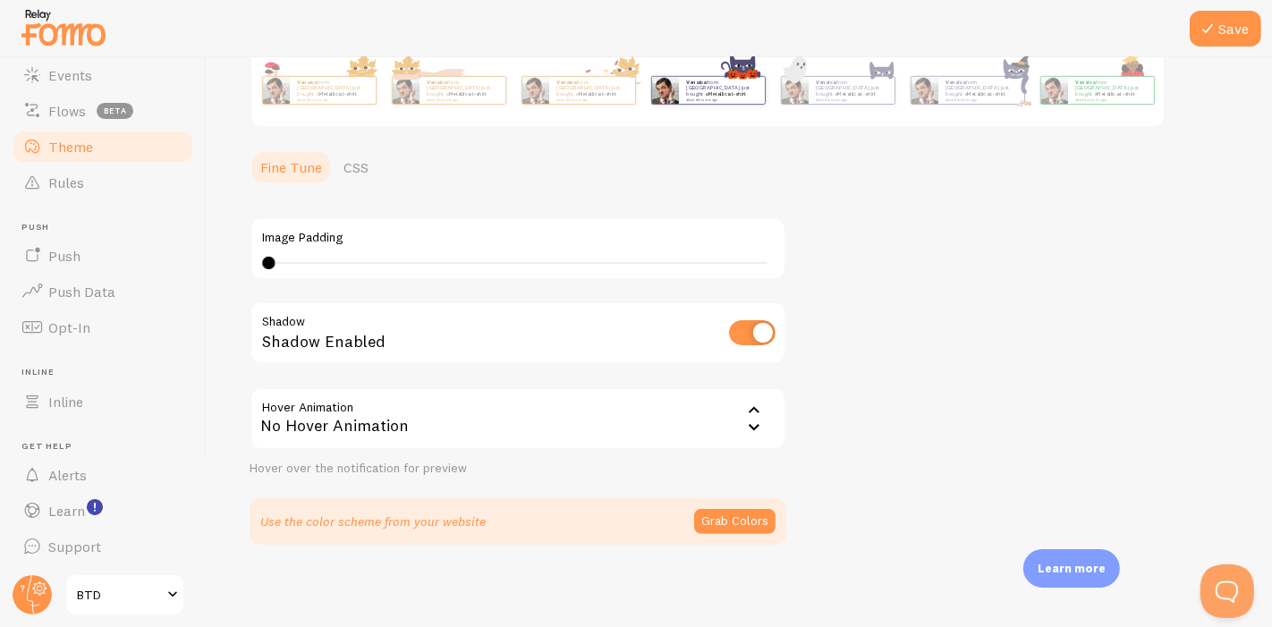
scroll to position [342, 0]
click at [556, 417] on div "No Hover Animation" at bounding box center [518, 418] width 537 height 63
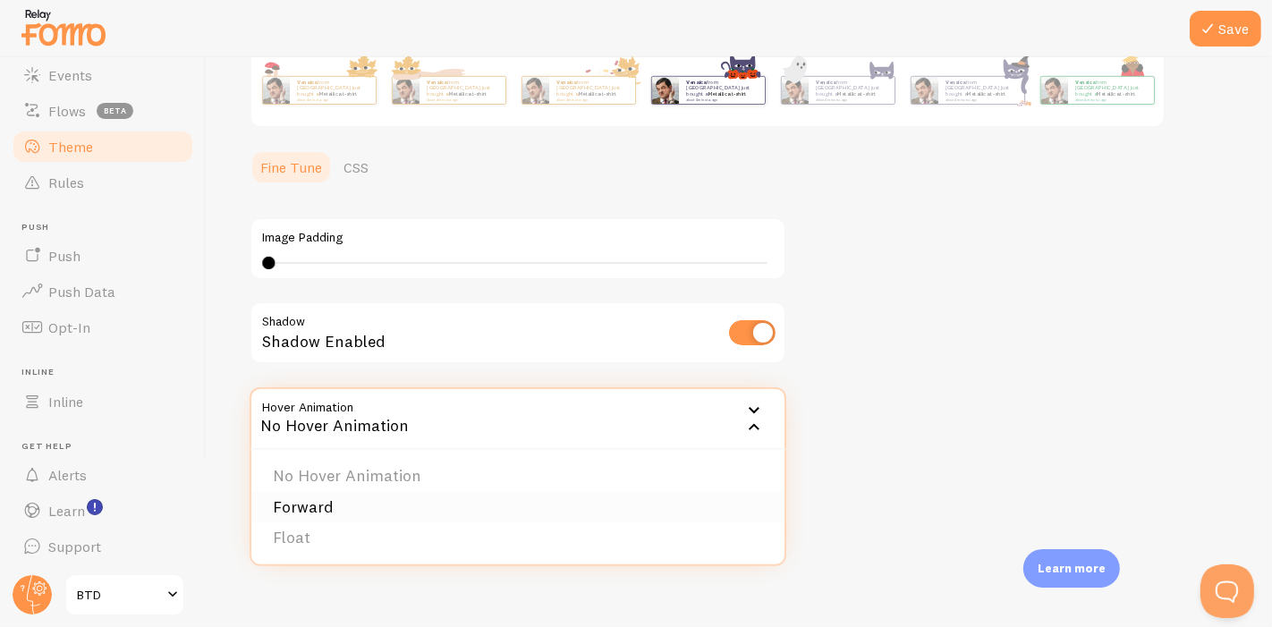
click at [340, 494] on li "Forward" at bounding box center [517, 507] width 533 height 31
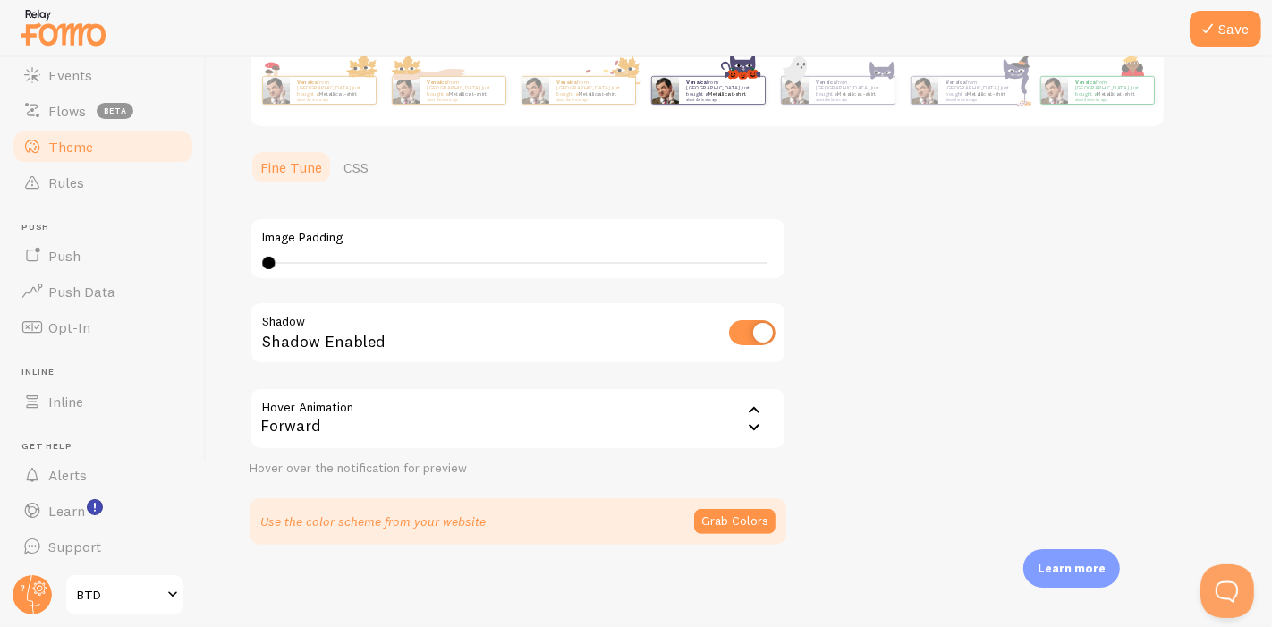
click at [684, 425] on div "Forward" at bounding box center [518, 418] width 537 height 63
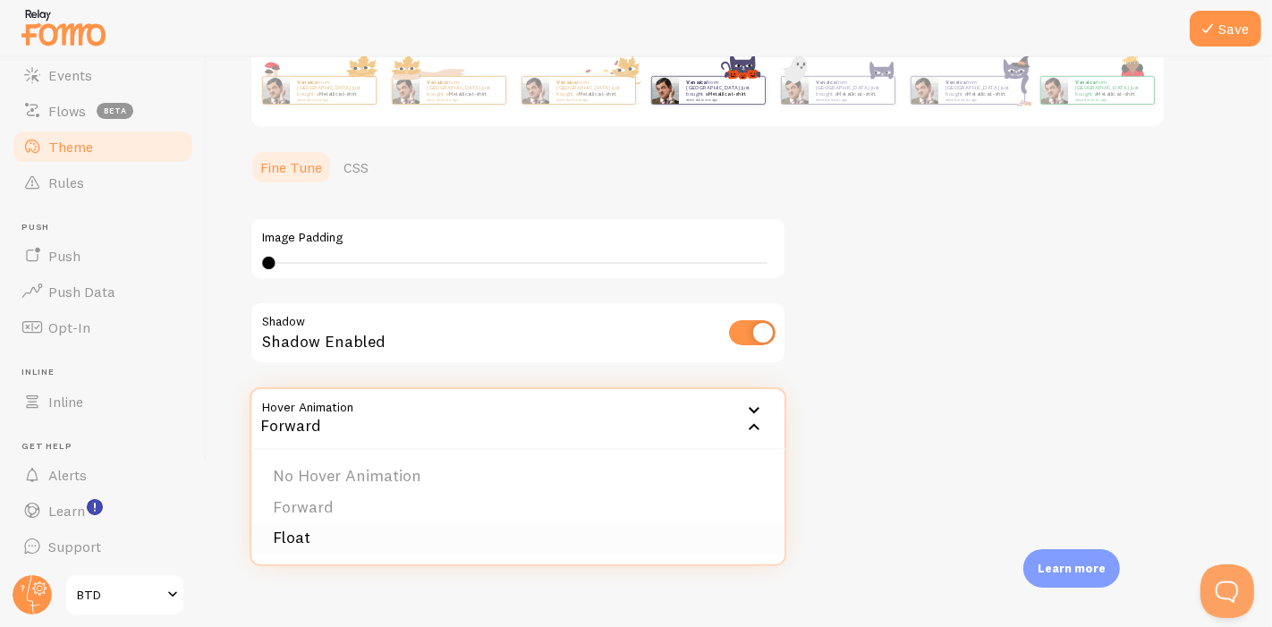
click at [623, 534] on li "Float" at bounding box center [517, 537] width 533 height 31
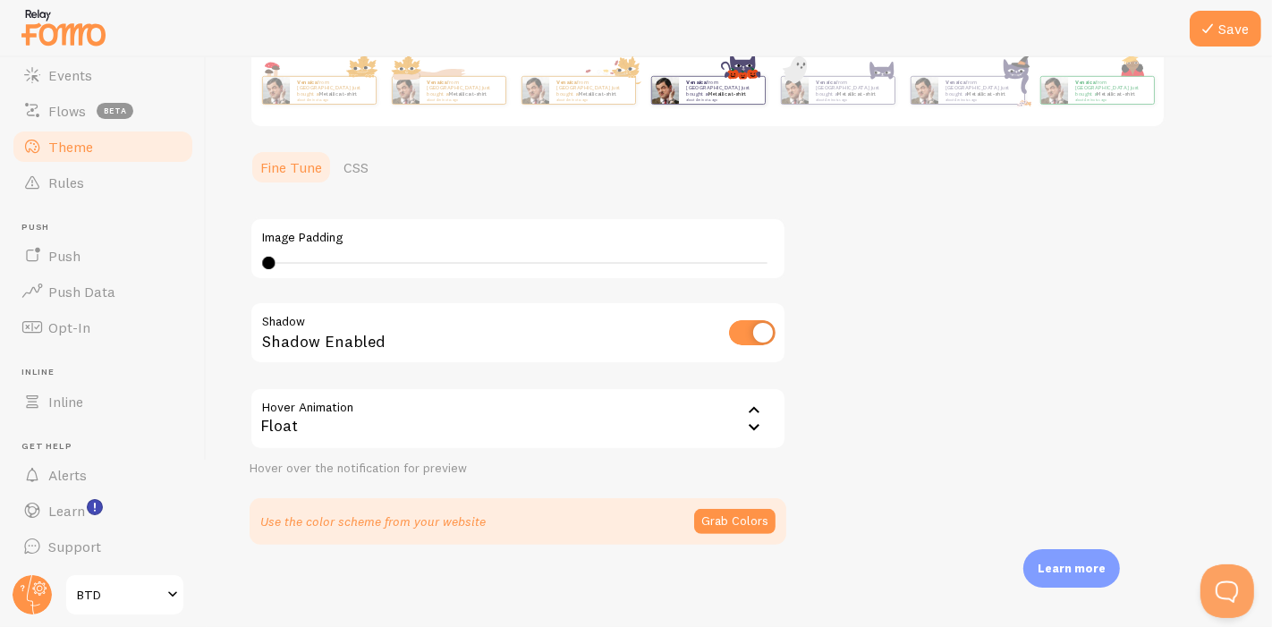
click at [626, 435] on div "Float" at bounding box center [518, 418] width 537 height 63
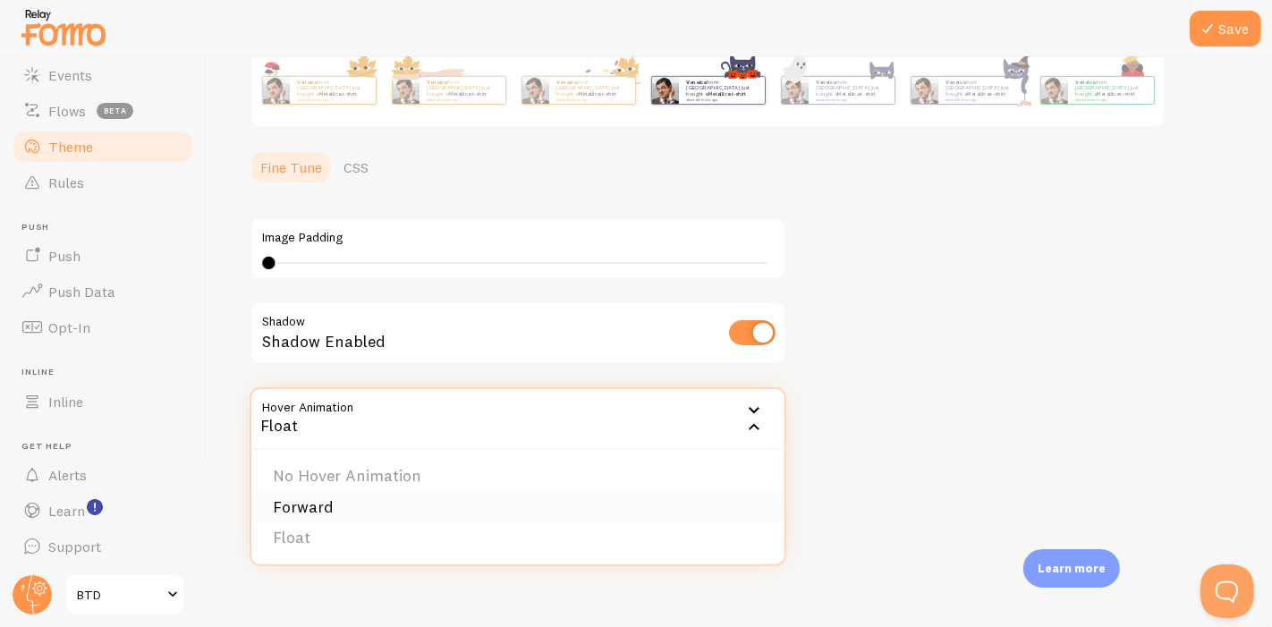
click at [508, 501] on li "Forward" at bounding box center [517, 507] width 533 height 31
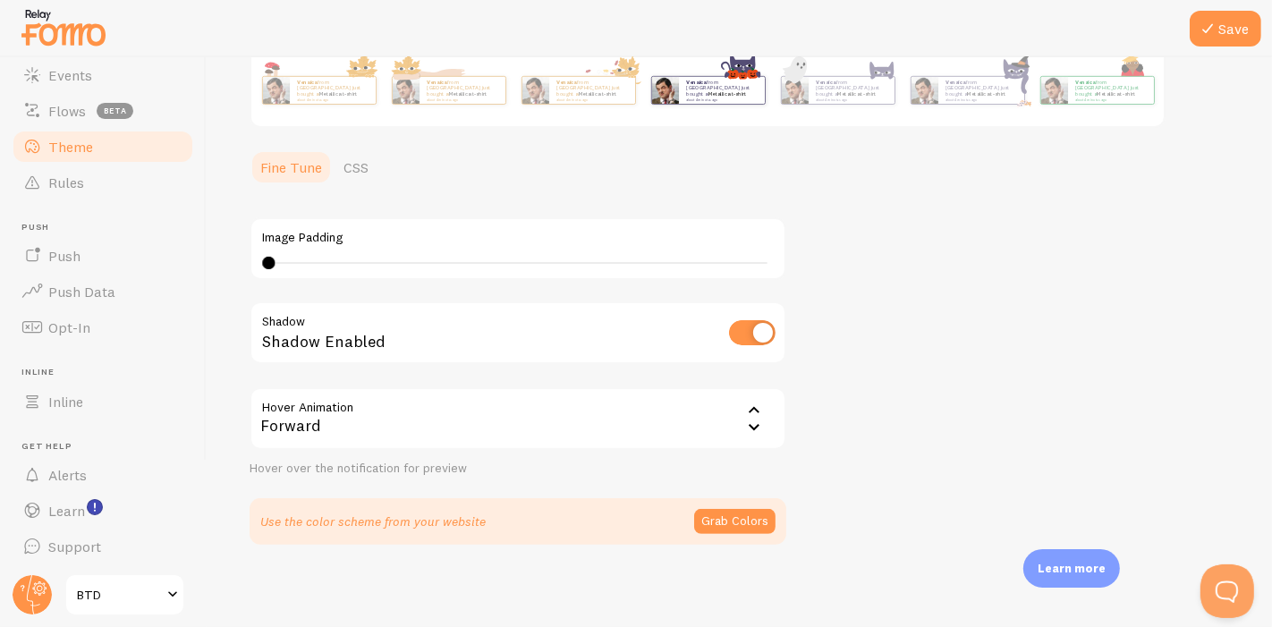
click at [646, 415] on div "Forward" at bounding box center [518, 418] width 537 height 63
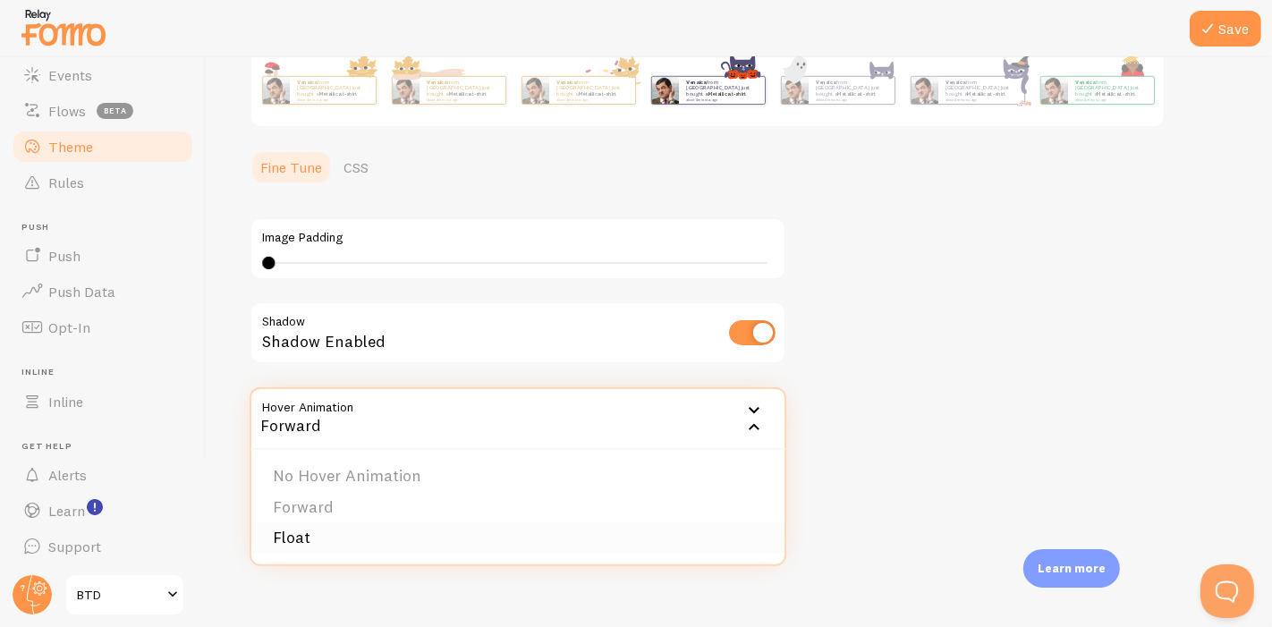
click at [480, 530] on li "Float" at bounding box center [517, 537] width 533 height 31
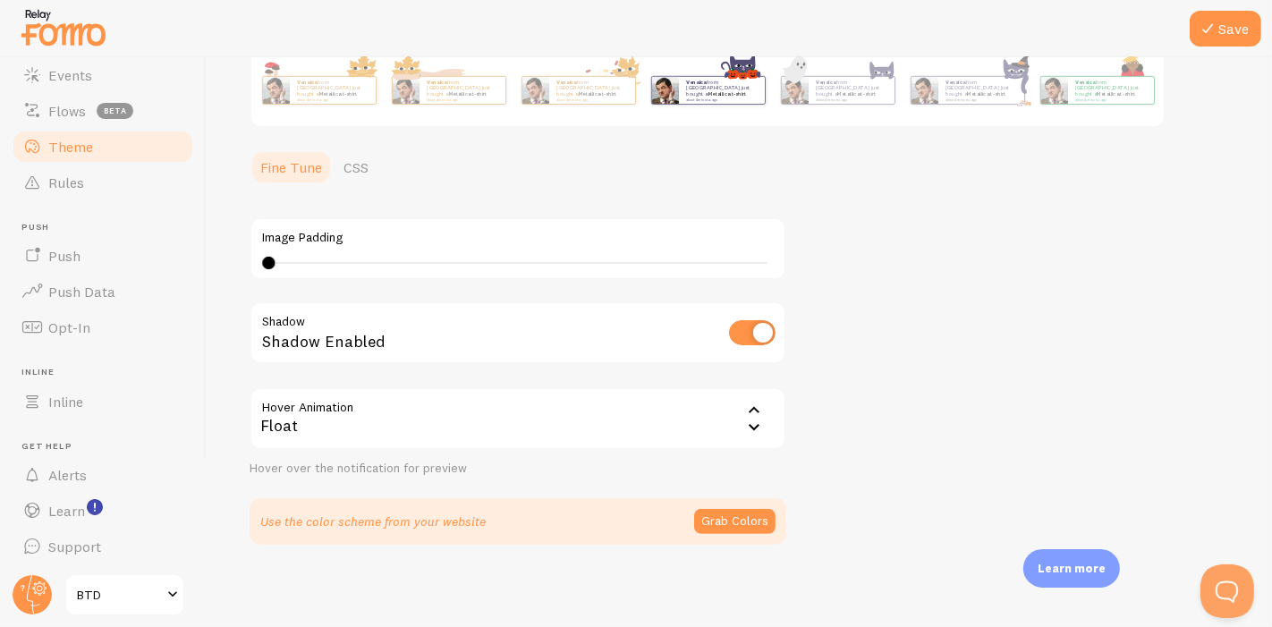
scroll to position [0, 0]
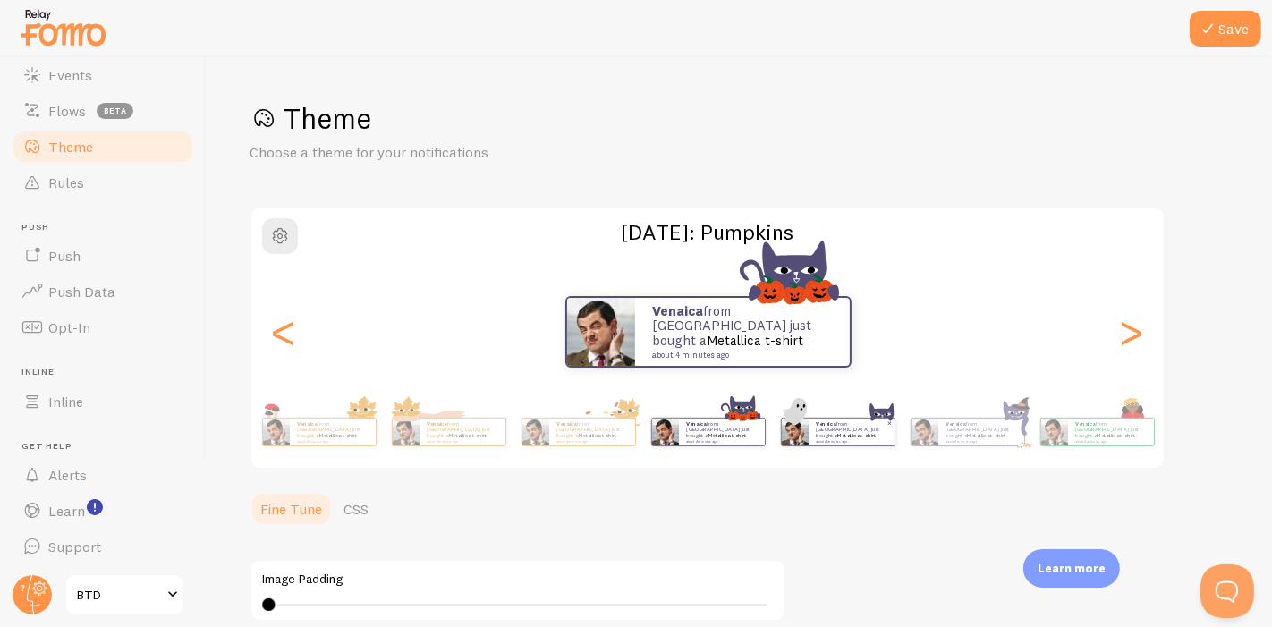
click at [834, 429] on p "Venaica from [GEOGRAPHIC_DATA] just bought a Metallica t-shirt about 4 minutes …" at bounding box center [852, 431] width 72 height 22
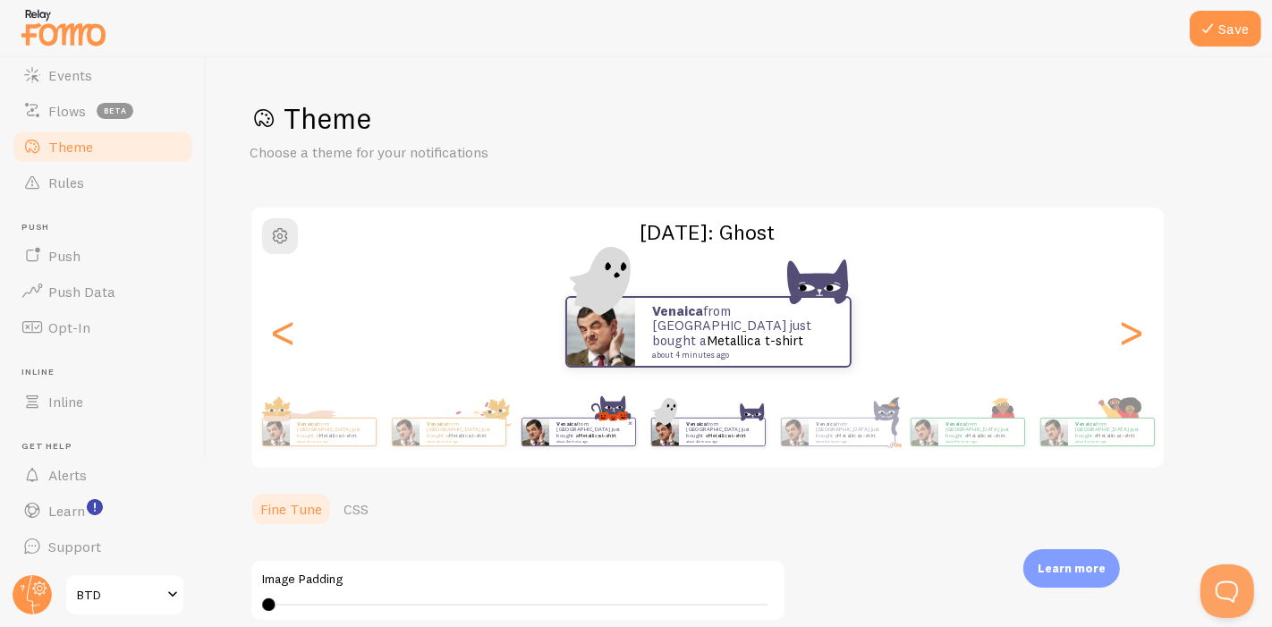
click at [595, 439] on small "about 4 minutes ago" at bounding box center [591, 441] width 70 height 4
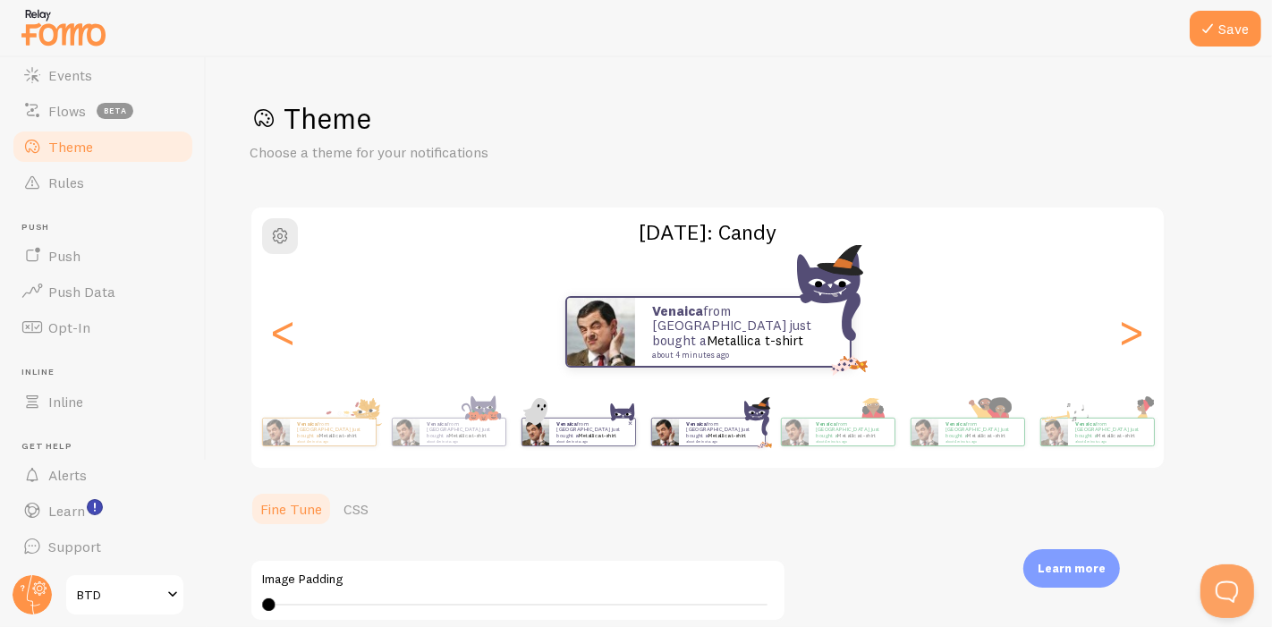
click at [576, 435] on p "Venaica from [GEOGRAPHIC_DATA] just bought a Metallica t-shirt about 4 minutes …" at bounding box center [592, 431] width 72 height 22
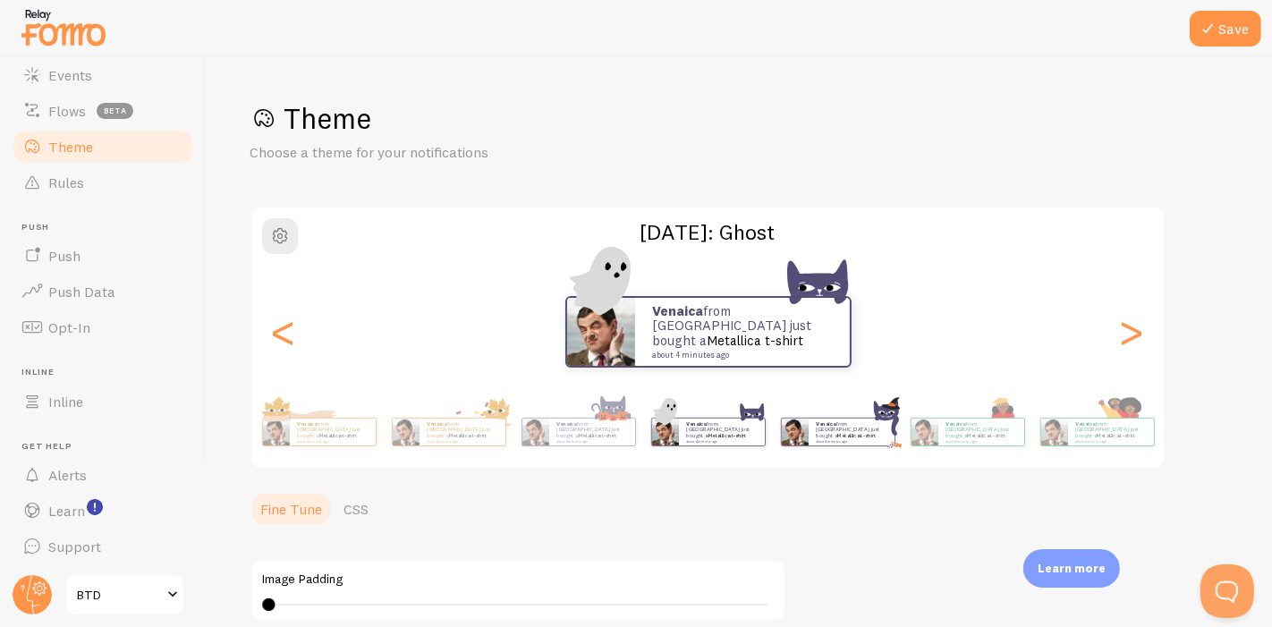
click at [859, 446] on div "Venaica from [GEOGRAPHIC_DATA] just bought a Metallica t-shirt about 4 minutes …" at bounding box center [837, 432] width 115 height 50
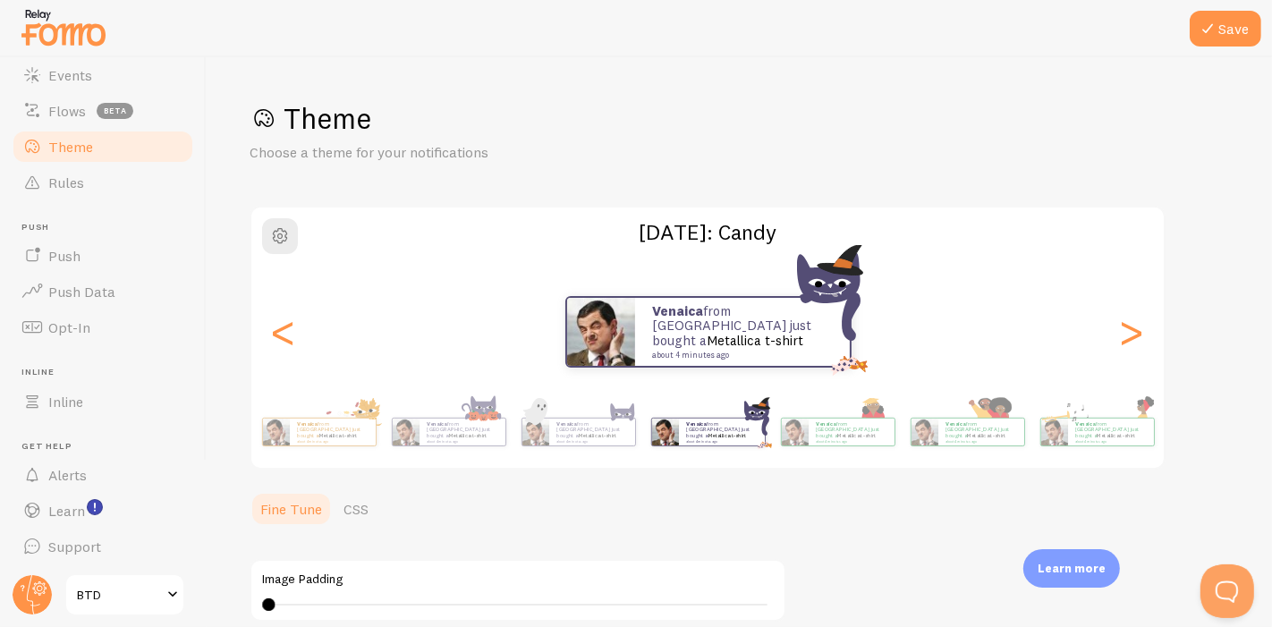
click at [859, 446] on div "Venaica from [GEOGRAPHIC_DATA] just bought a Metallica t-shirt about 4 minutes …" at bounding box center [837, 432] width 115 height 50
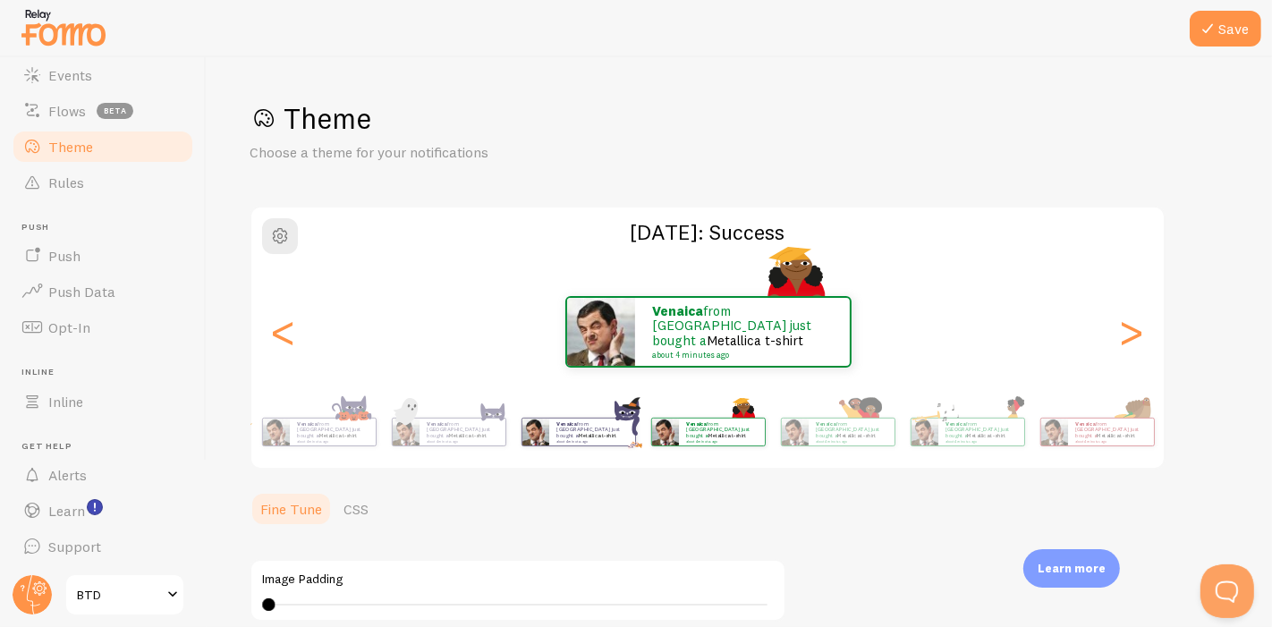
click at [859, 446] on div "Venaica from [GEOGRAPHIC_DATA] just bought a Metallica t-shirt about 4 minutes …" at bounding box center [837, 432] width 115 height 50
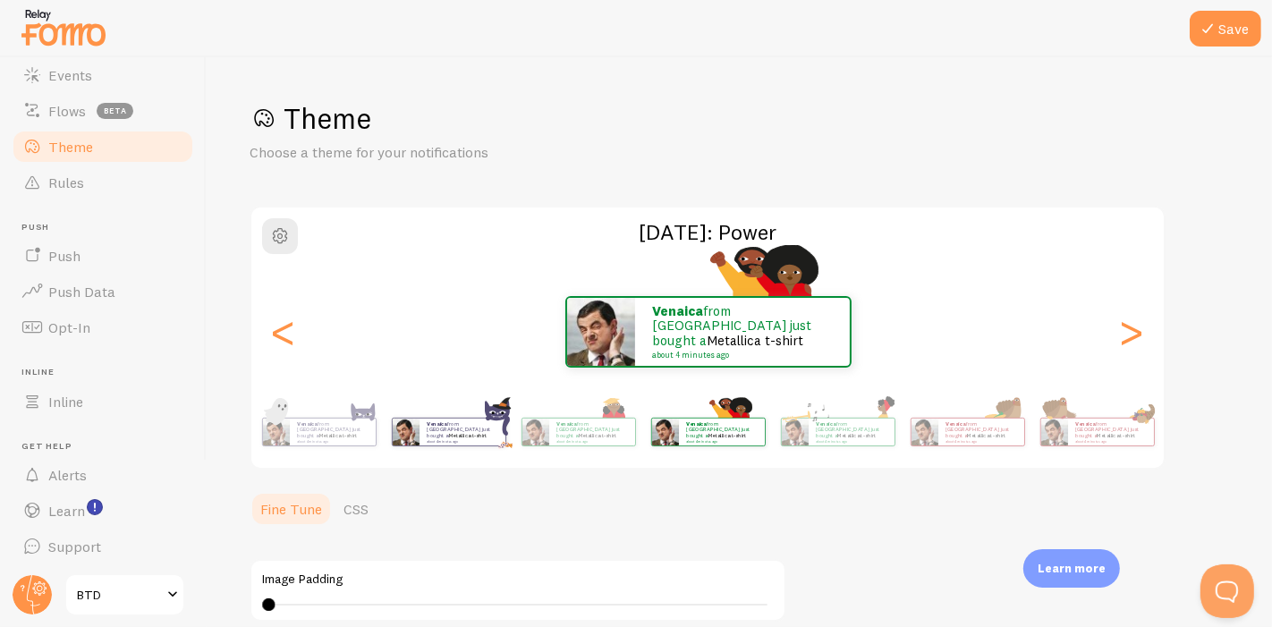
click at [859, 446] on div "Venaica from [GEOGRAPHIC_DATA] just bought a Metallica t-shirt about 4 minutes …" at bounding box center [837, 432] width 115 height 50
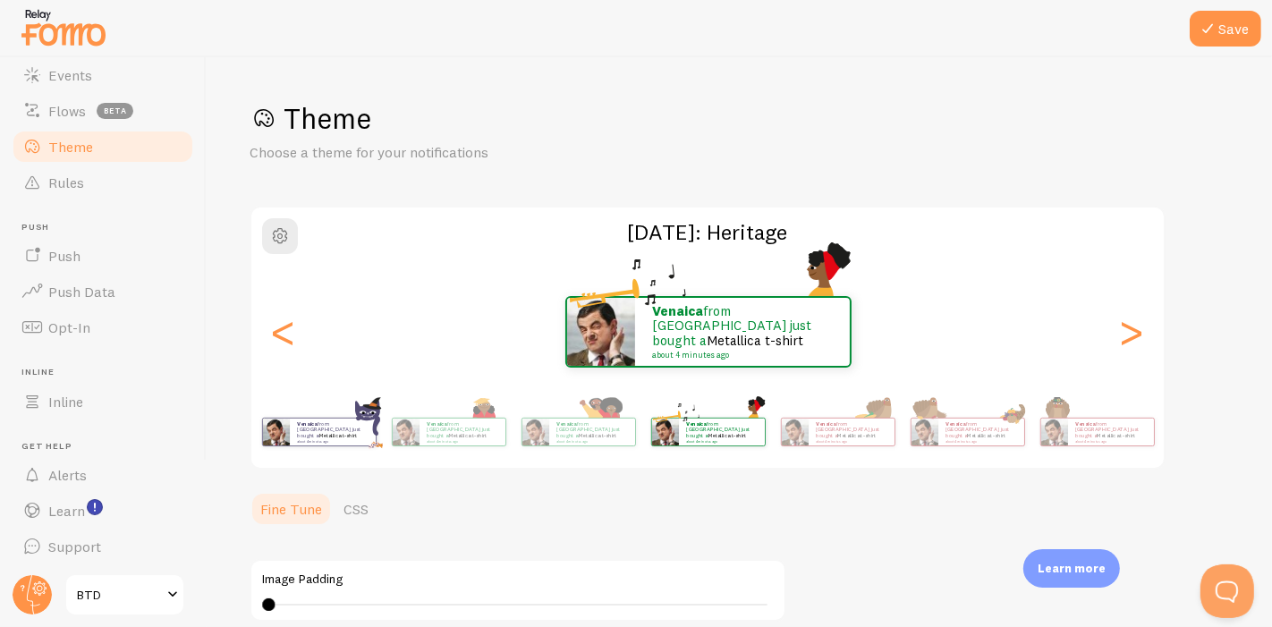
click at [859, 446] on div "Venaica from [GEOGRAPHIC_DATA] just bought a Metallica t-shirt about 4 minutes …" at bounding box center [837, 432] width 115 height 50
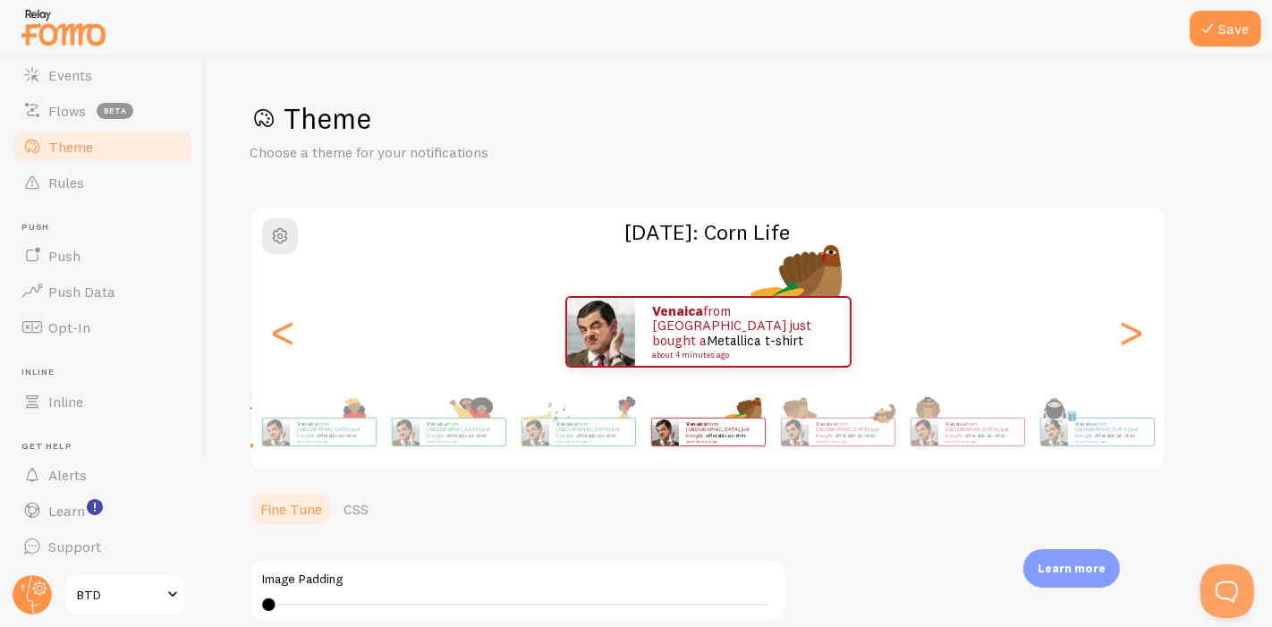
click at [859, 446] on div "Venaica from [GEOGRAPHIC_DATA] just bought a Metallica t-shirt about 4 minutes …" at bounding box center [837, 432] width 115 height 50
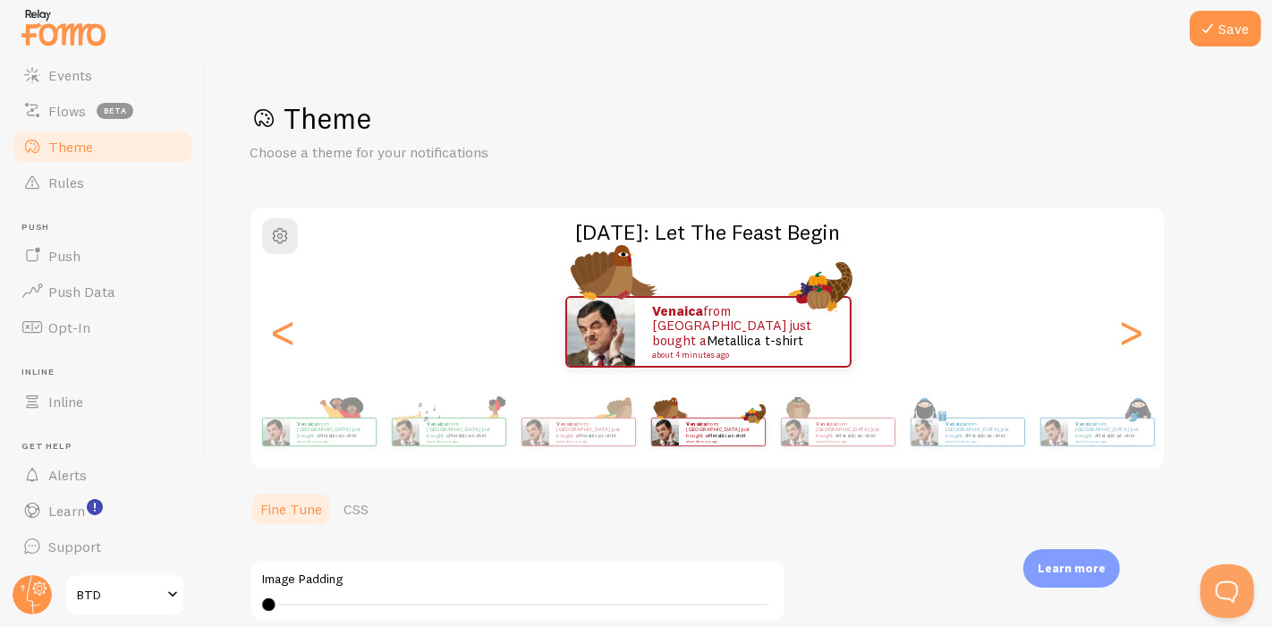
click at [859, 446] on div "Venaica from [GEOGRAPHIC_DATA] just bought a Metallica t-shirt about 4 minutes …" at bounding box center [837, 432] width 115 height 50
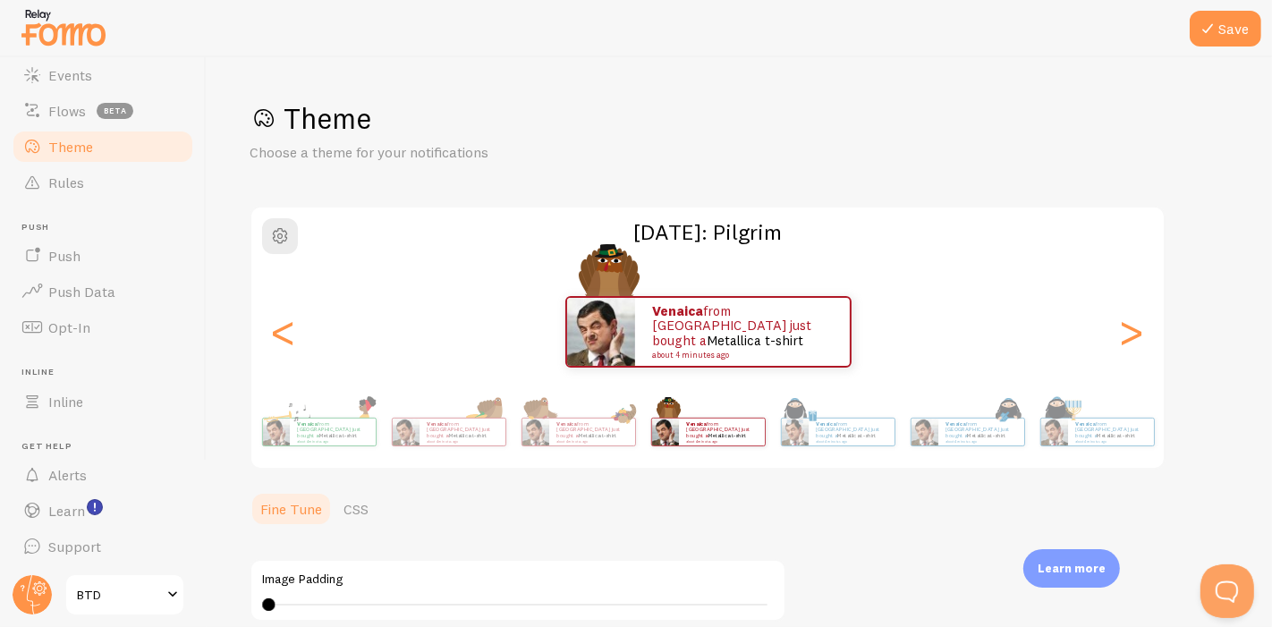
click at [859, 446] on div "Venaica from [GEOGRAPHIC_DATA] just bought a Metallica t-shirt about 4 minutes …" at bounding box center [837, 432] width 115 height 50
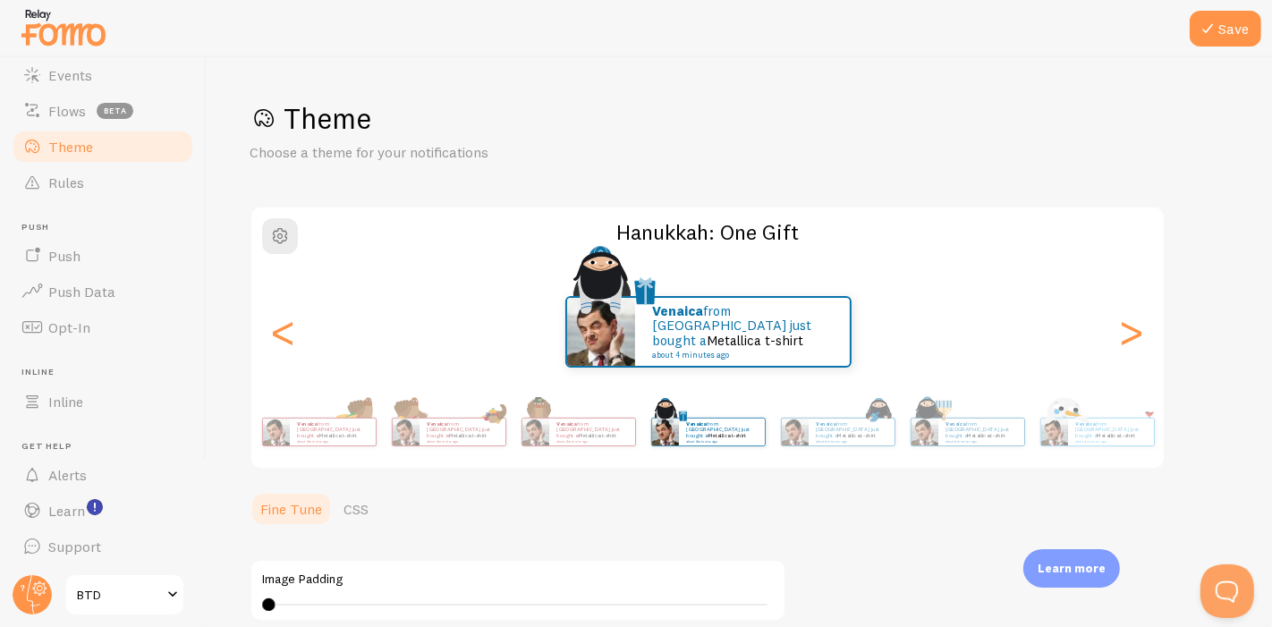
click at [859, 446] on div "Venaica from [GEOGRAPHIC_DATA] just bought a Metallica t-shirt about 4 minutes …" at bounding box center [837, 432] width 115 height 50
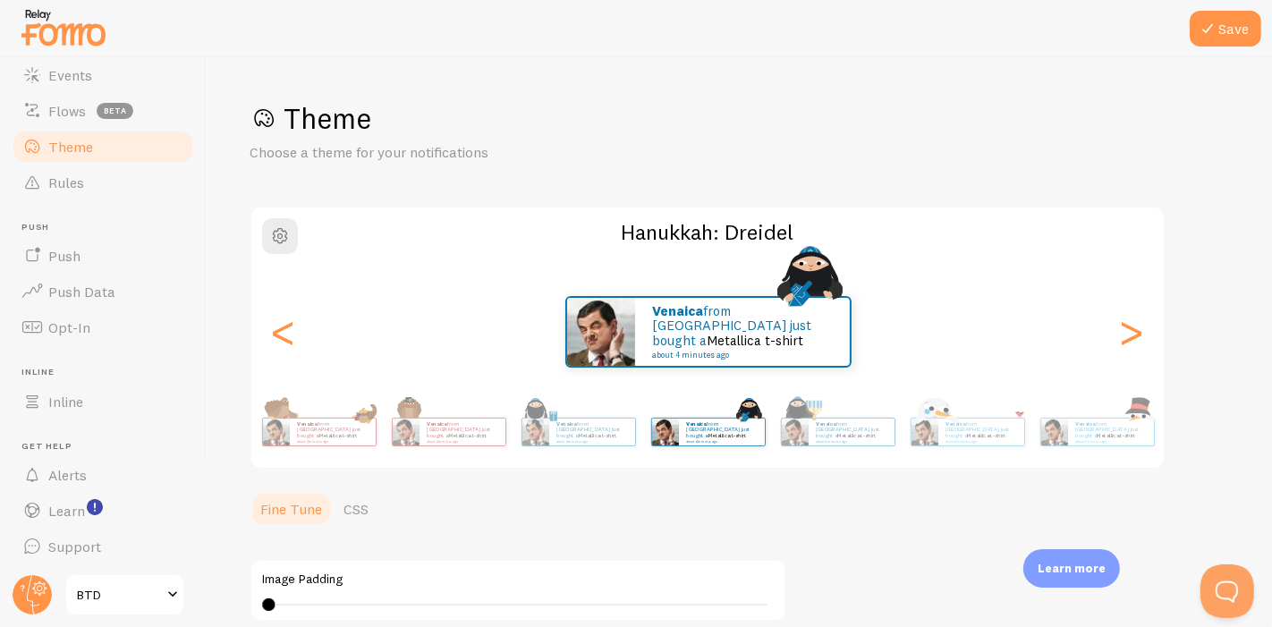
click at [859, 446] on div "Venaica from [GEOGRAPHIC_DATA] just bought a Metallica t-shirt about 4 minutes …" at bounding box center [837, 432] width 115 height 50
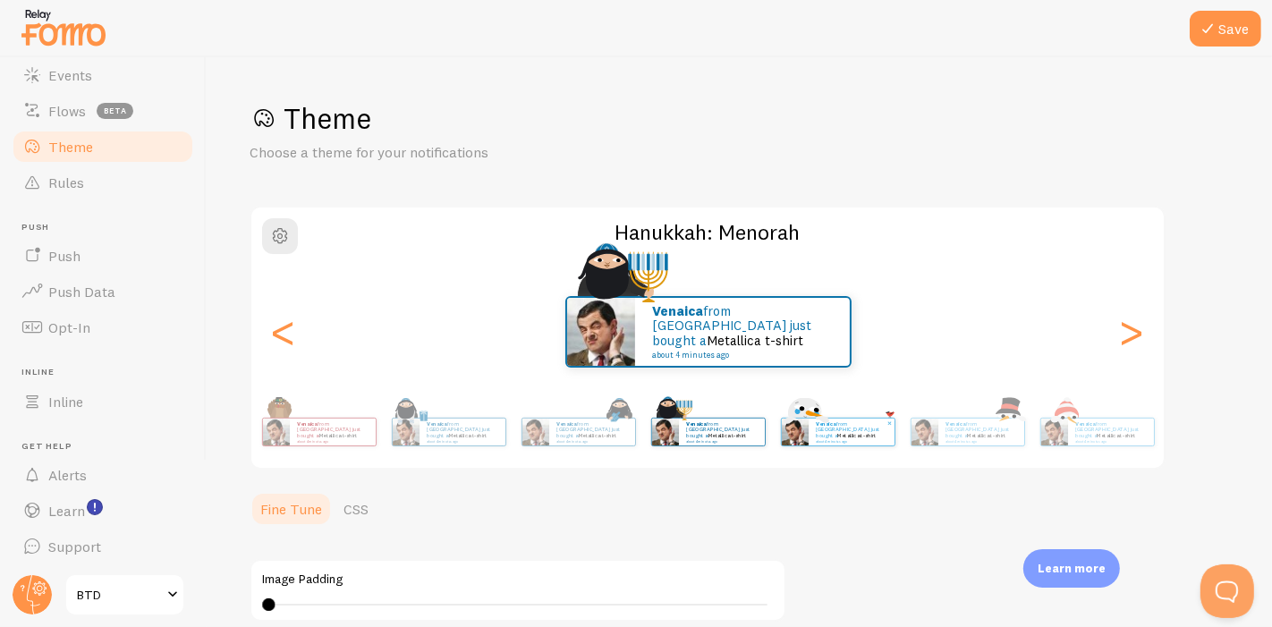
click at [881, 443] on div "Venaica from [GEOGRAPHIC_DATA] just bought a Metallica t-shirt about 4 minutes …" at bounding box center [852, 432] width 86 height 27
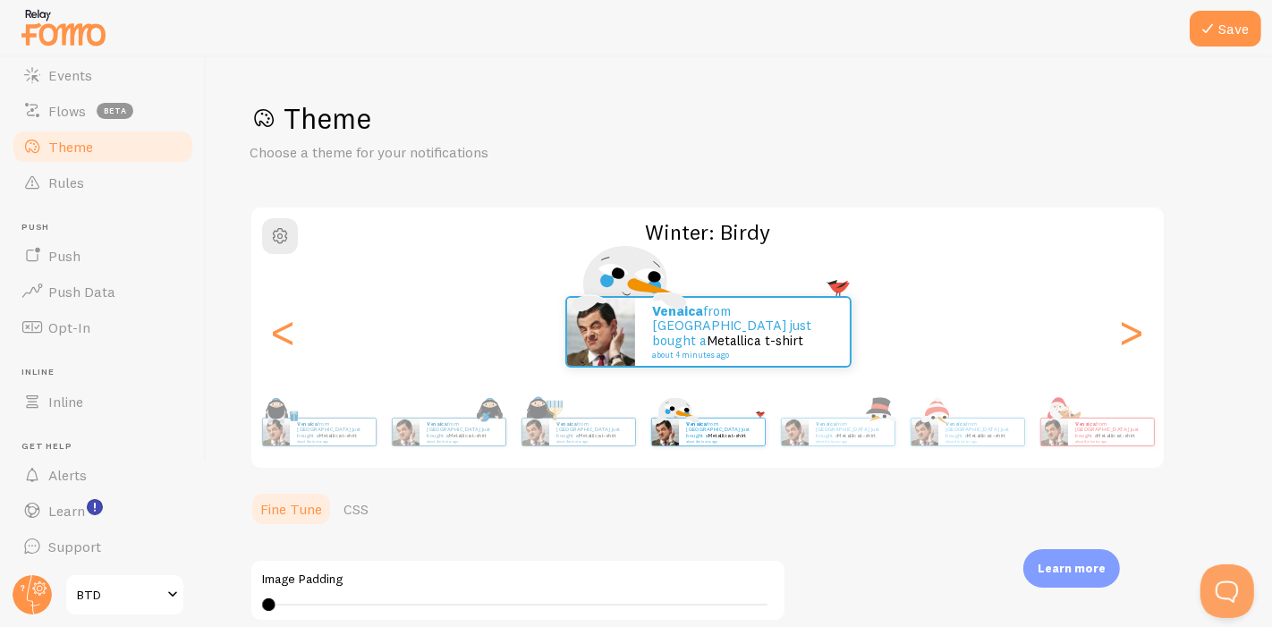
click at [895, 438] on div "Venaica from [GEOGRAPHIC_DATA] just bought a Metallica t-shirt about 4 minutes …" at bounding box center [707, 432] width 1027 height 72
click at [887, 448] on div "Venaica from [GEOGRAPHIC_DATA] just bought a Metallica t-shirt about 4 minutes …" at bounding box center [837, 432] width 115 height 50
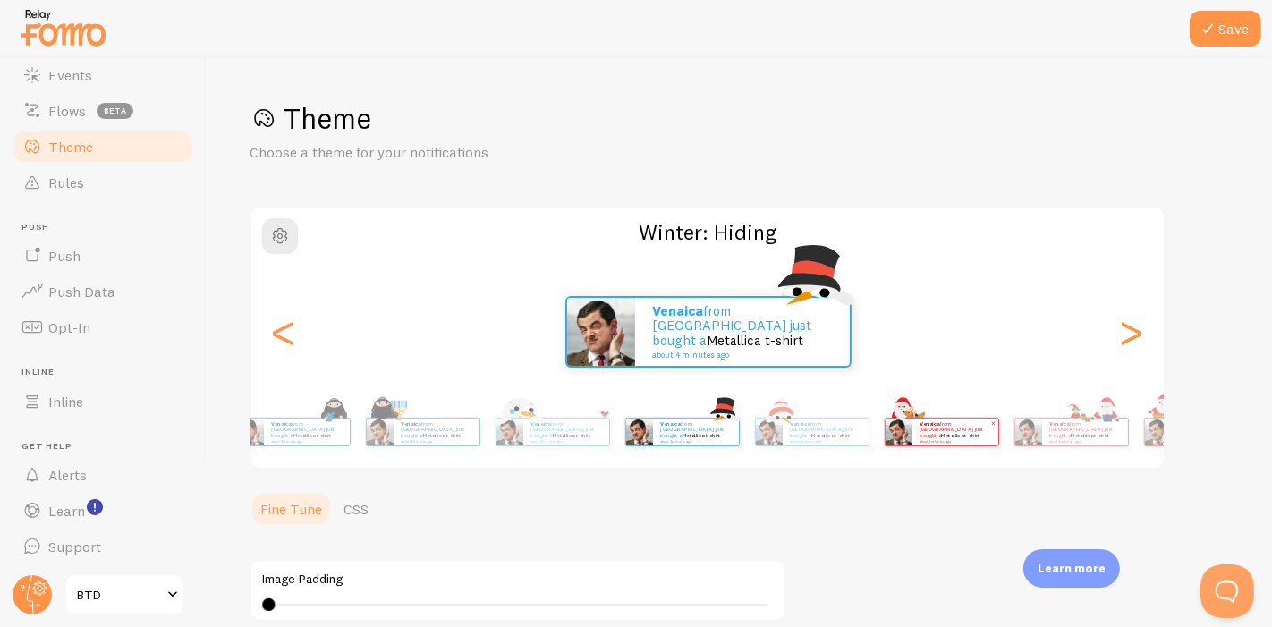
click at [884, 412] on div "Venaica from [GEOGRAPHIC_DATA] just bought a Metallica t-shirt about 4 minutes …" at bounding box center [941, 432] width 115 height 50
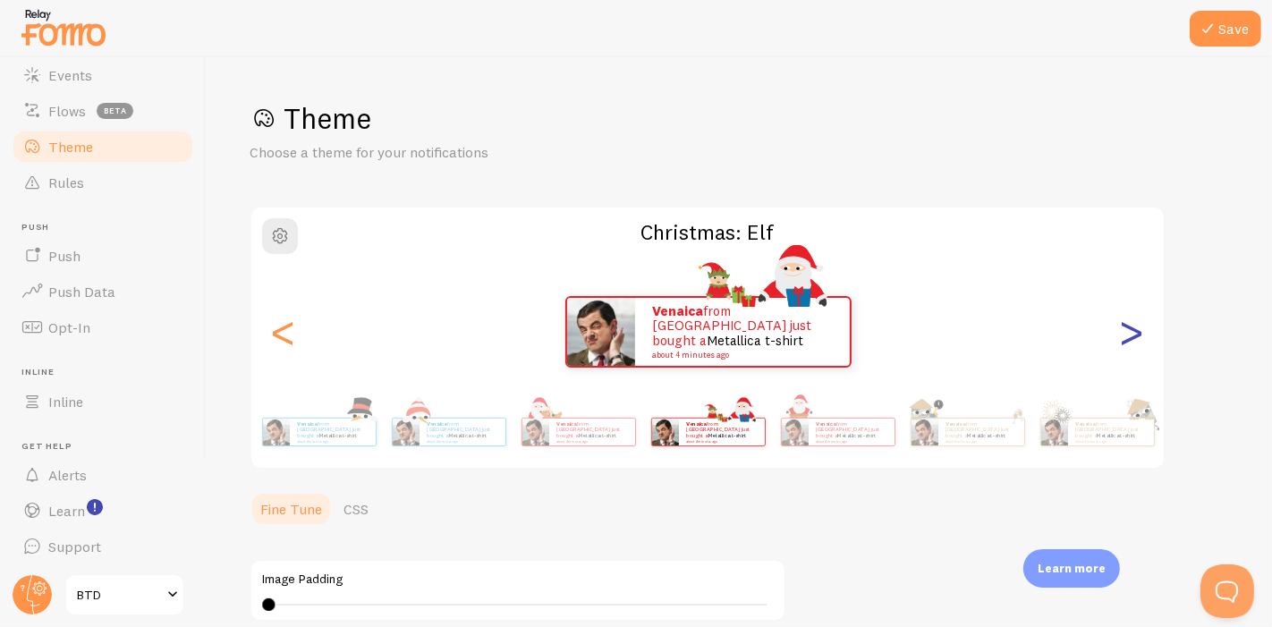
click at [1131, 340] on div ">" at bounding box center [1131, 331] width 21 height 129
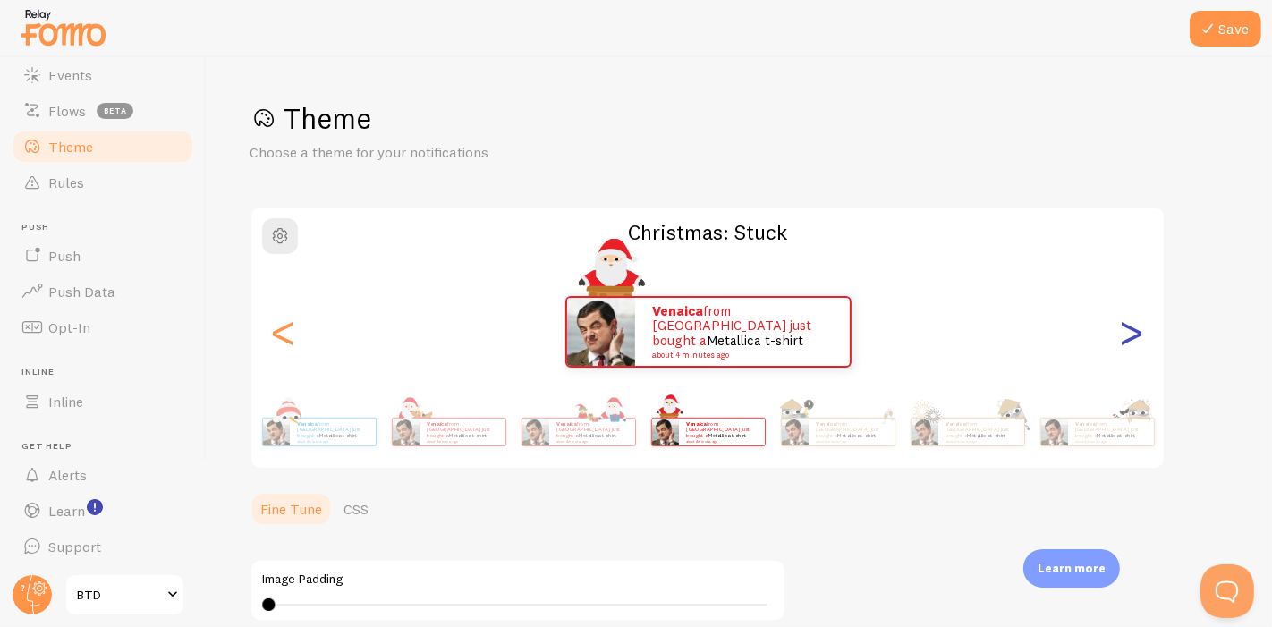
click at [1131, 340] on div ">" at bounding box center [1131, 331] width 21 height 129
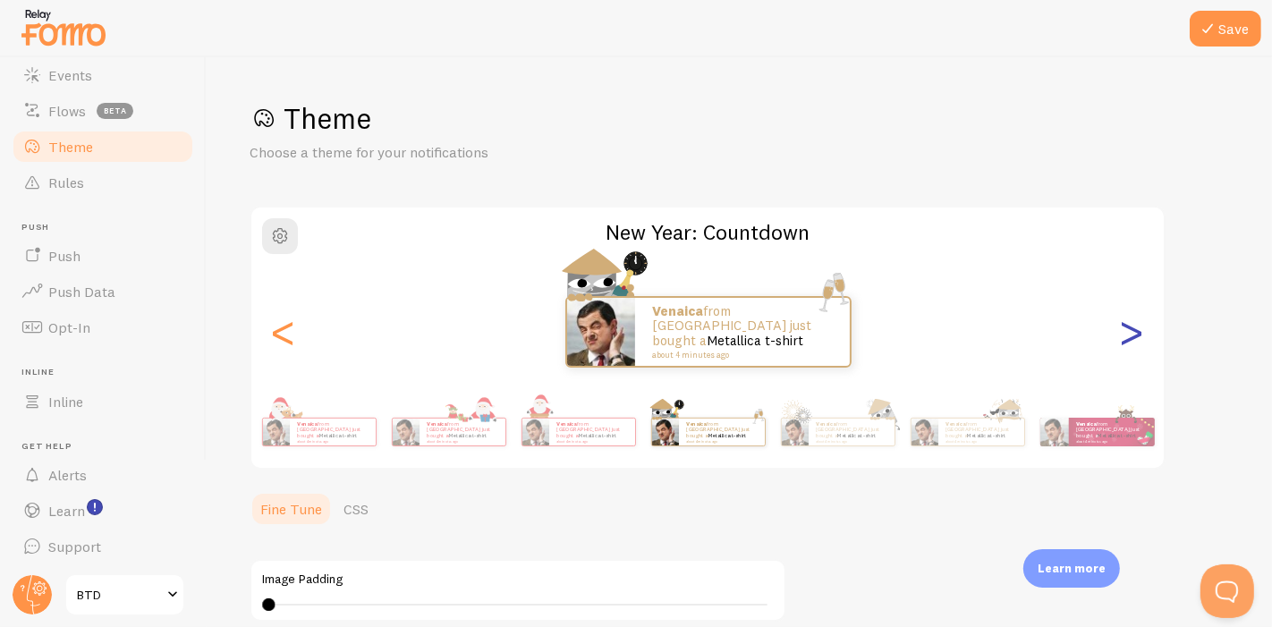
click at [1131, 340] on div ">" at bounding box center [1131, 331] width 21 height 129
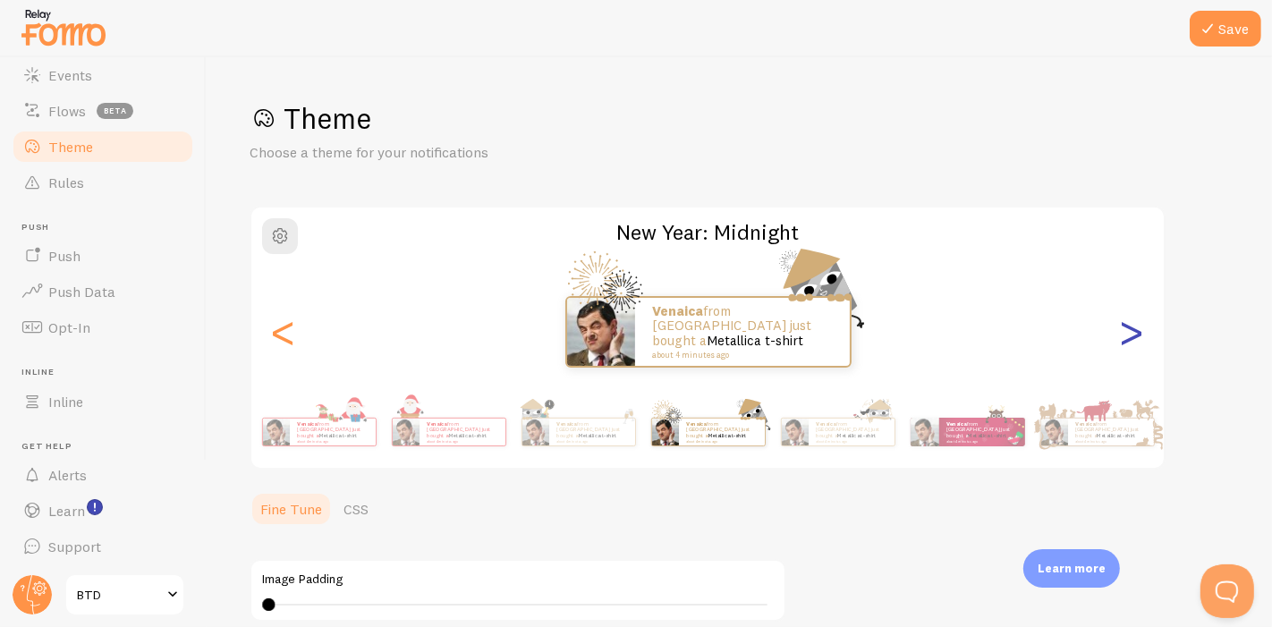
click at [1131, 340] on div ">" at bounding box center [1131, 331] width 21 height 129
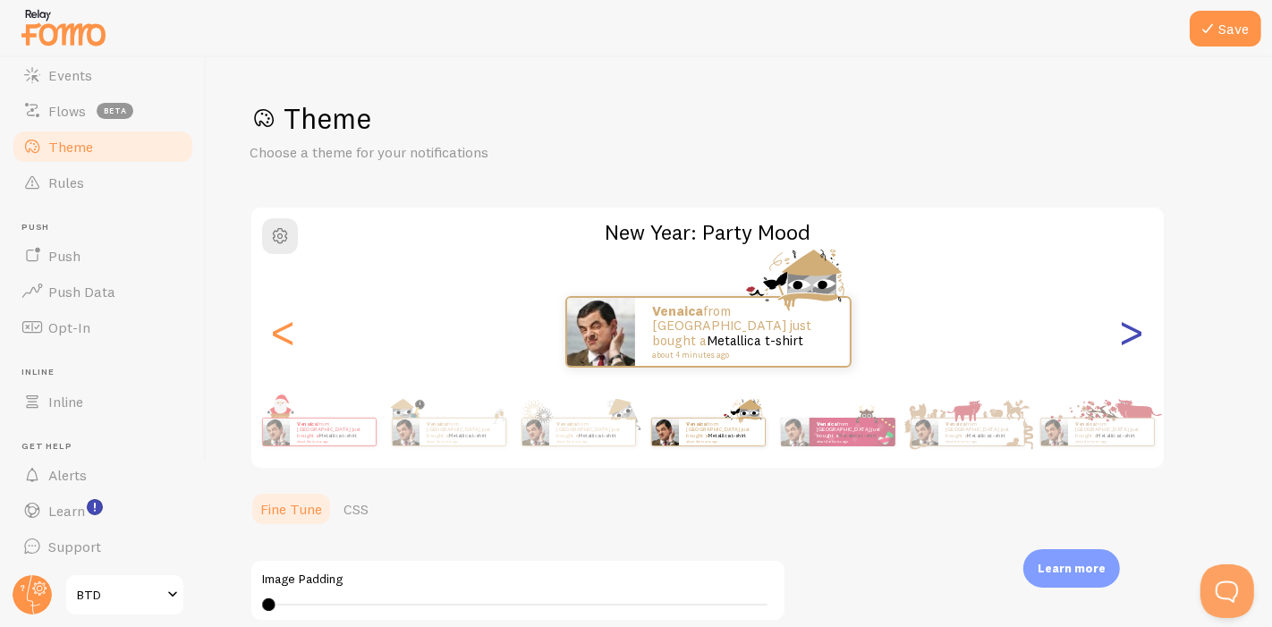
click at [1131, 340] on div ">" at bounding box center [1131, 331] width 21 height 129
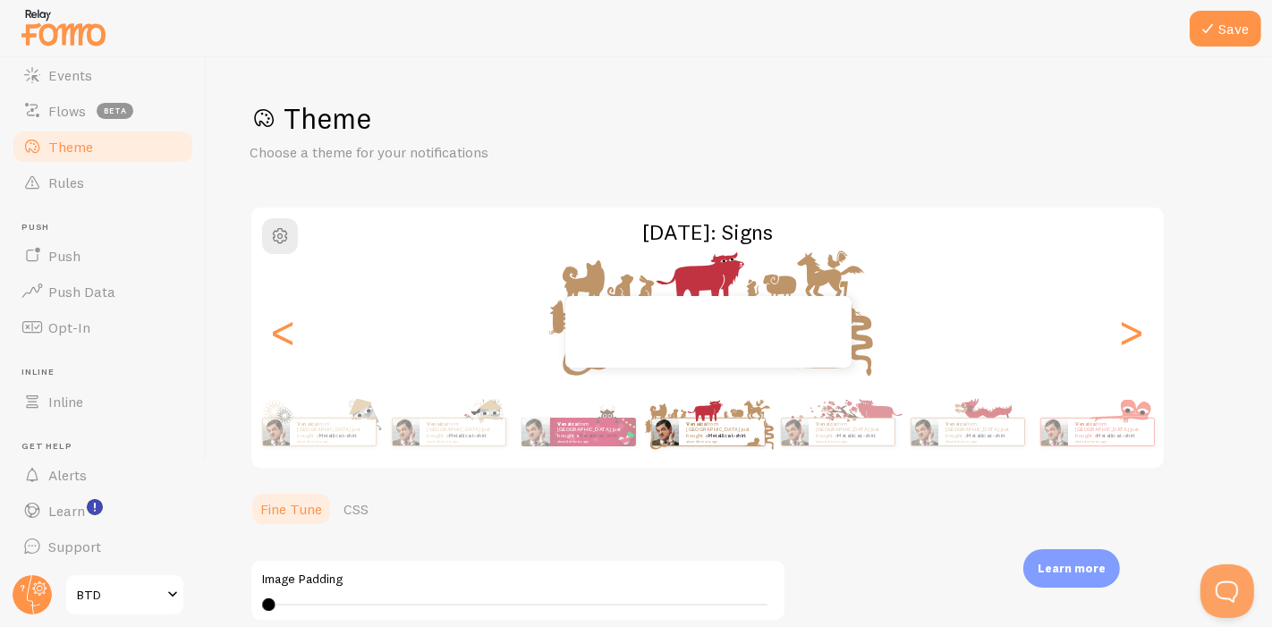
scroll to position [99, 0]
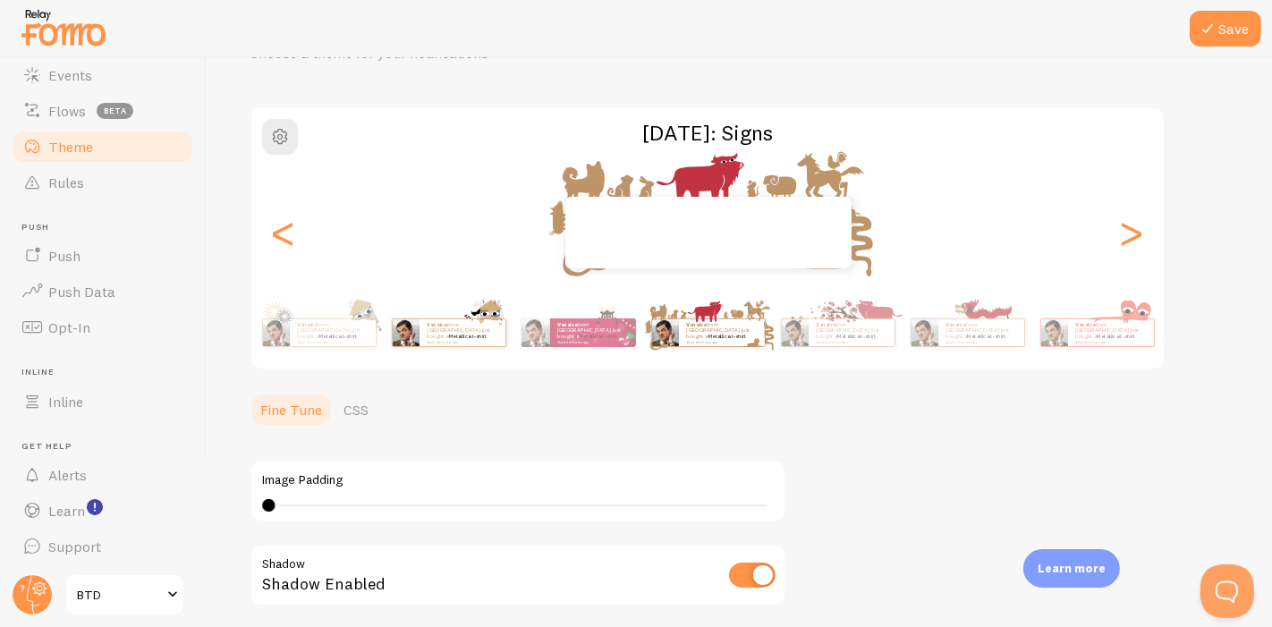
click at [472, 323] on p "Venaica from [GEOGRAPHIC_DATA] just bought a Metallica t-shirt about 4 minutes …" at bounding box center [463, 332] width 72 height 22
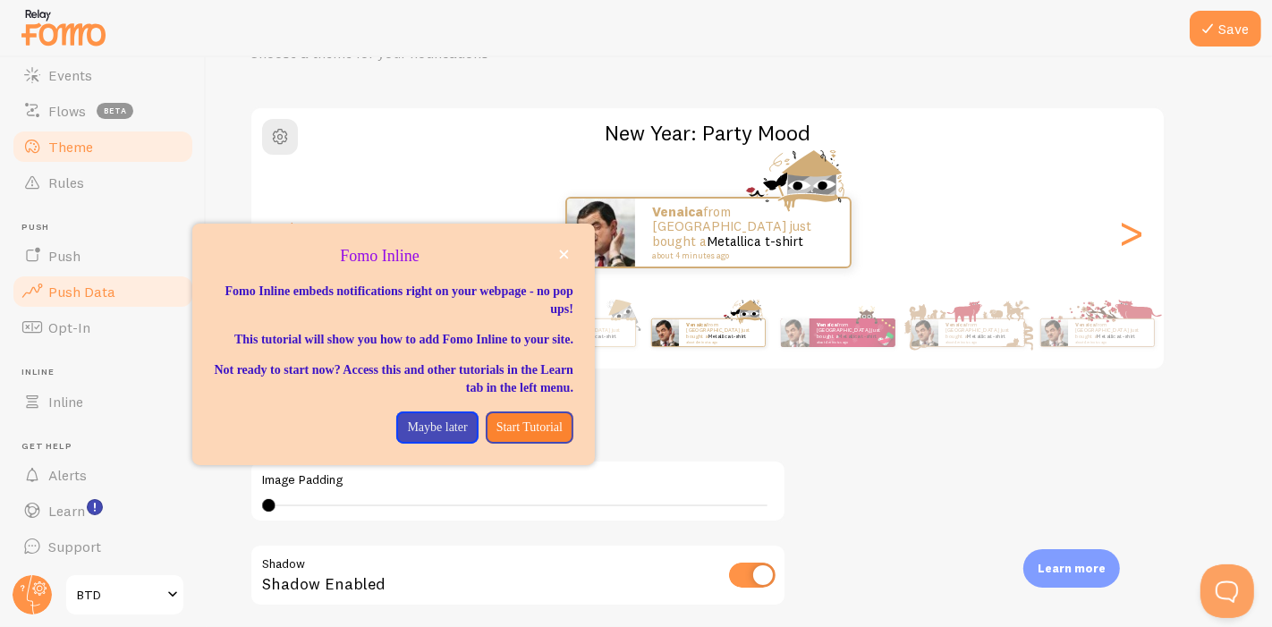
click at [78, 284] on span "Push Data" at bounding box center [81, 292] width 67 height 18
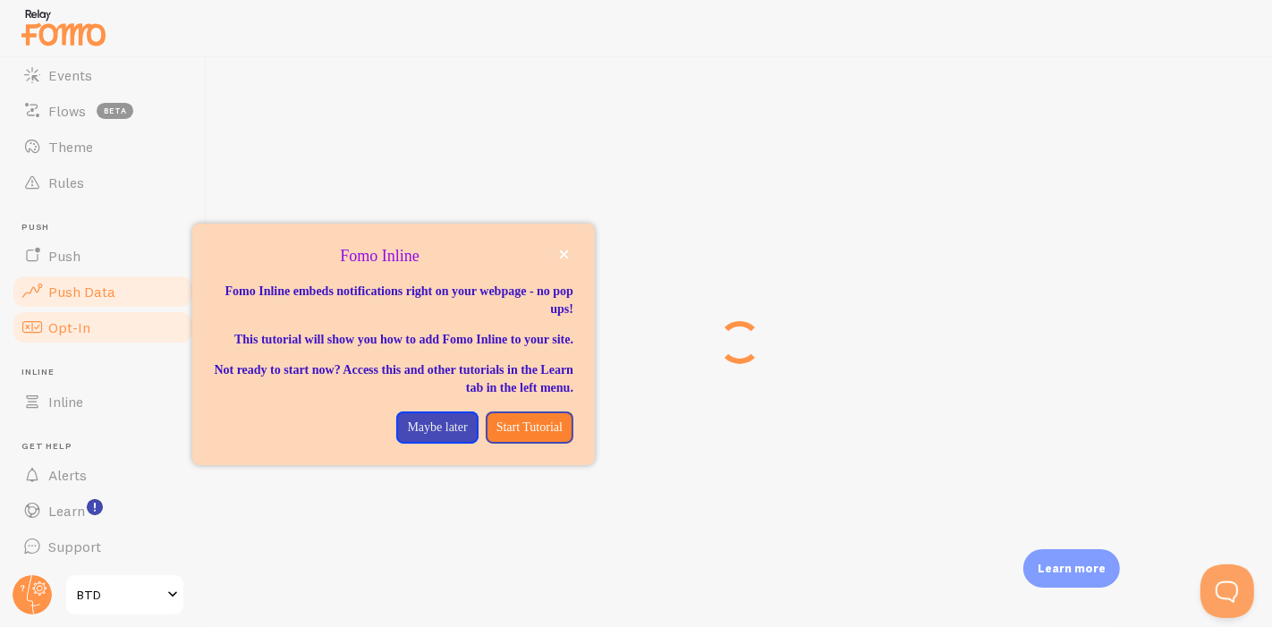
click at [46, 331] on link "Opt-In" at bounding box center [103, 328] width 184 height 36
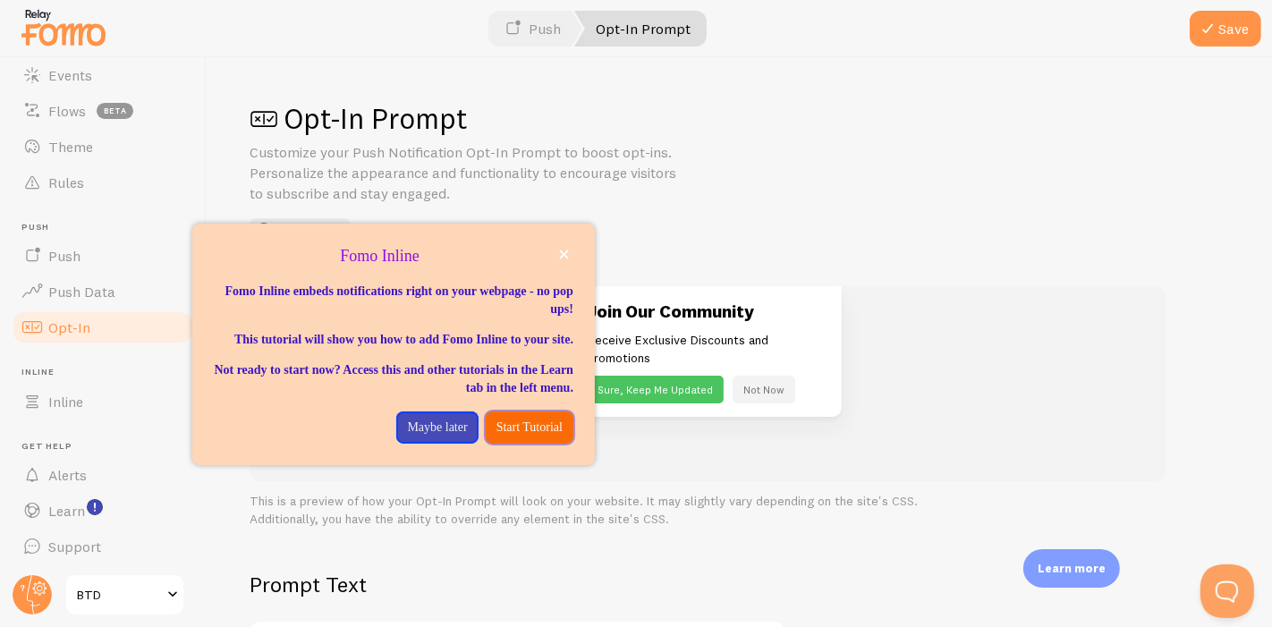
click at [510, 437] on p "Start Tutorial" at bounding box center [529, 428] width 66 height 18
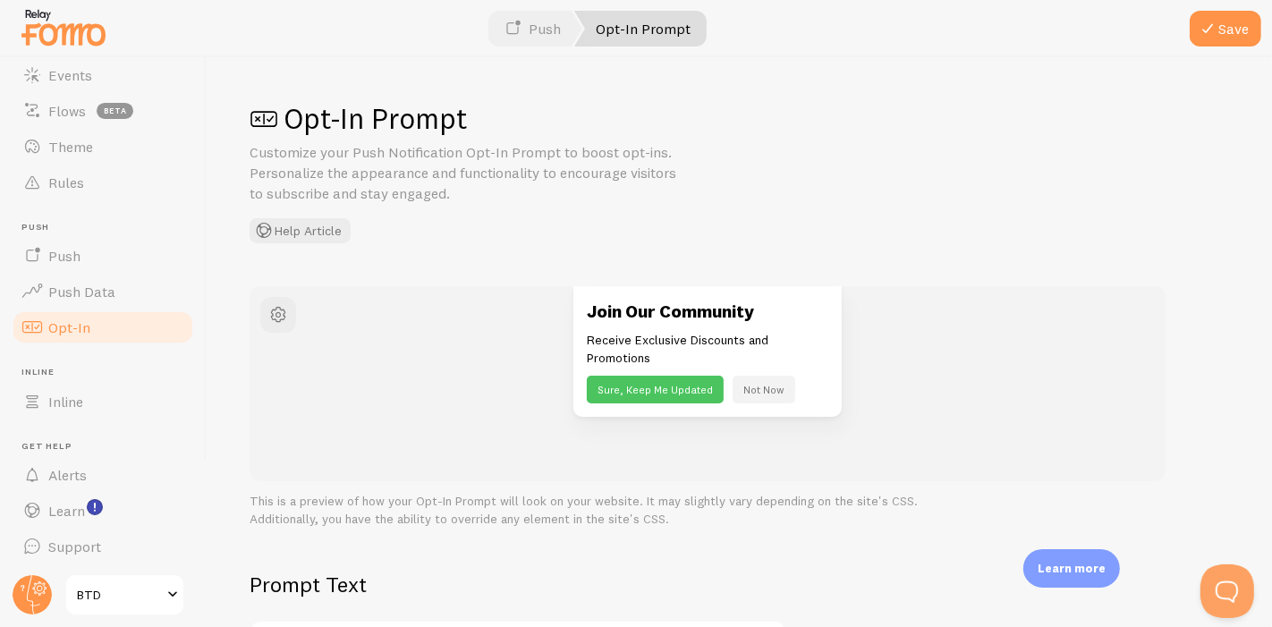
scroll to position [98, 0]
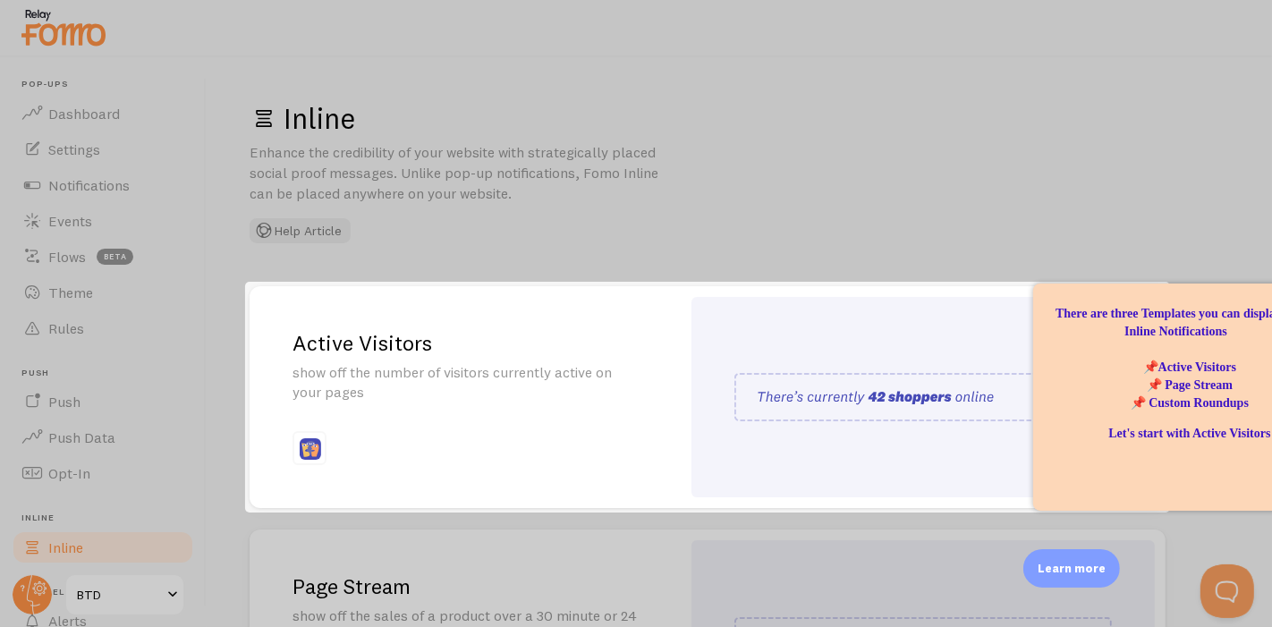
click at [956, 401] on img at bounding box center [923, 397] width 378 height 48
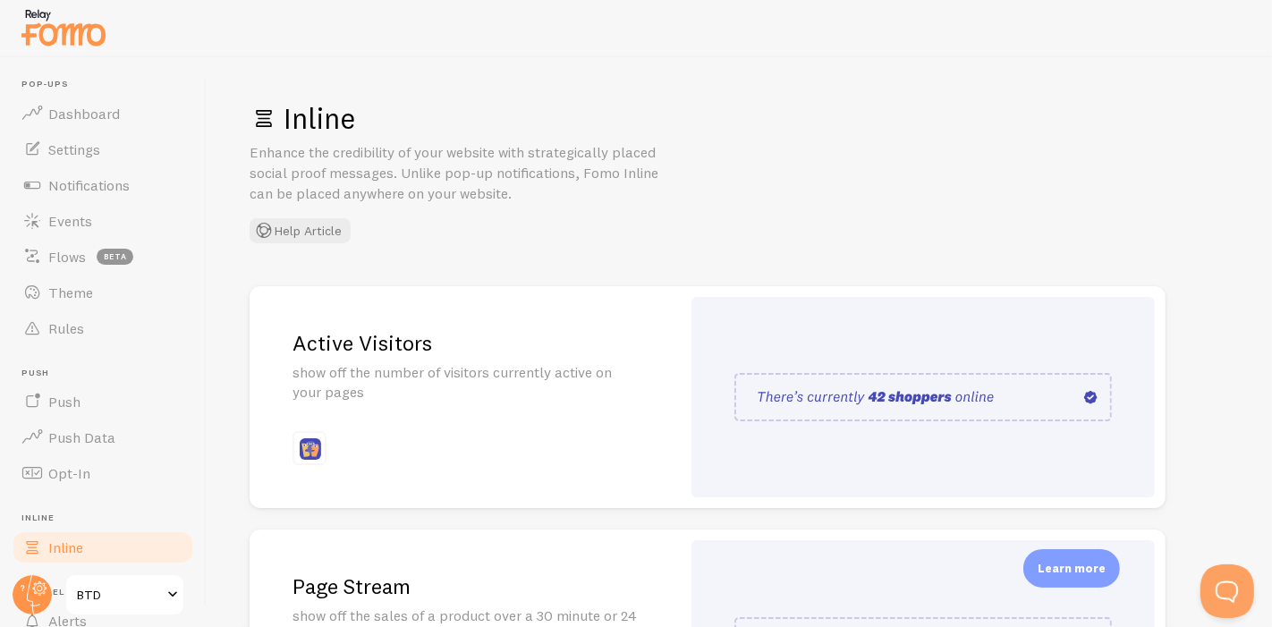
click at [916, 412] on img at bounding box center [923, 397] width 378 height 48
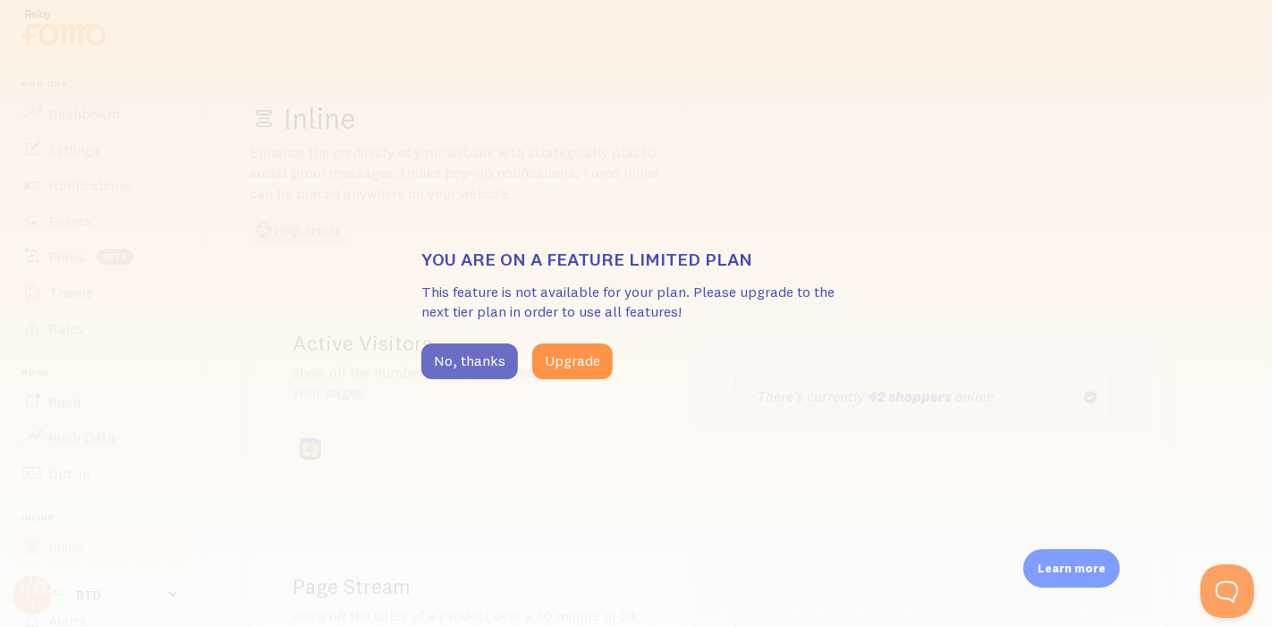
click at [488, 368] on button "No, thanks" at bounding box center [469, 362] width 97 height 36
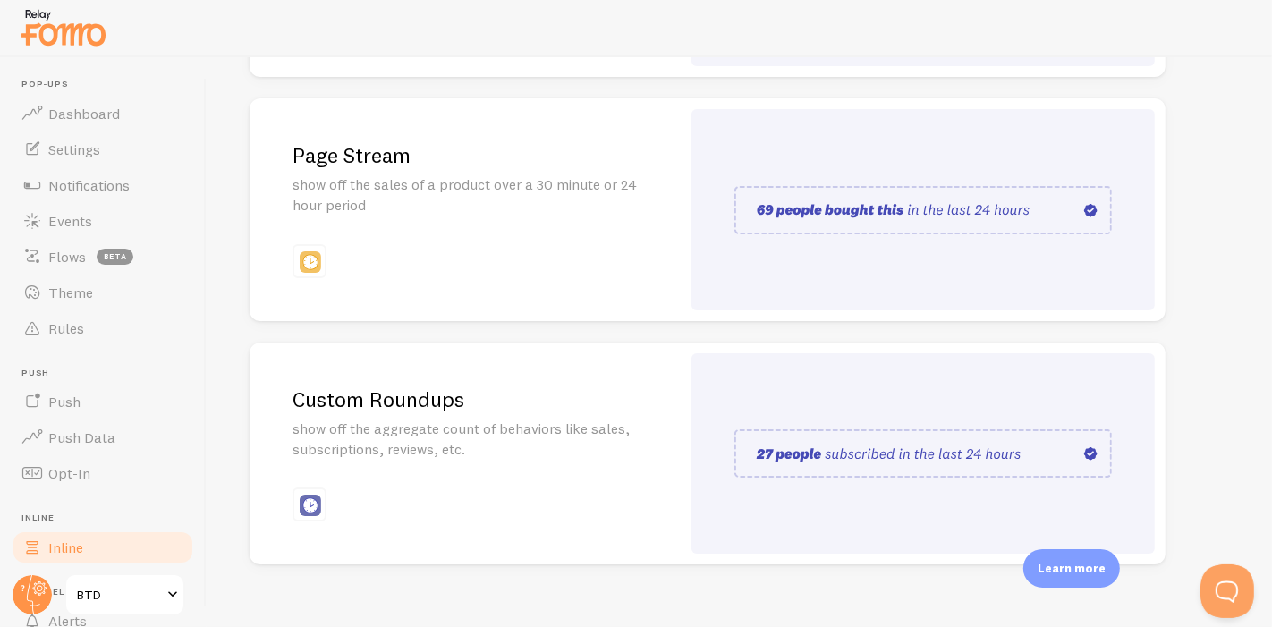
scroll to position [454, 0]
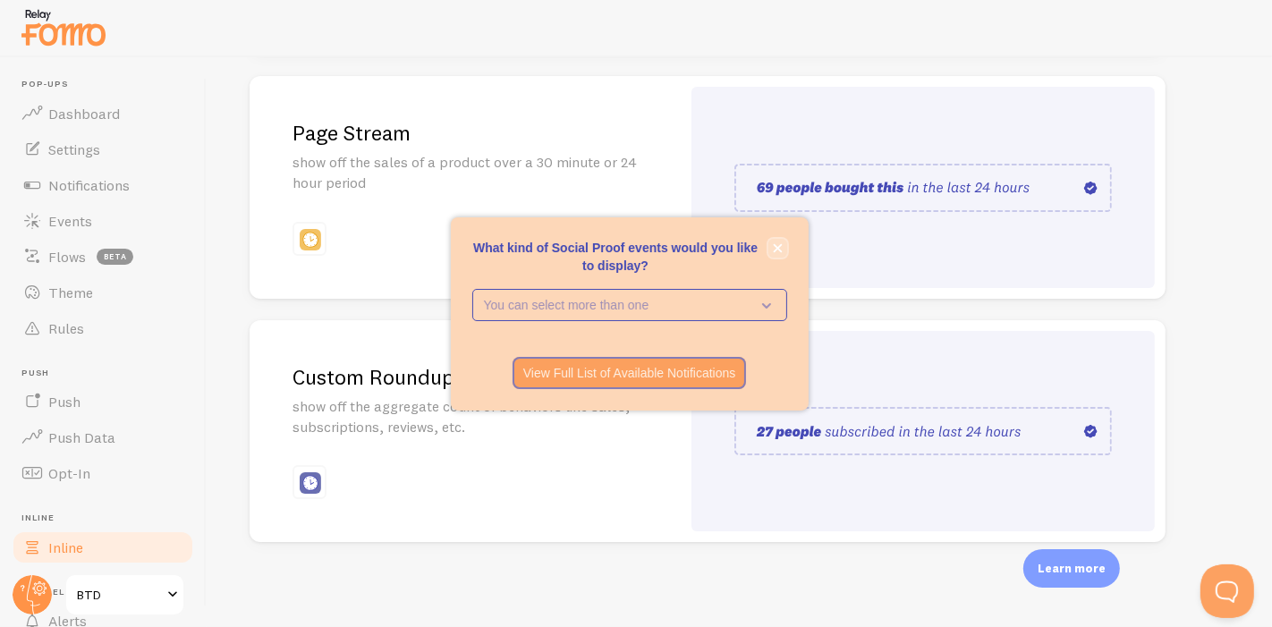
click at [776, 248] on icon "close," at bounding box center [777, 247] width 9 height 9
